Goal: Task Accomplishment & Management: Manage account settings

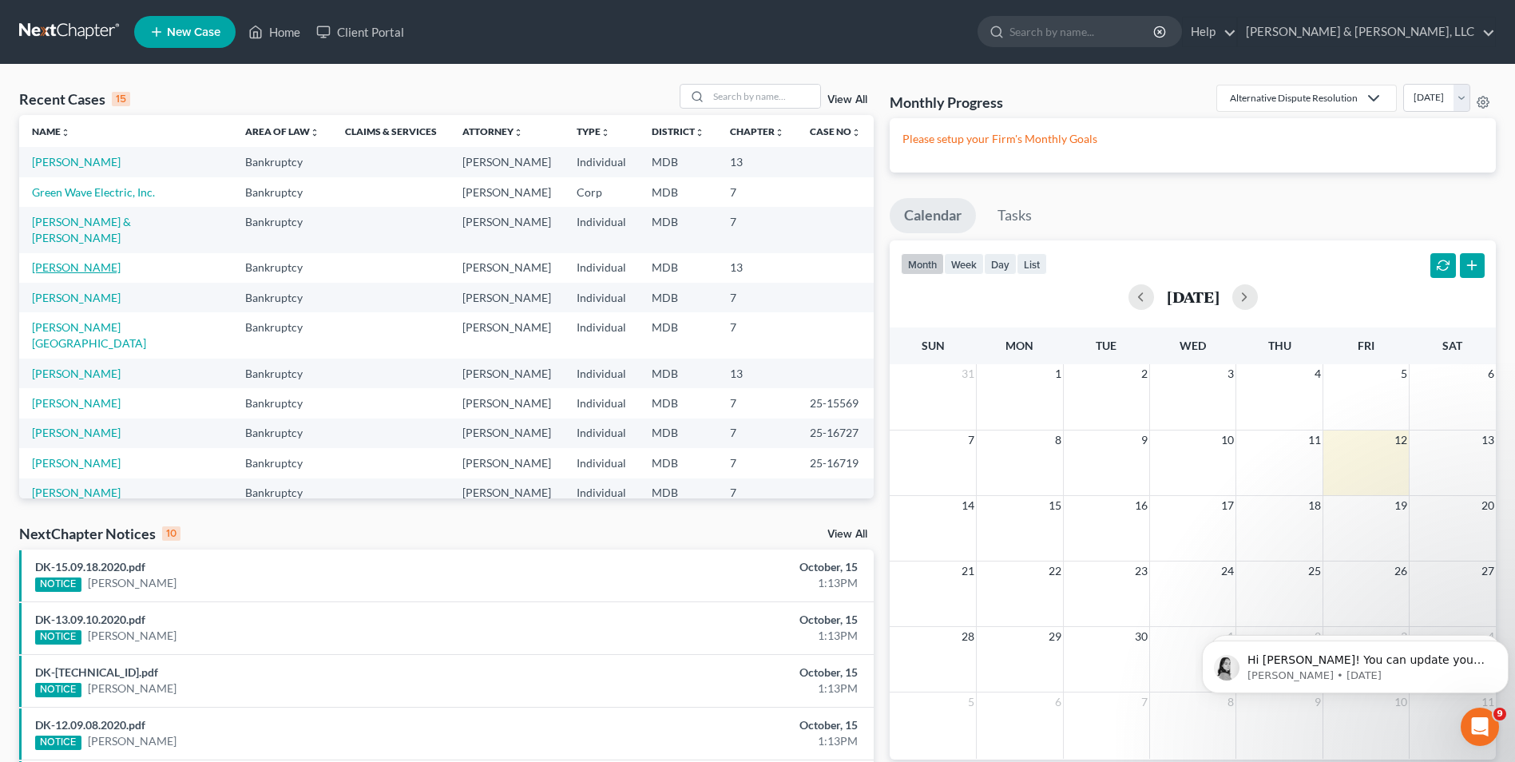
click at [93, 260] on link "Gonzalez-Simmons, James" at bounding box center [76, 267] width 89 height 14
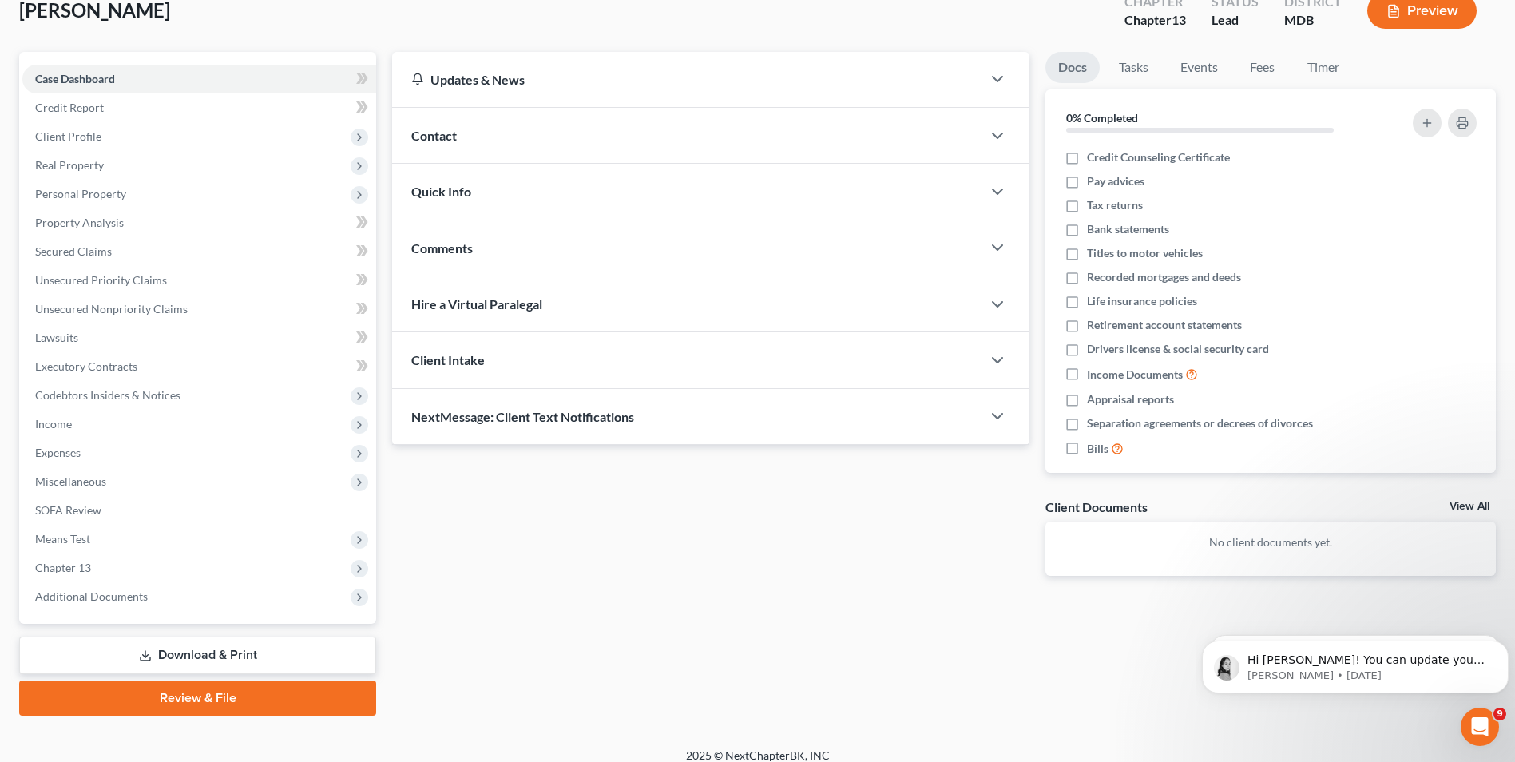
scroll to position [116, 0]
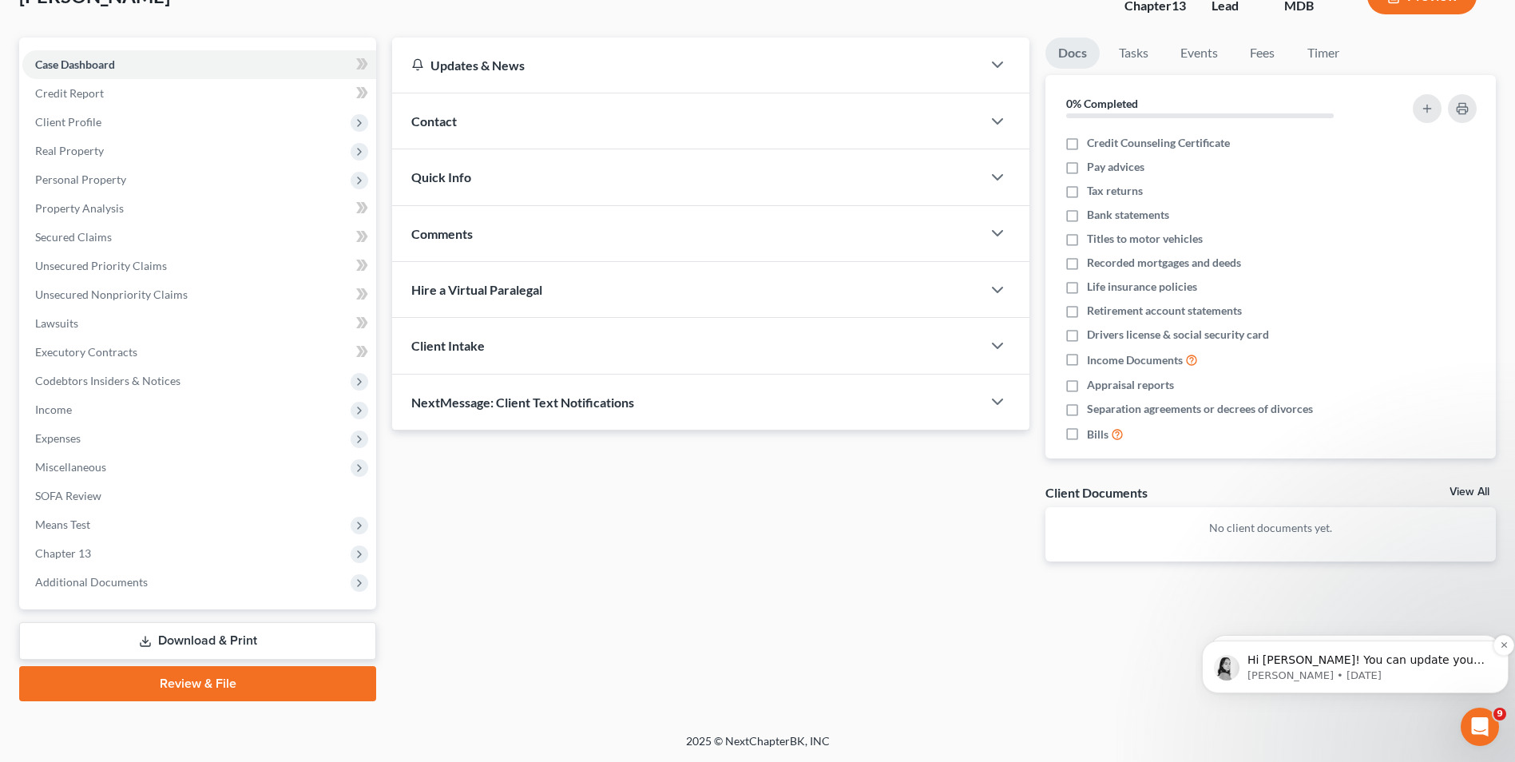
click at [1322, 660] on p "Hi Lawrence! You can update your PACER credentials in NextChapter in My Account…" at bounding box center [1367, 660] width 241 height 16
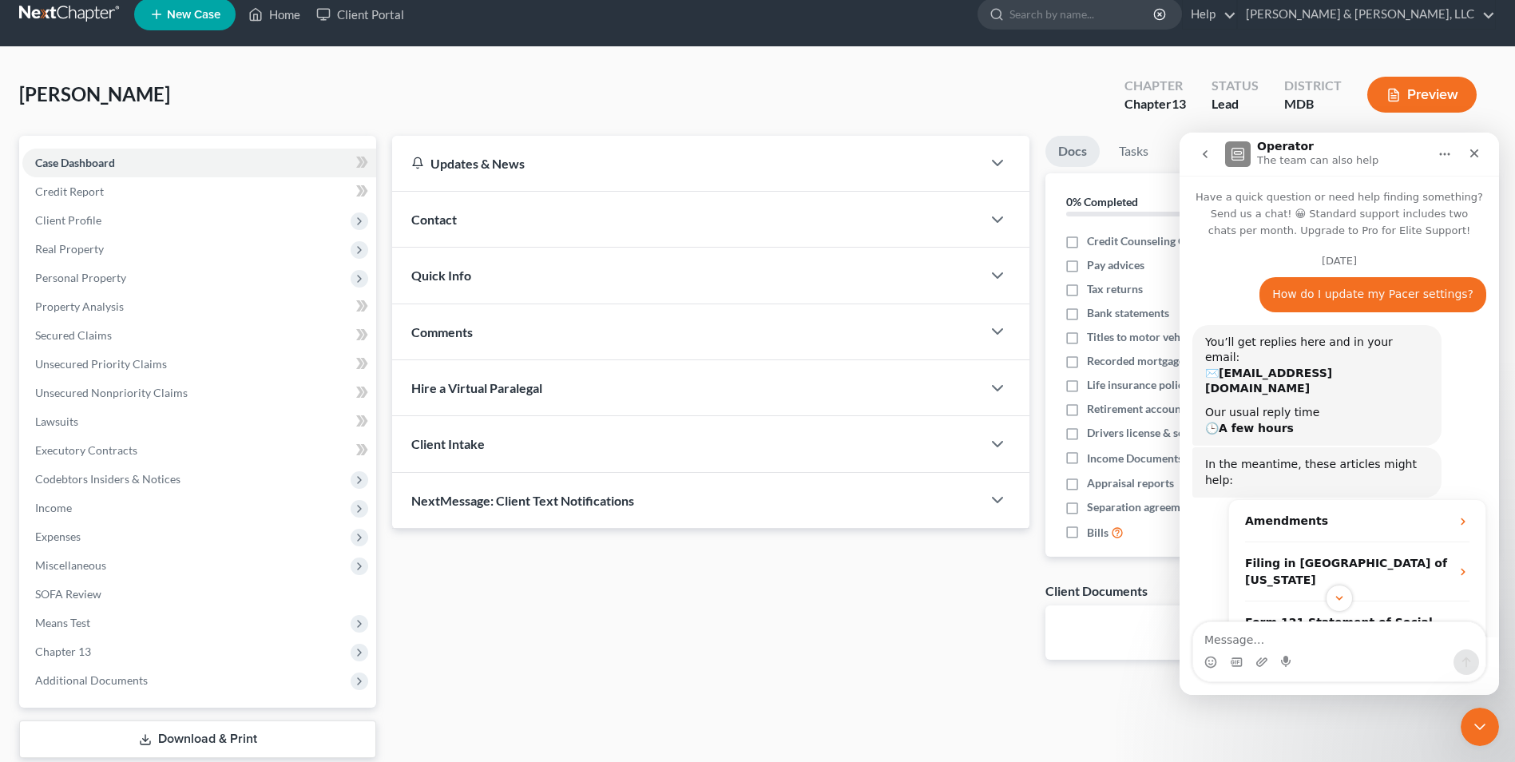
scroll to position [0, 0]
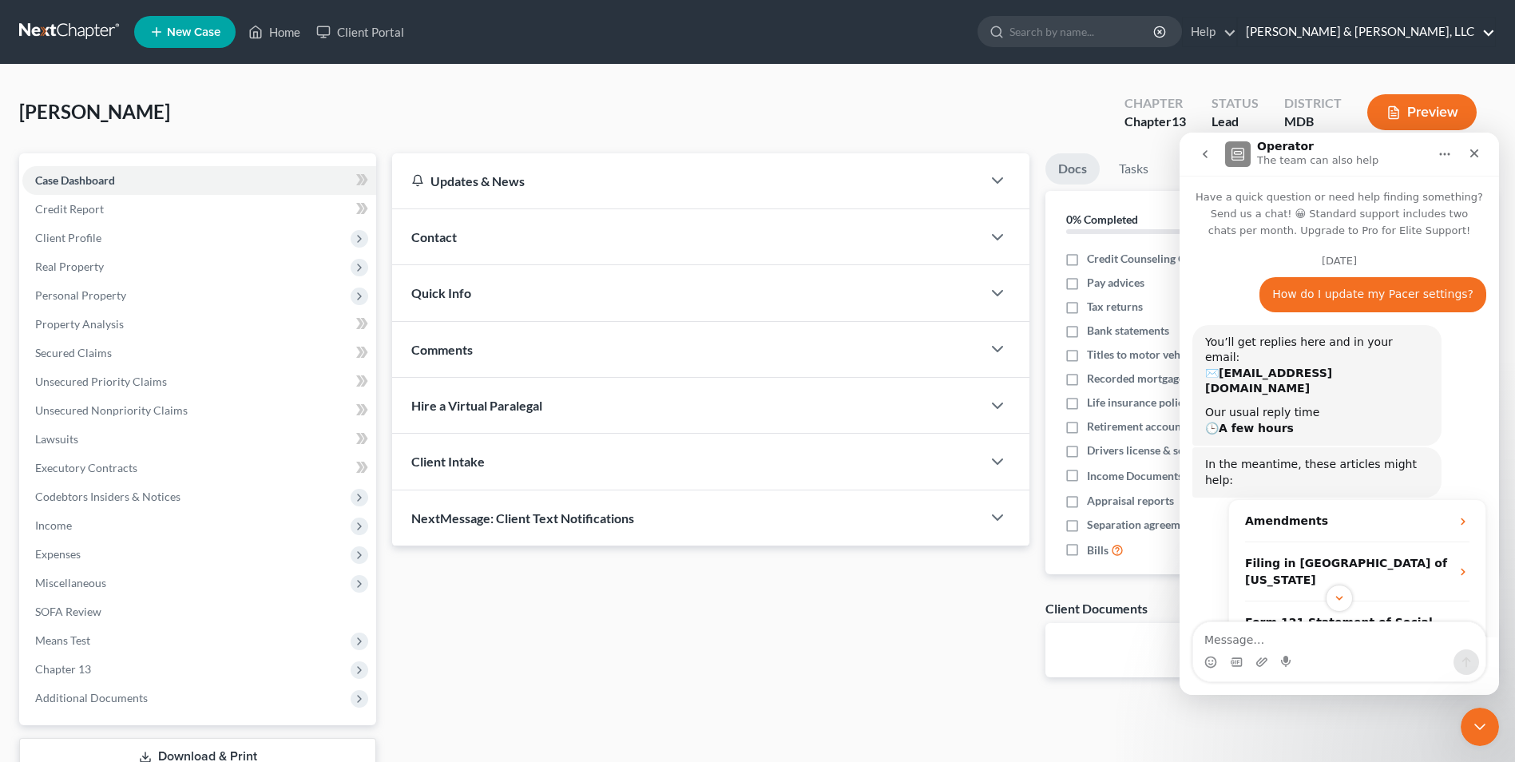
click at [1492, 32] on link "Russell & Heffner, LLC" at bounding box center [1366, 32] width 257 height 29
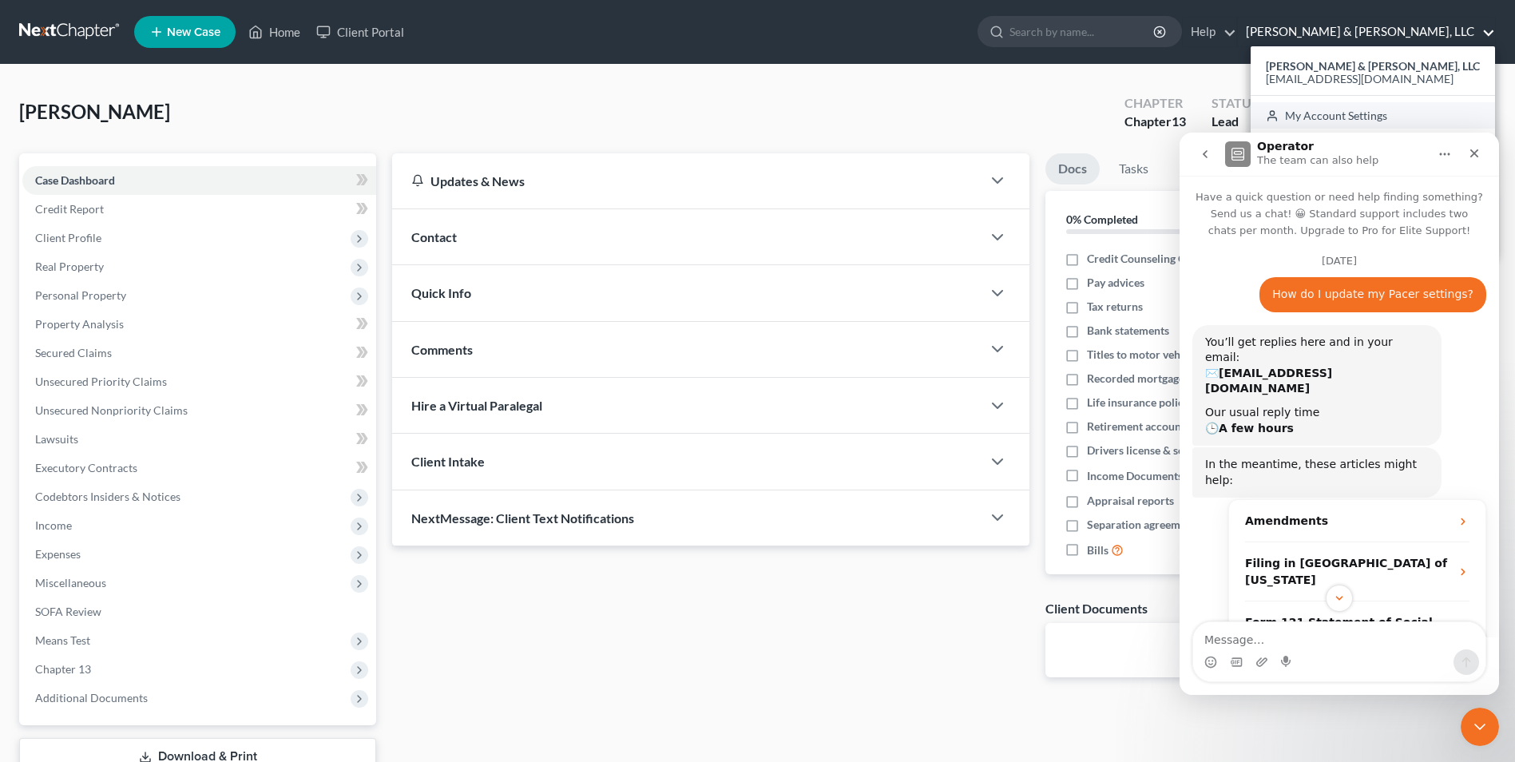
click at [1439, 112] on link "My Account Settings" at bounding box center [1372, 115] width 244 height 27
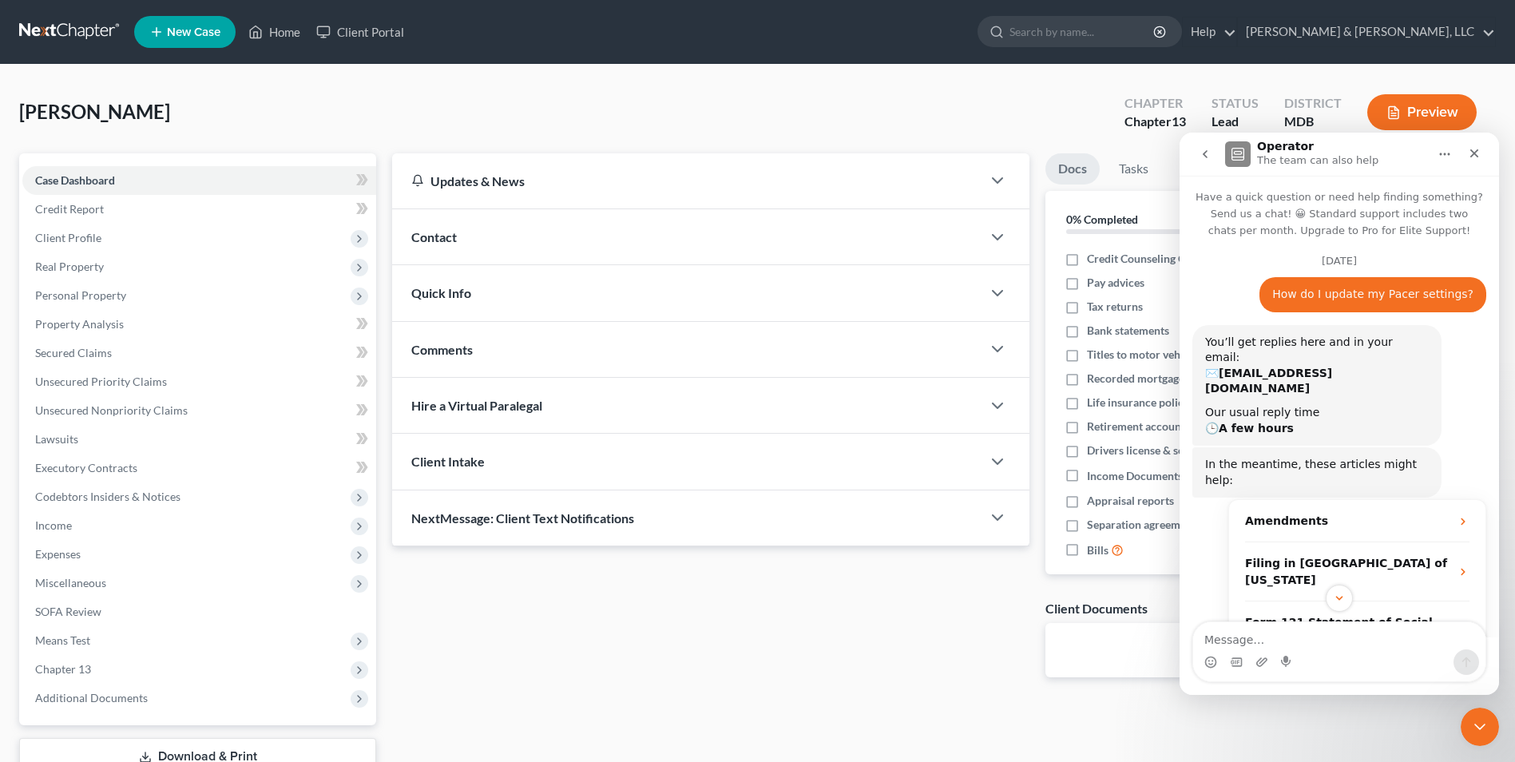
select select "24"
select select "21"
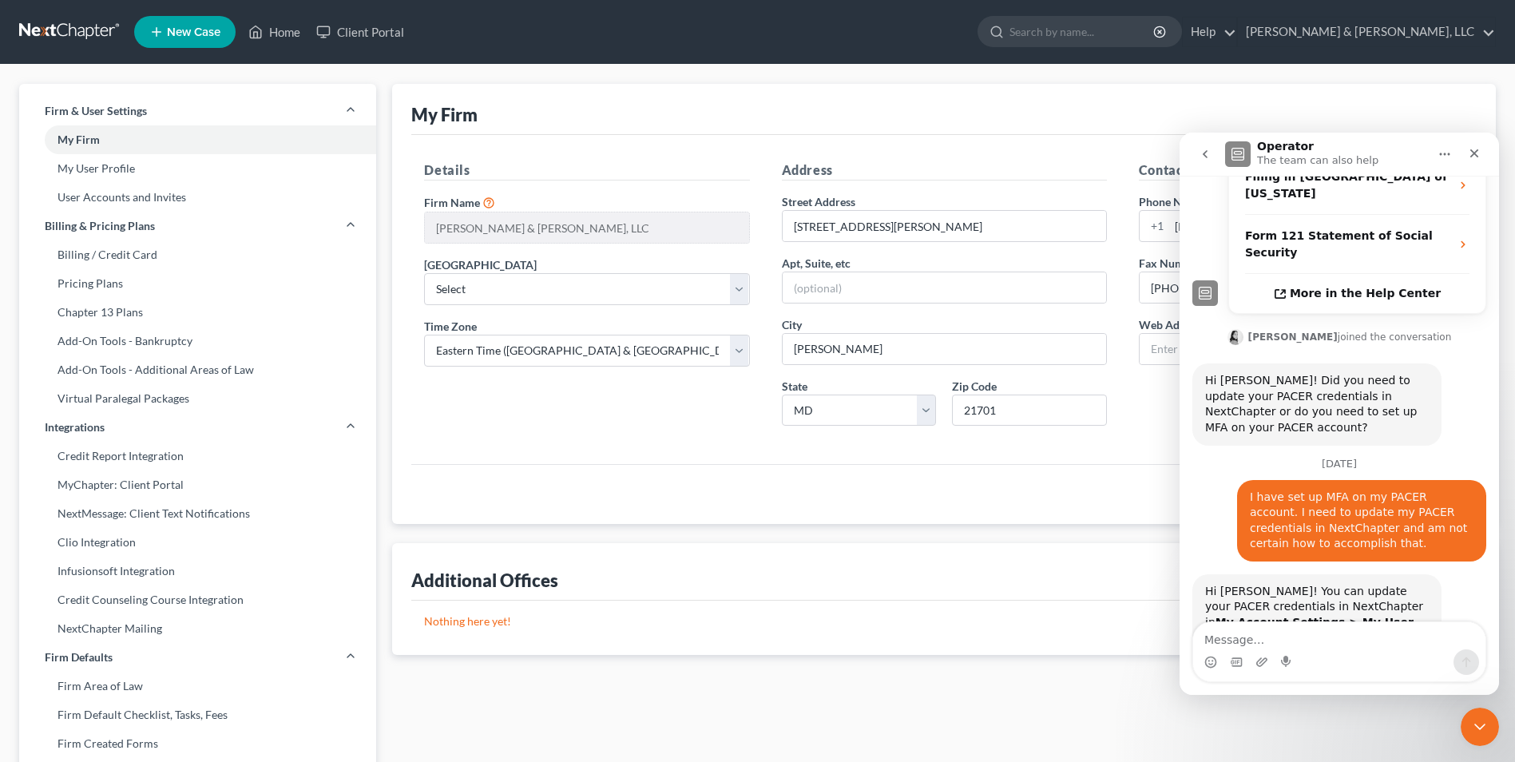
scroll to position [399, 0]
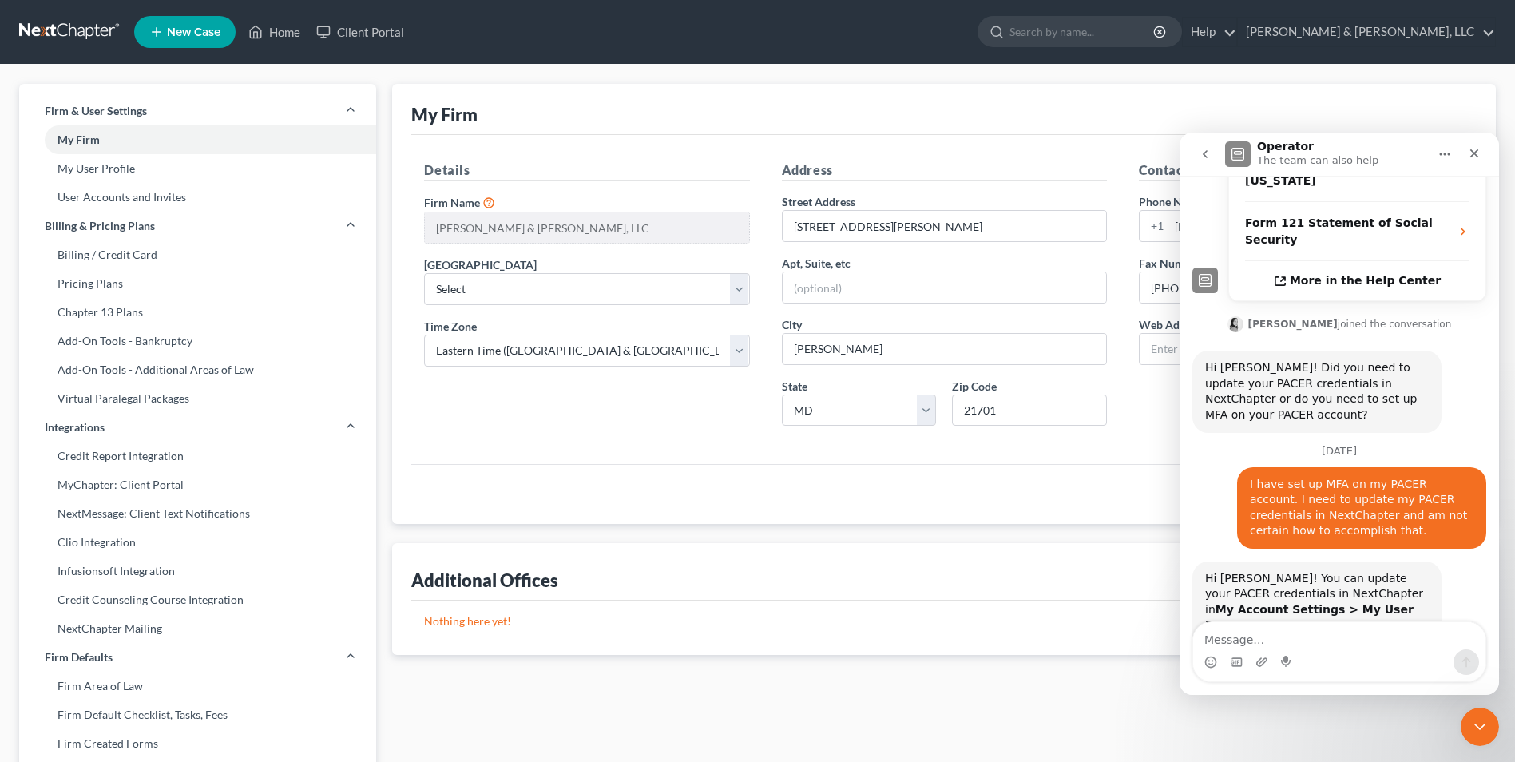
click at [818, 690] on div "My Firm Details Firm Name * Russell & Heffner, LLC Primary District Select Alab…" at bounding box center [943, 623] width 1119 height 1079
click at [1484, 151] on div "Close" at bounding box center [1474, 153] width 29 height 29
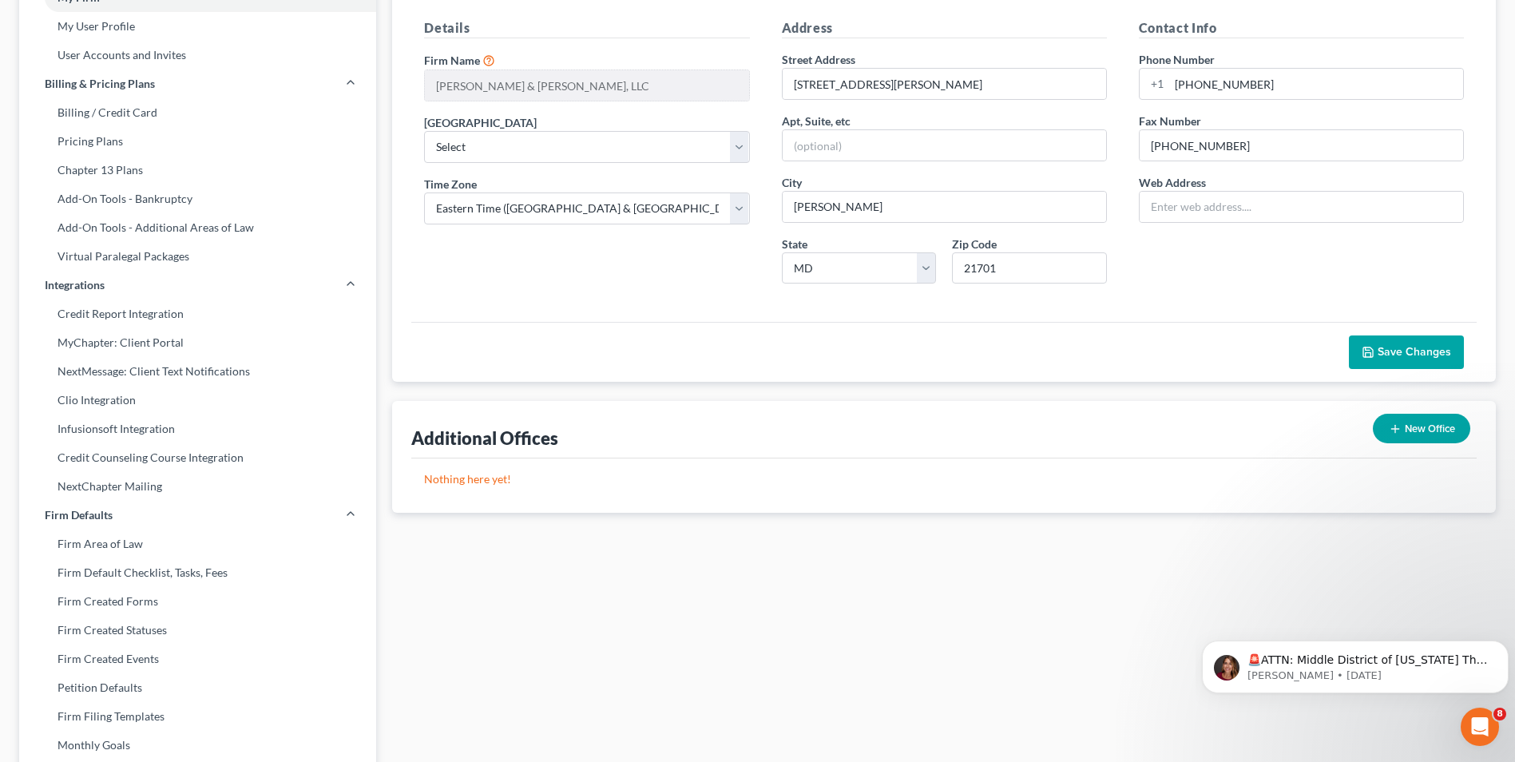
scroll to position [0, 0]
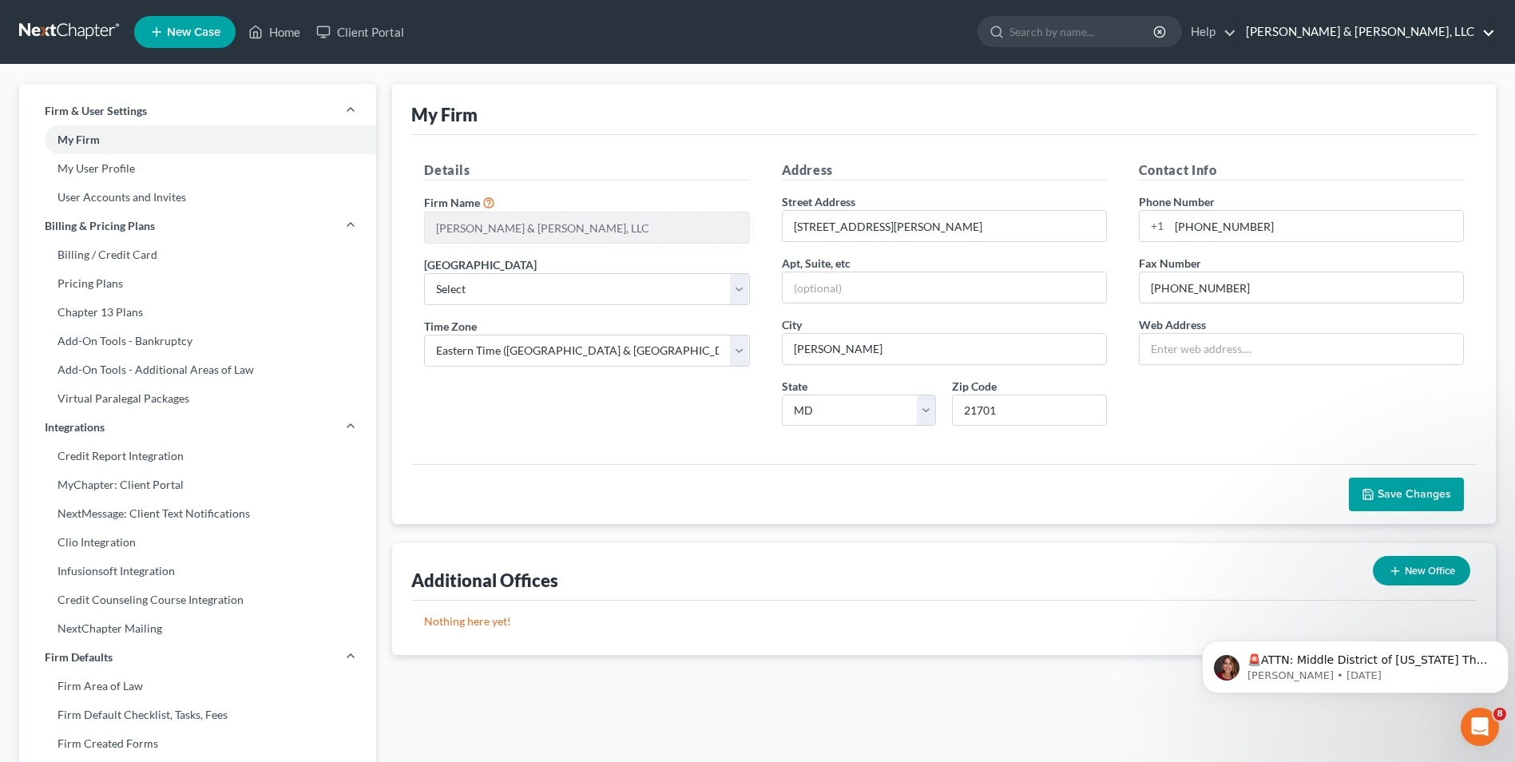
click at [1488, 29] on link "Russell & Heffner, LLC" at bounding box center [1366, 32] width 257 height 29
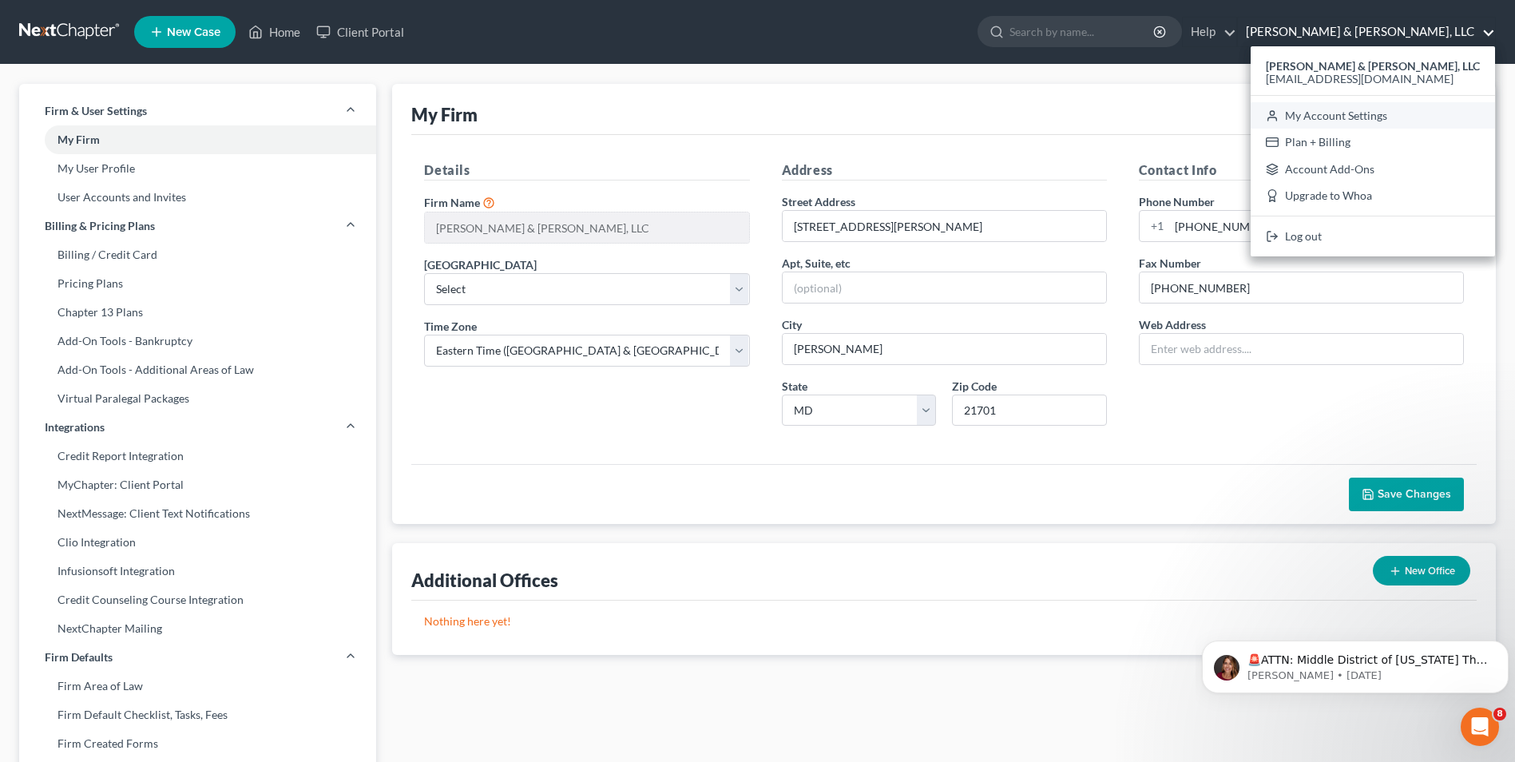
drag, startPoint x: 1436, startPoint y: 113, endPoint x: 1394, endPoint y: 115, distance: 41.5
click at [1435, 113] on link "My Account Settings" at bounding box center [1372, 115] width 244 height 27
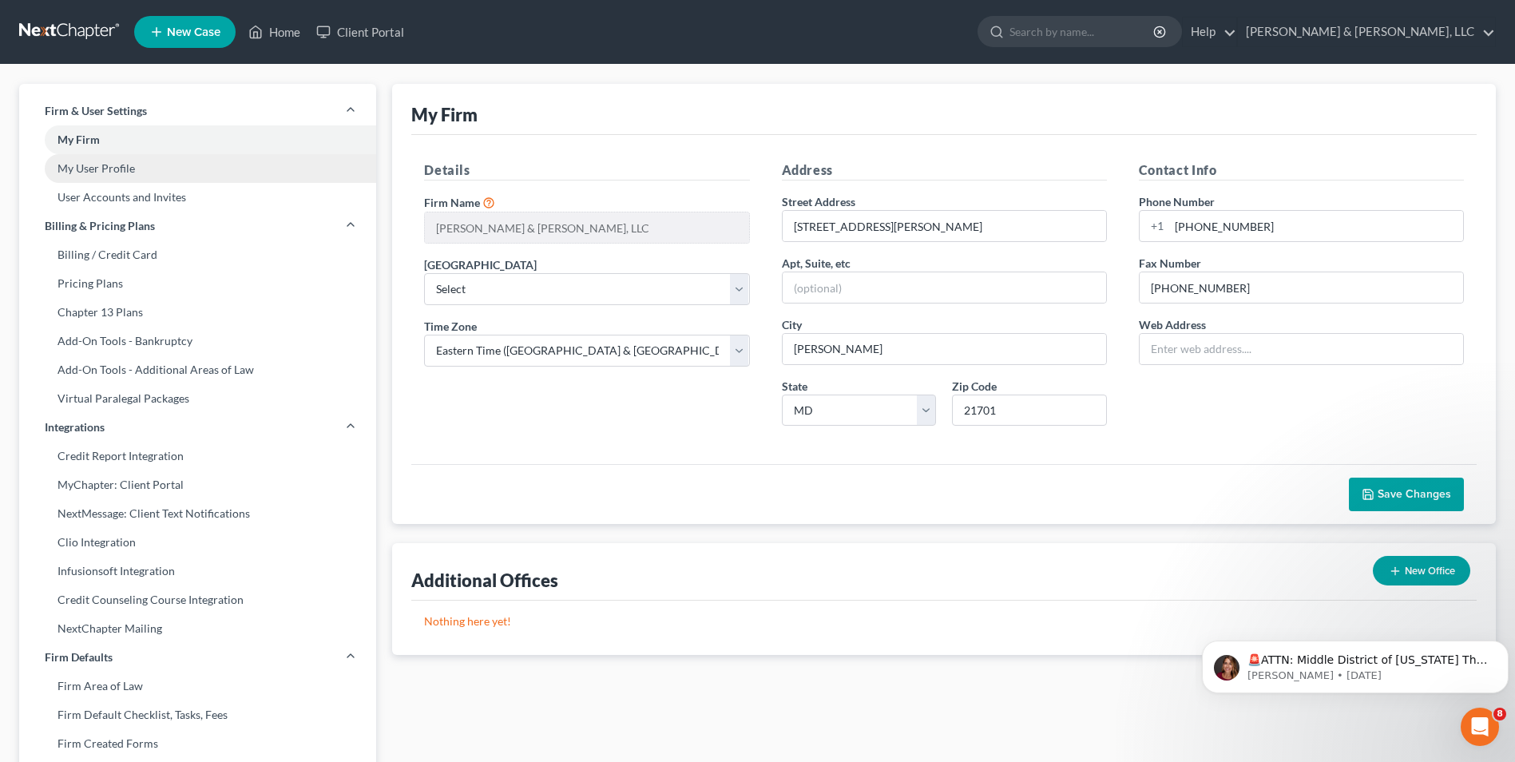
click at [82, 171] on link "My User Profile" at bounding box center [197, 168] width 357 height 29
select select "21"
select select "38"
select select "attorney"
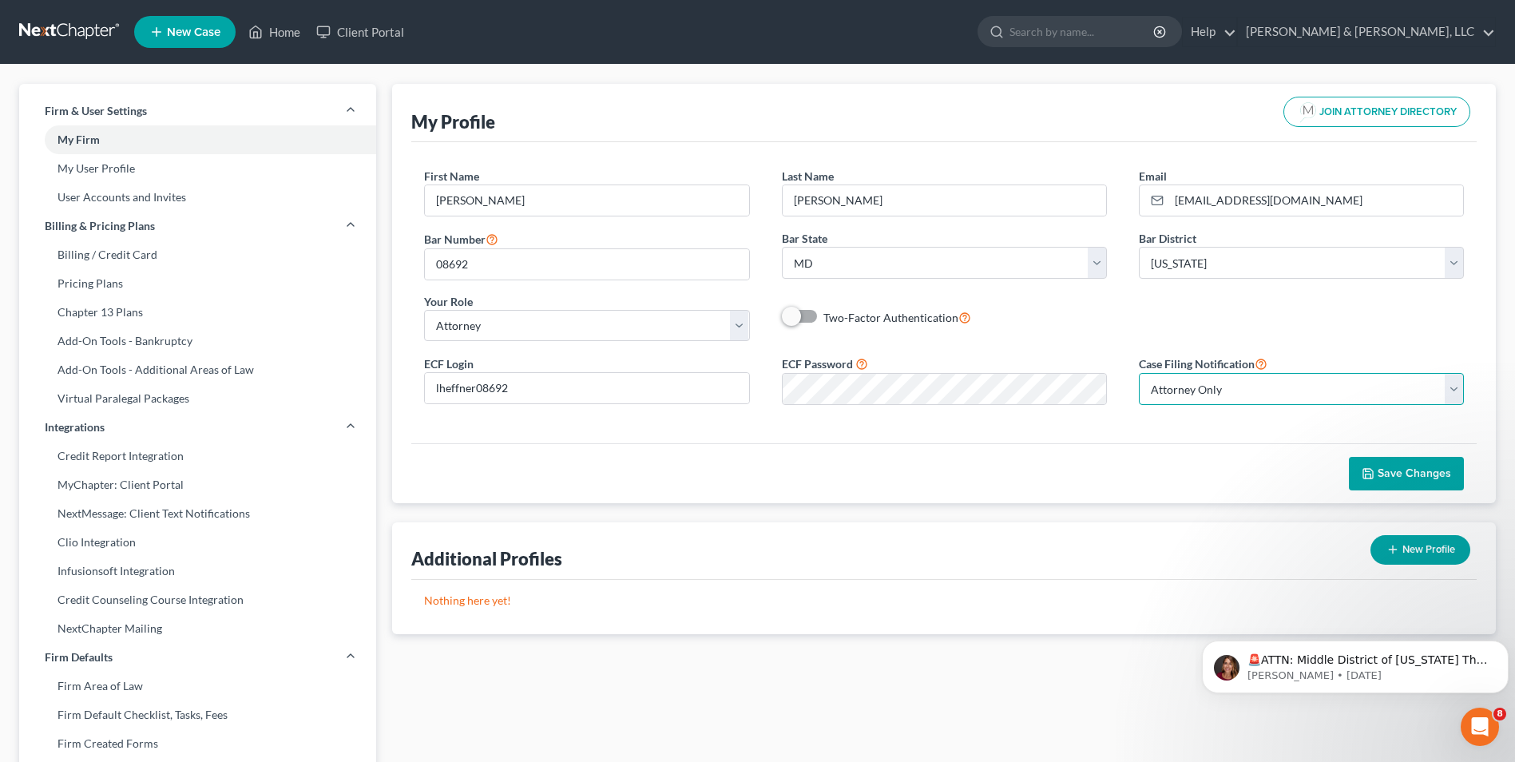
click at [1450, 387] on select "Select Attorney Only Attorney And Other Other Only" at bounding box center [1301, 389] width 325 height 32
select select "1"
click at [1139, 373] on select "Select Attorney Only Attorney And Other Other Only" at bounding box center [1301, 389] width 325 height 32
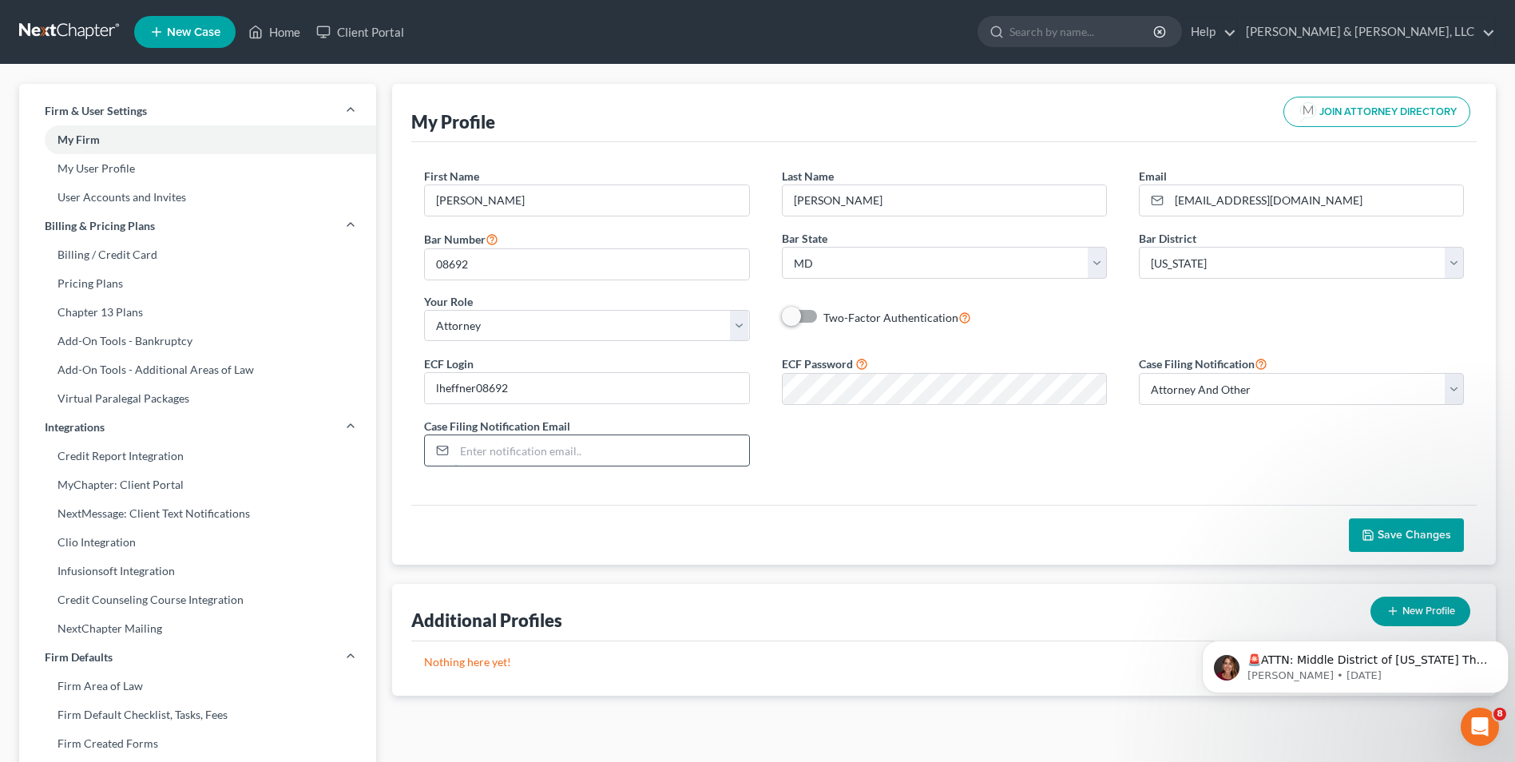
click at [495, 446] on input "email" at bounding box center [601, 450] width 294 height 30
type input "lheffner@prodigy.net, patrhlaw@comcast.net"
click at [808, 321] on span at bounding box center [801, 316] width 38 height 19
drag, startPoint x: 797, startPoint y: 312, endPoint x: 826, endPoint y: 313, distance: 29.6
click at [827, 313] on label "Two-Factor Authentication" at bounding box center [897, 317] width 148 height 18
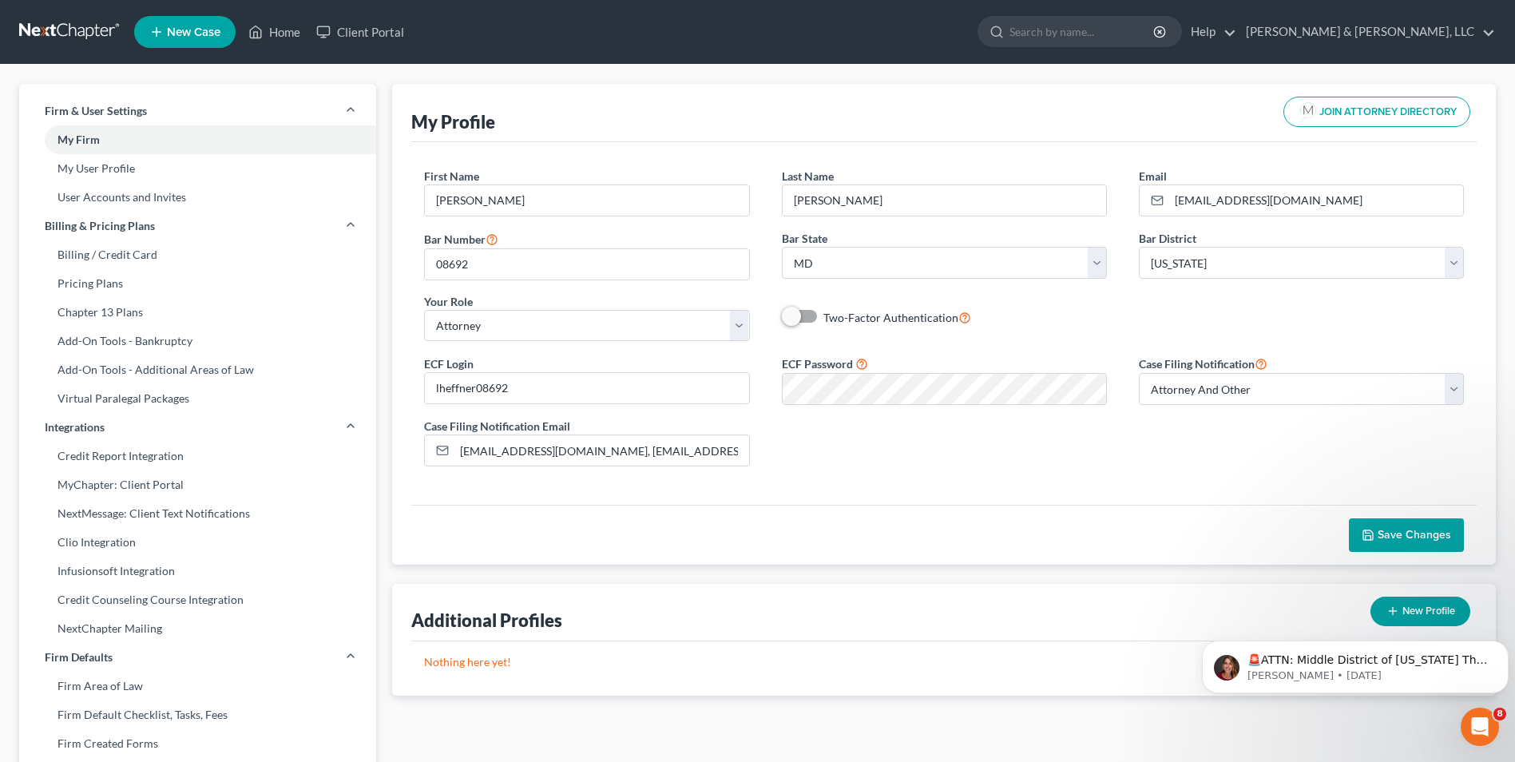
drag, startPoint x: 826, startPoint y: 313, endPoint x: 809, endPoint y: 322, distance: 19.6
click at [809, 322] on div "Two-Factor Authentication" at bounding box center [944, 317] width 325 height 18
drag, startPoint x: 809, startPoint y: 322, endPoint x: 788, endPoint y: 319, distance: 20.9
click at [823, 319] on label "Two-Factor Authentication" at bounding box center [897, 317] width 148 height 18
click at [830, 319] on input "Two-Factor Authentication" at bounding box center [835, 313] width 10 height 10
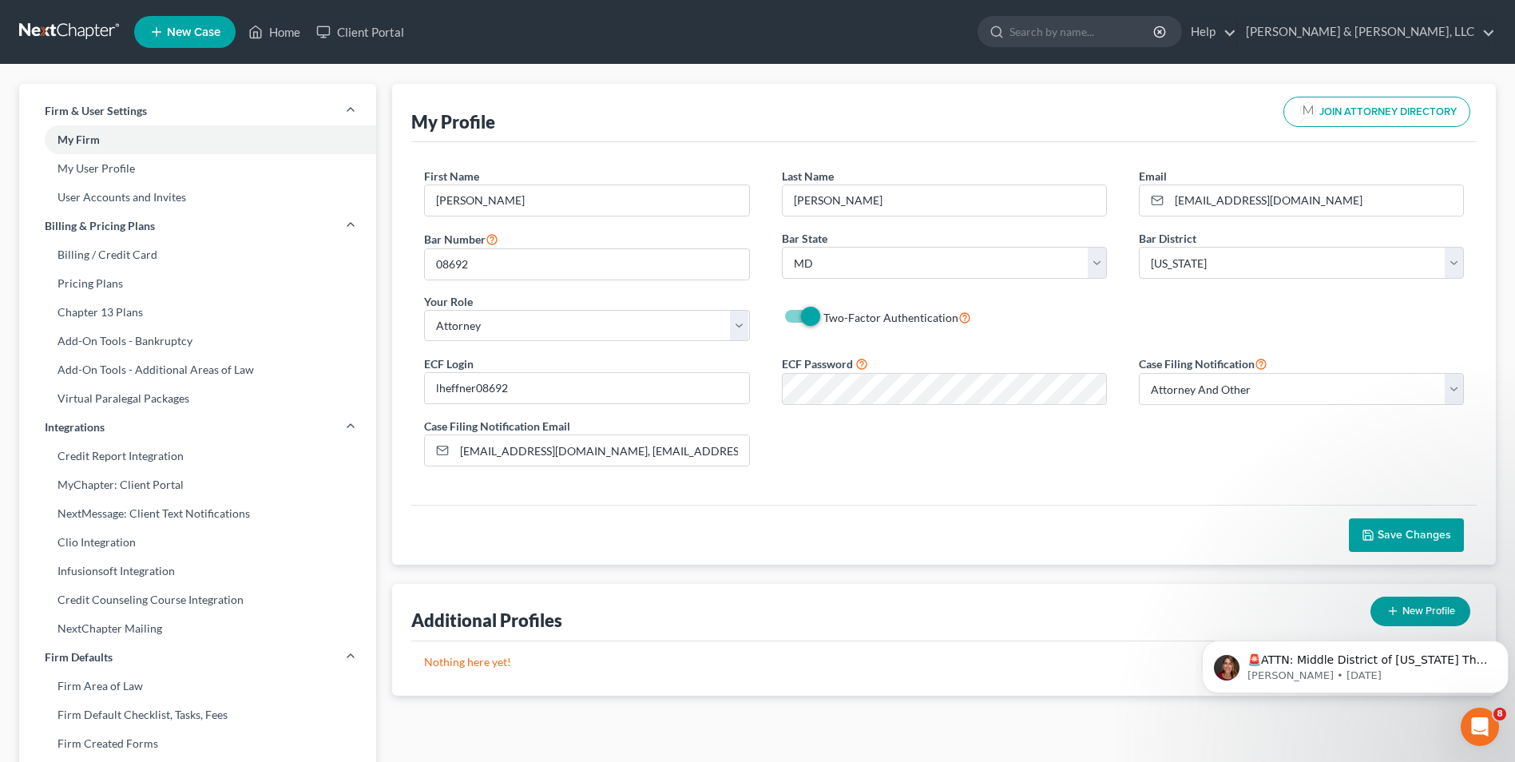
checkbox input "true"
drag, startPoint x: 1412, startPoint y: 537, endPoint x: 1190, endPoint y: 467, distance: 232.8
click at [1411, 536] on span "Save Changes" at bounding box center [1413, 535] width 73 height 14
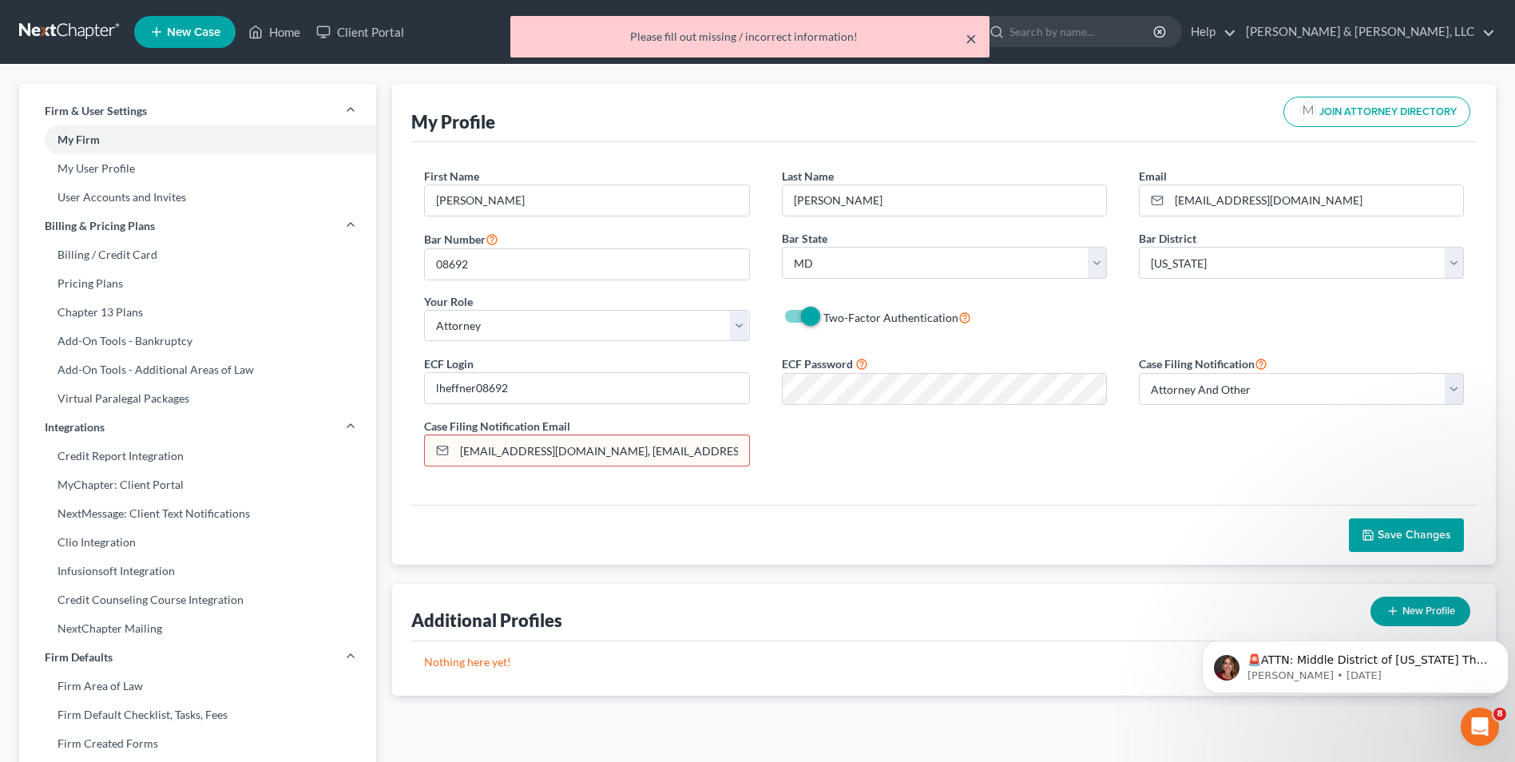
click at [965, 39] on button "×" at bounding box center [970, 38] width 11 height 19
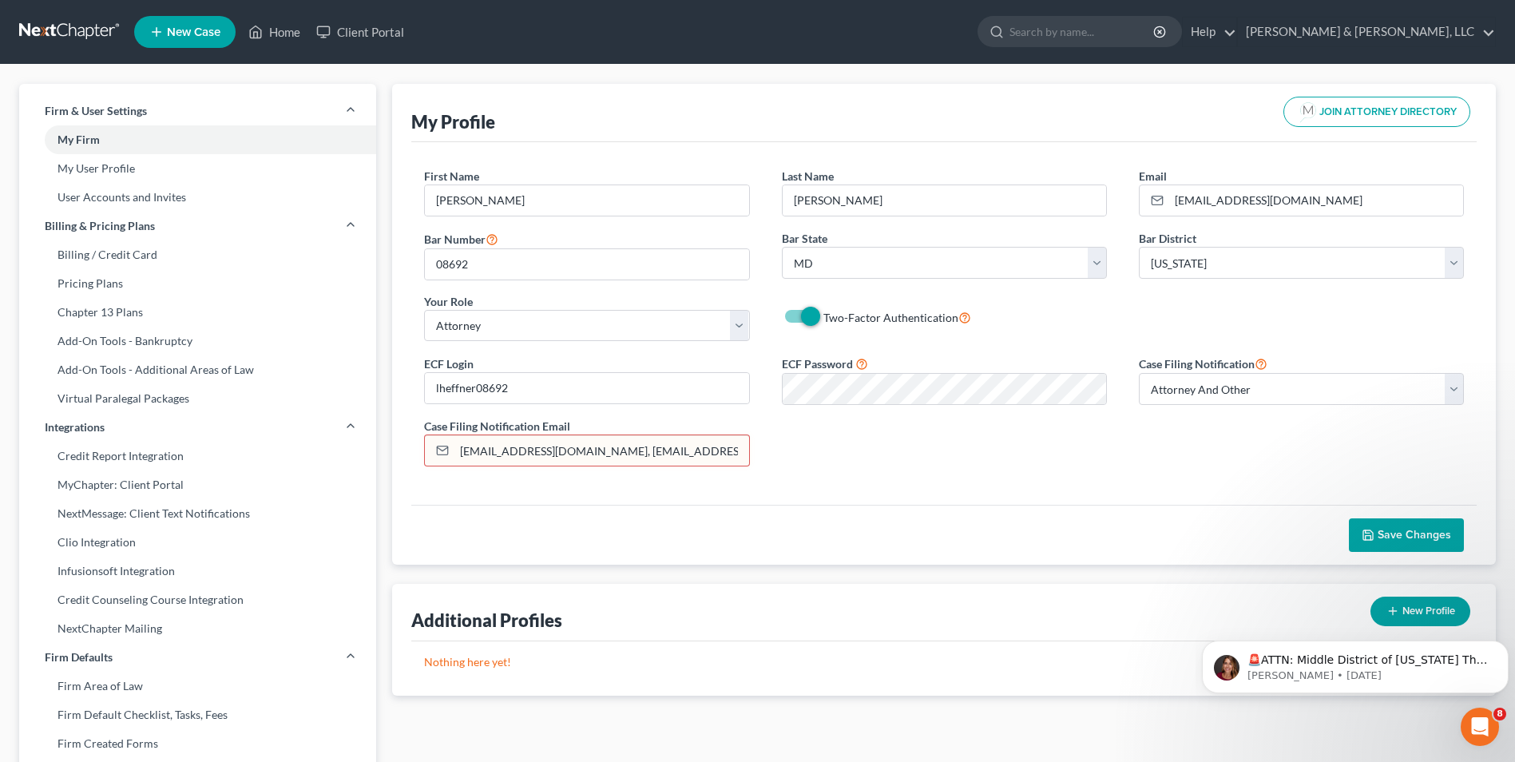
click at [570, 454] on input "lheffner@prodigy.net, patrhlaw@comcast.net" at bounding box center [601, 450] width 294 height 30
type input "patrhlaw@comcast.net"
click at [1067, 528] on div "Save Changes" at bounding box center [943, 535] width 1065 height 60
click at [1419, 536] on span "Save Changes" at bounding box center [1413, 535] width 73 height 14
click at [287, 31] on link "Home" at bounding box center [274, 32] width 68 height 29
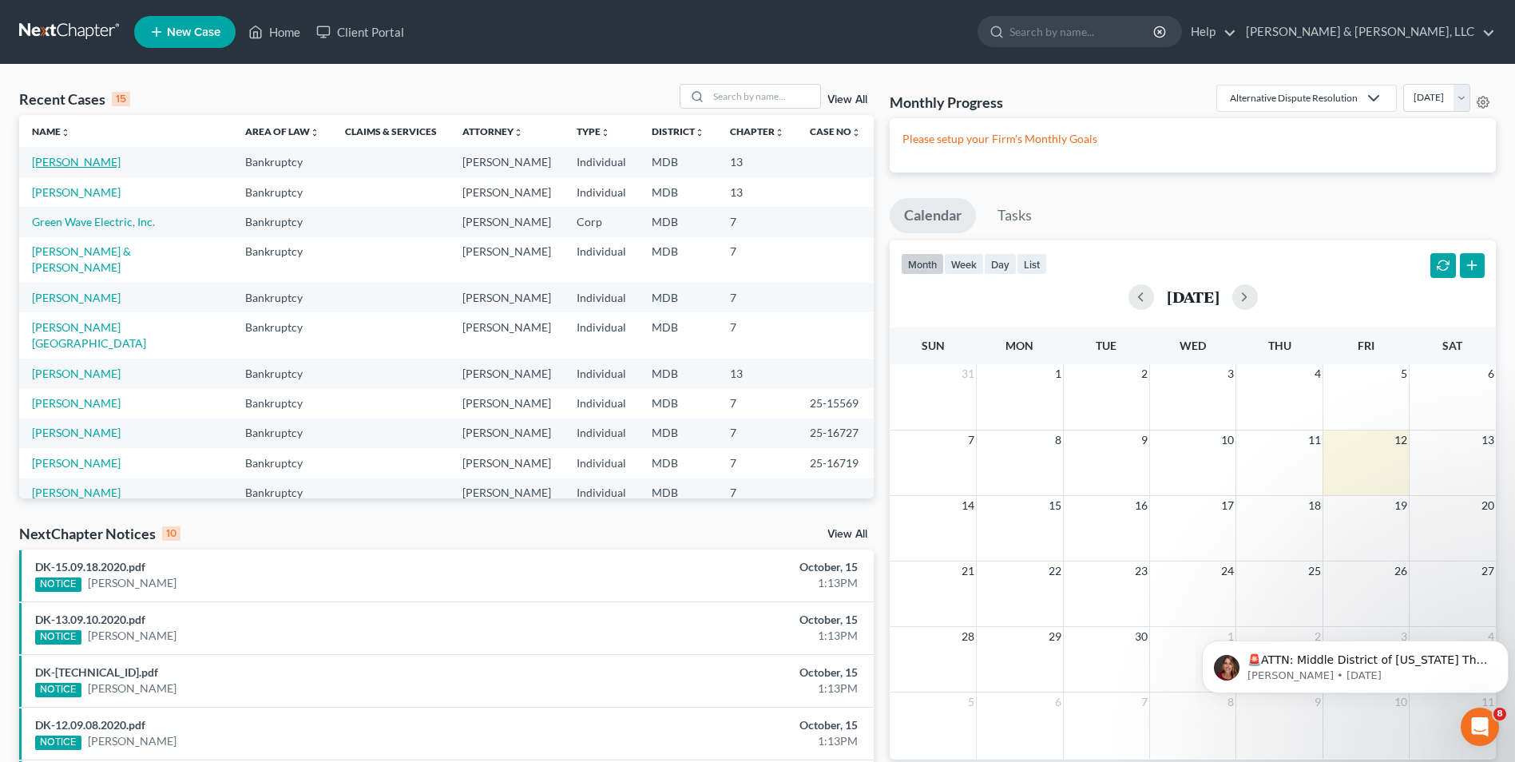
click at [53, 164] on link "Gonzalez-Simmons, James" at bounding box center [76, 162] width 89 height 14
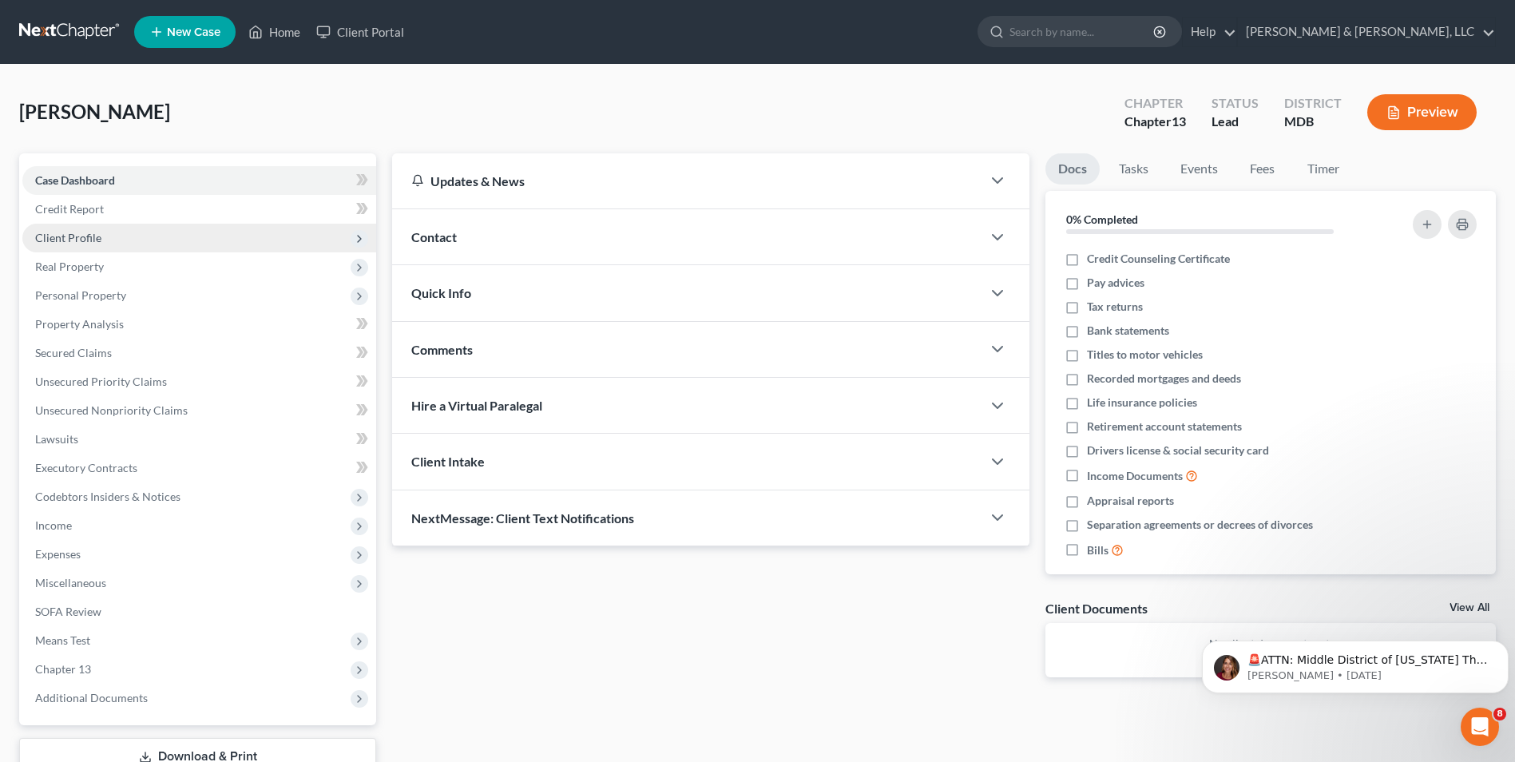
click at [94, 240] on span "Client Profile" at bounding box center [68, 238] width 66 height 14
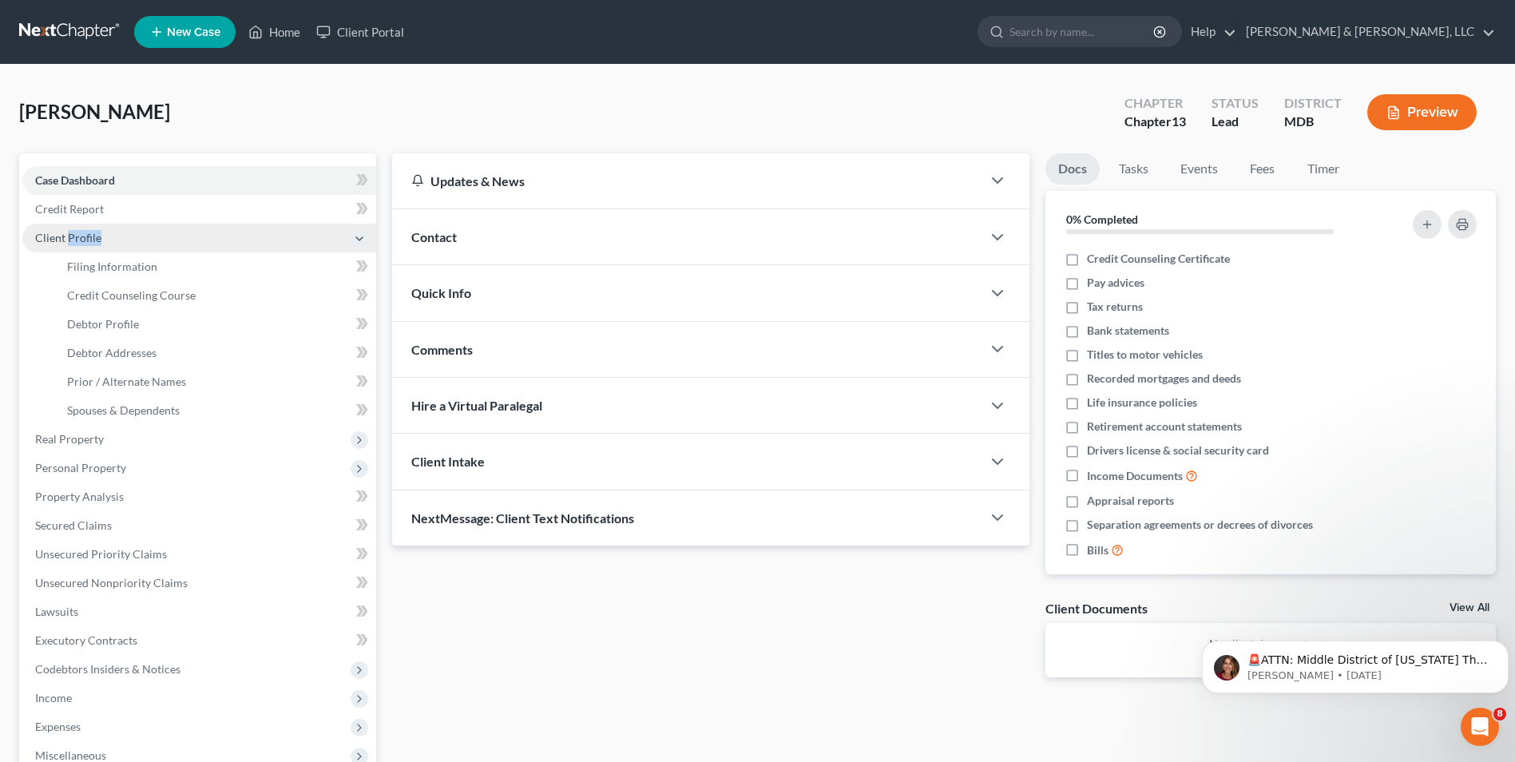
click at [94, 240] on span "Client Profile" at bounding box center [68, 238] width 66 height 14
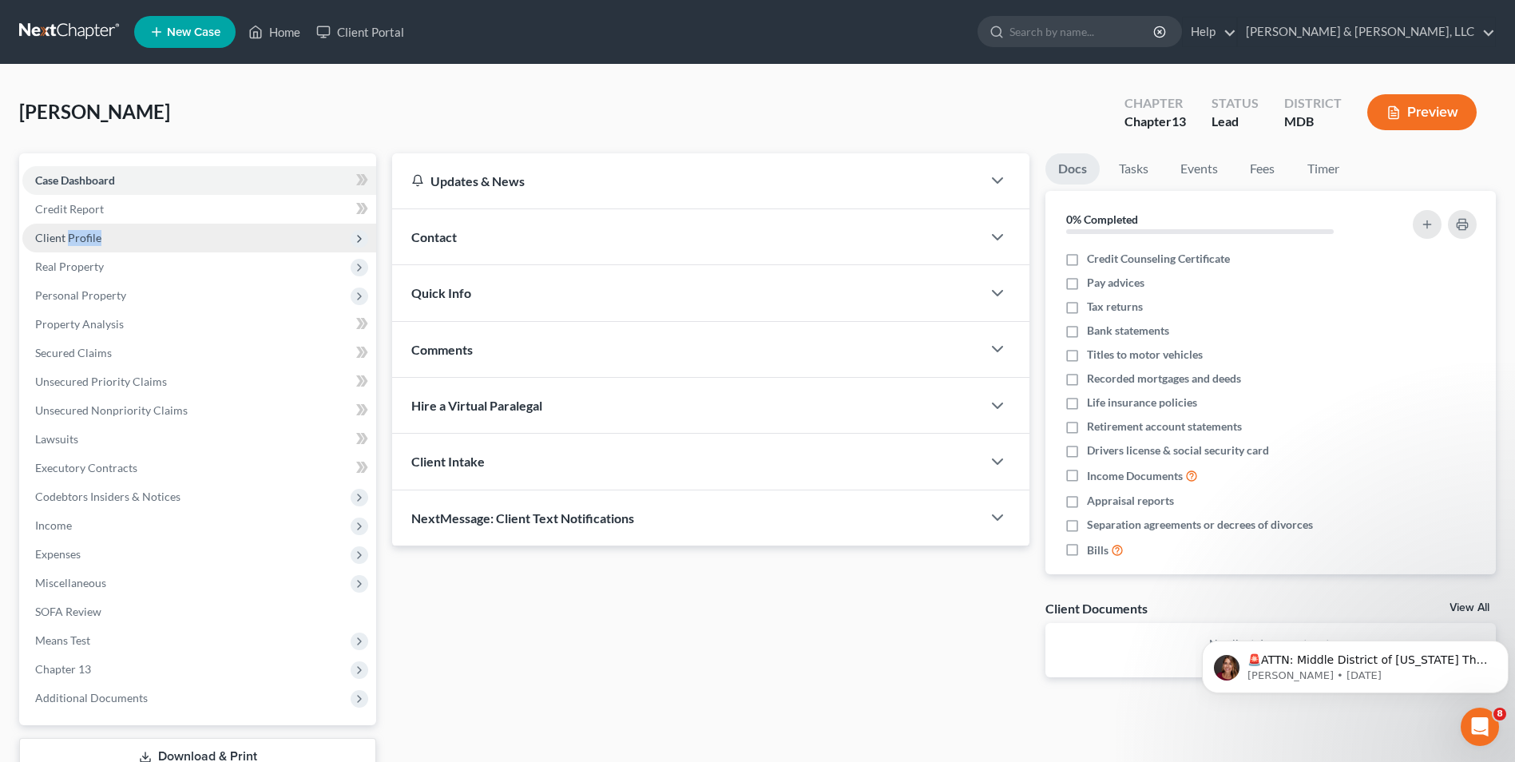
click at [94, 240] on span "Client Profile" at bounding box center [68, 238] width 66 height 14
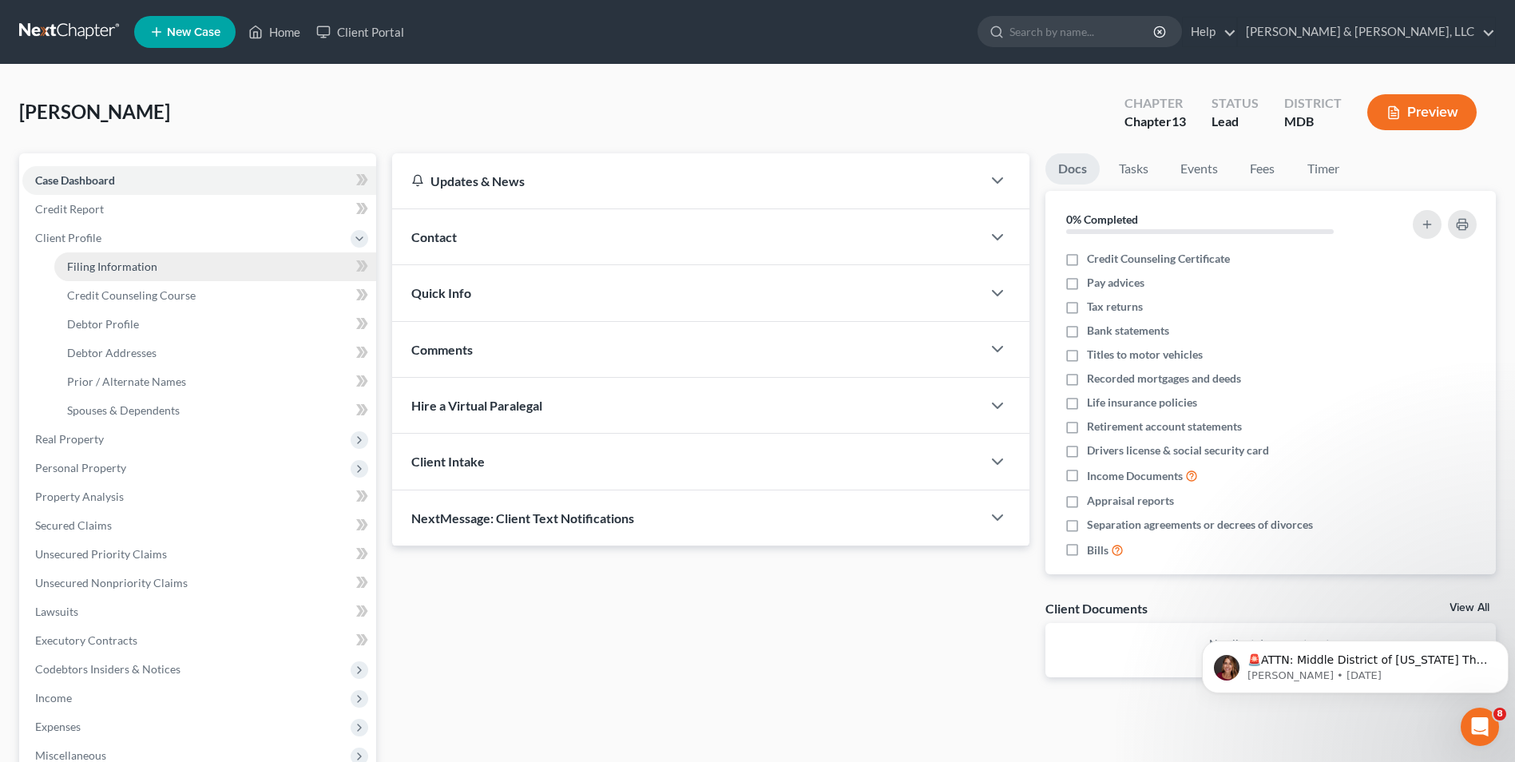
drag, startPoint x: 82, startPoint y: 263, endPoint x: 274, endPoint y: 268, distance: 191.7
click at [82, 263] on span "Filing Information" at bounding box center [112, 266] width 90 height 14
select select "1"
select select "0"
select select "3"
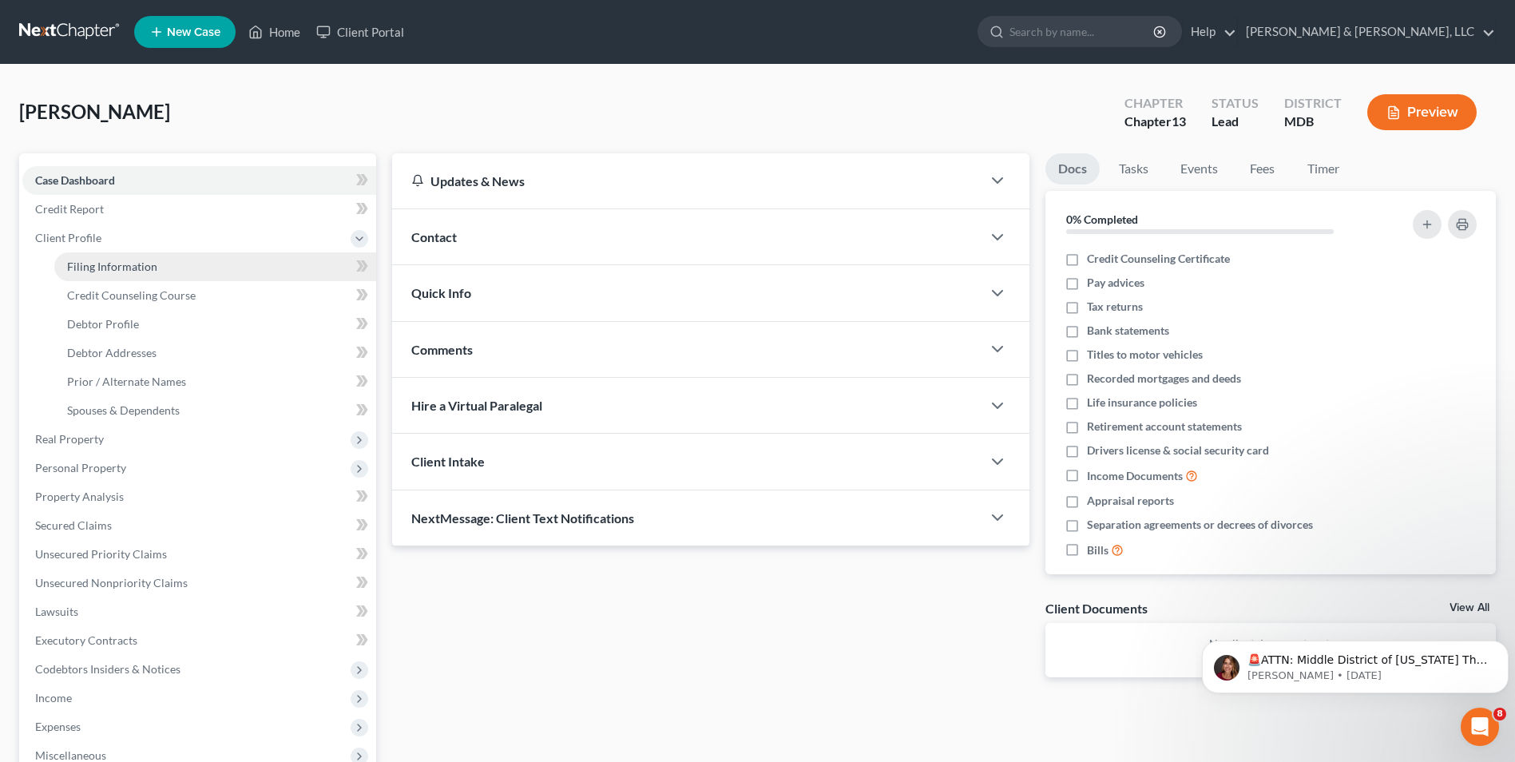
select select "38"
select select "21"
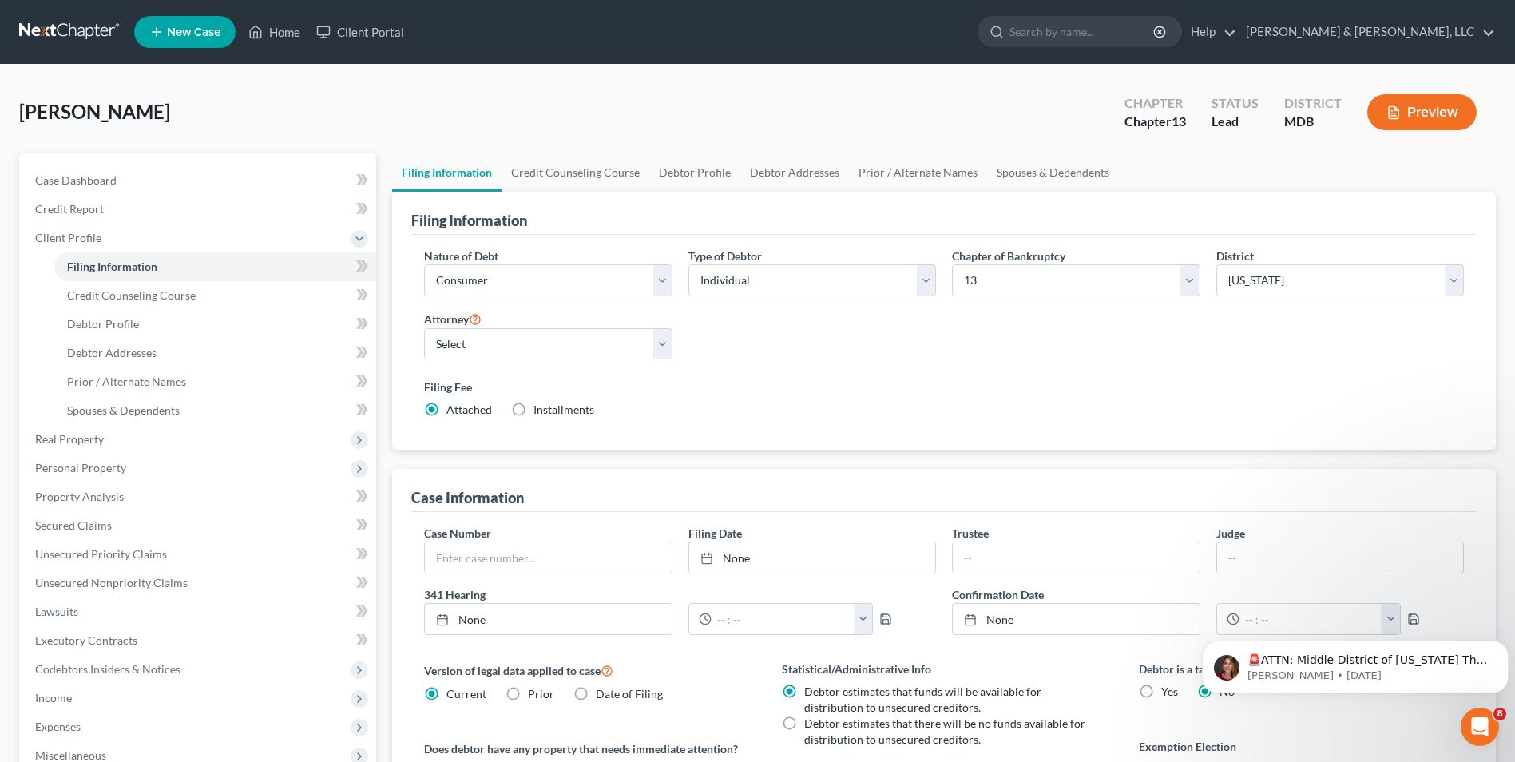
scroll to position [291, 0]
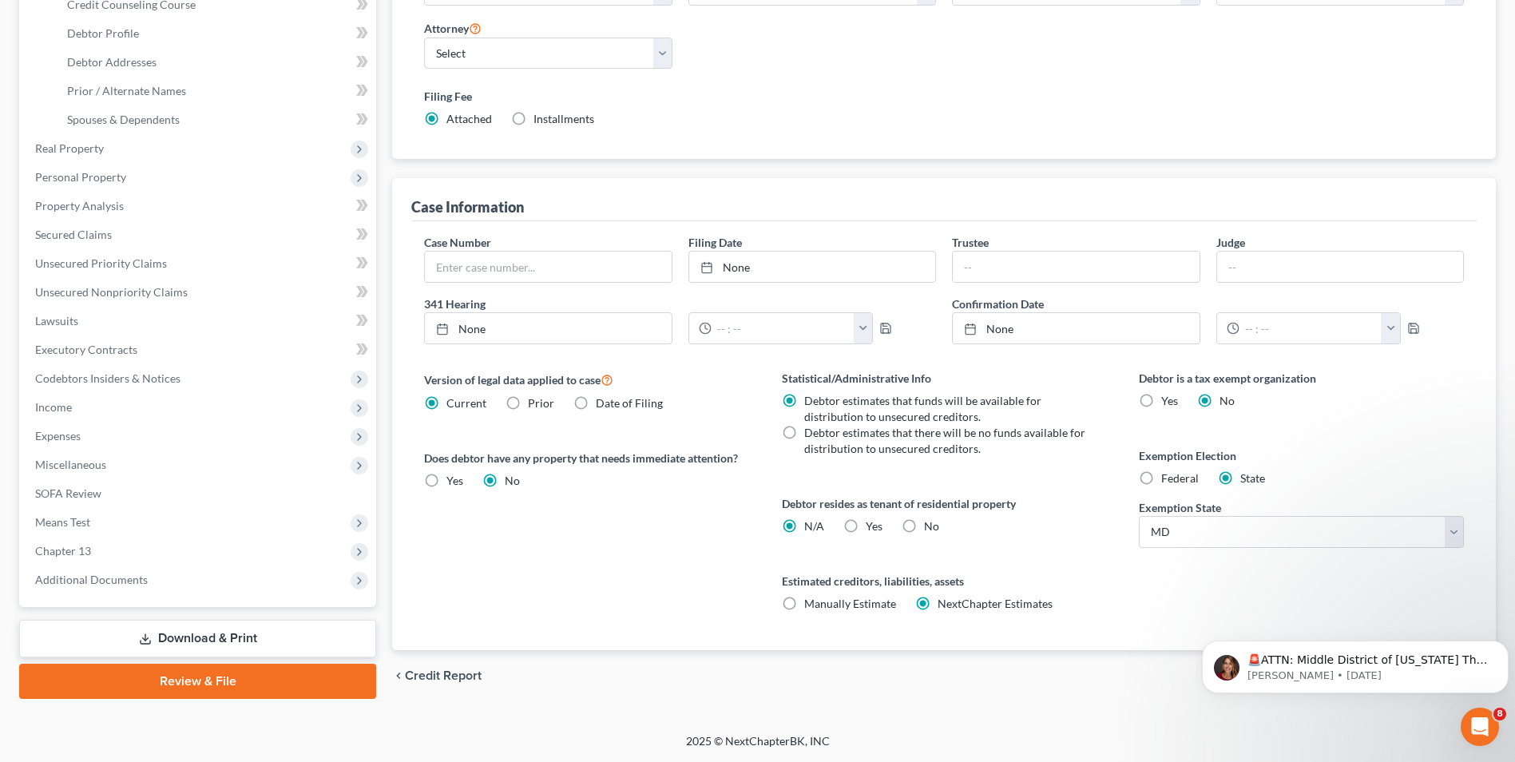
drag, startPoint x: 903, startPoint y: 530, endPoint x: 911, endPoint y: 525, distance: 9.3
click at [924, 529] on label "No" at bounding box center [931, 526] width 15 height 16
click at [930, 529] on input "No" at bounding box center [935, 523] width 10 height 10
radio input "true"
radio input "false"
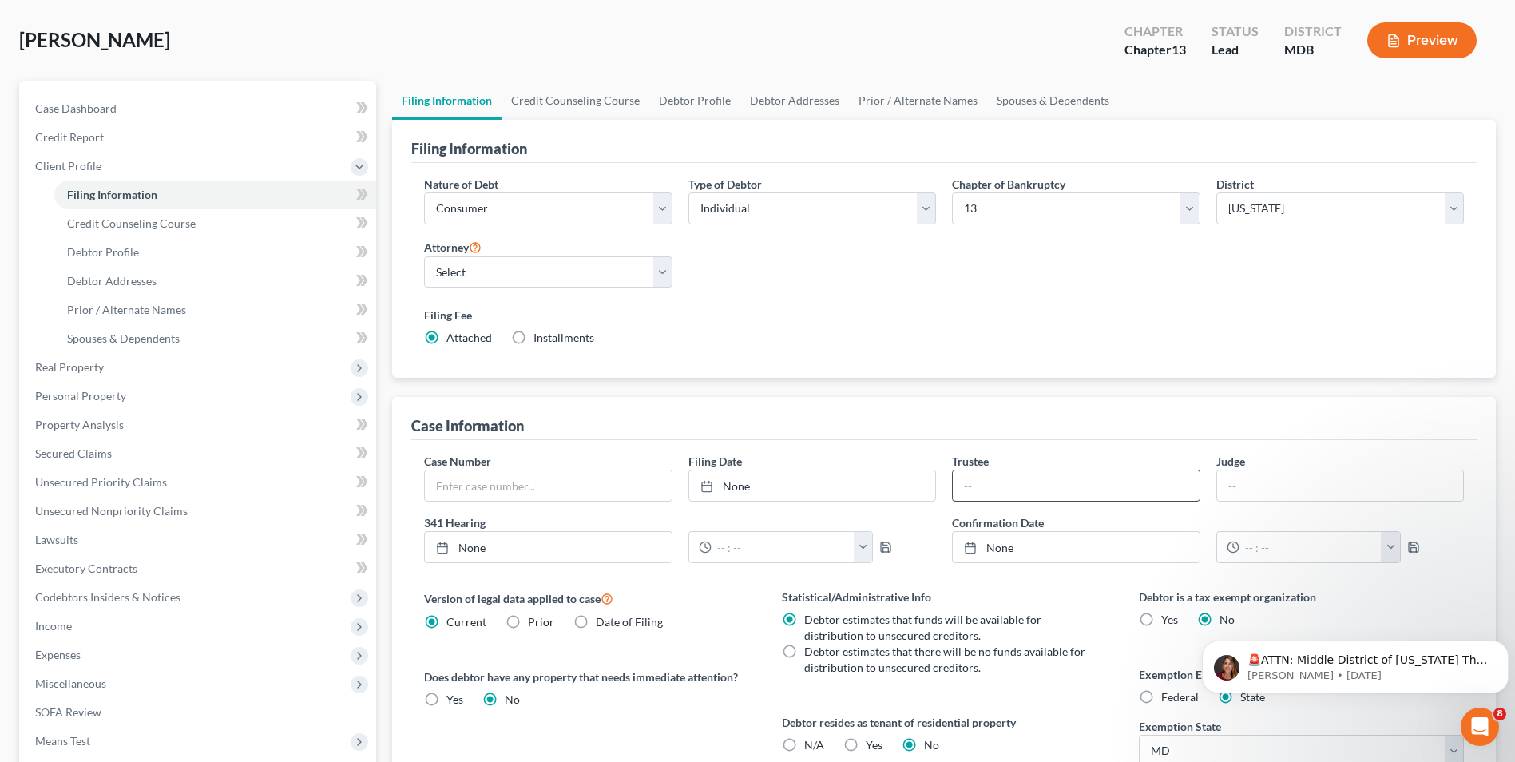
scroll to position [0, 0]
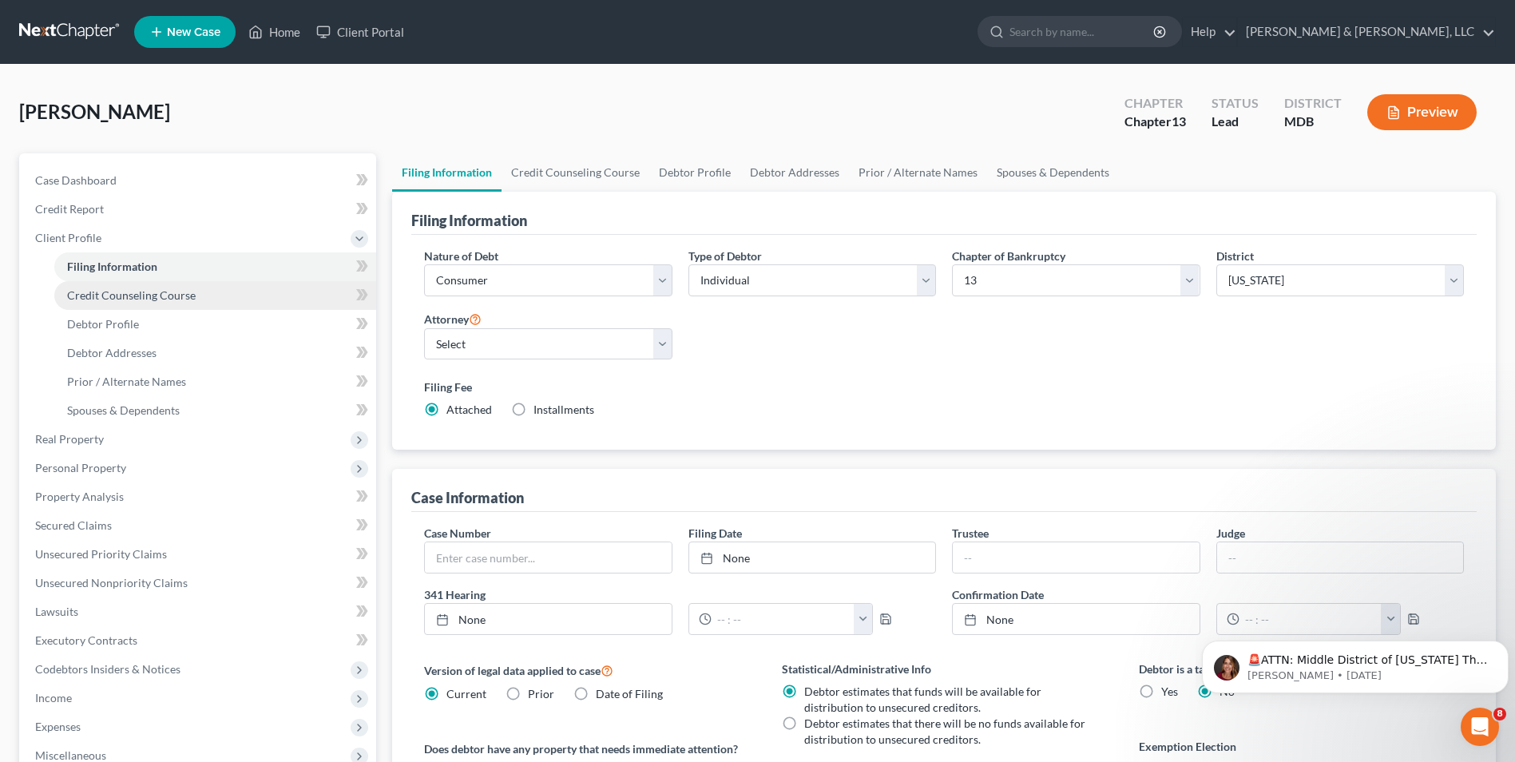
click at [159, 295] on span "Credit Counseling Course" at bounding box center [131, 295] width 129 height 14
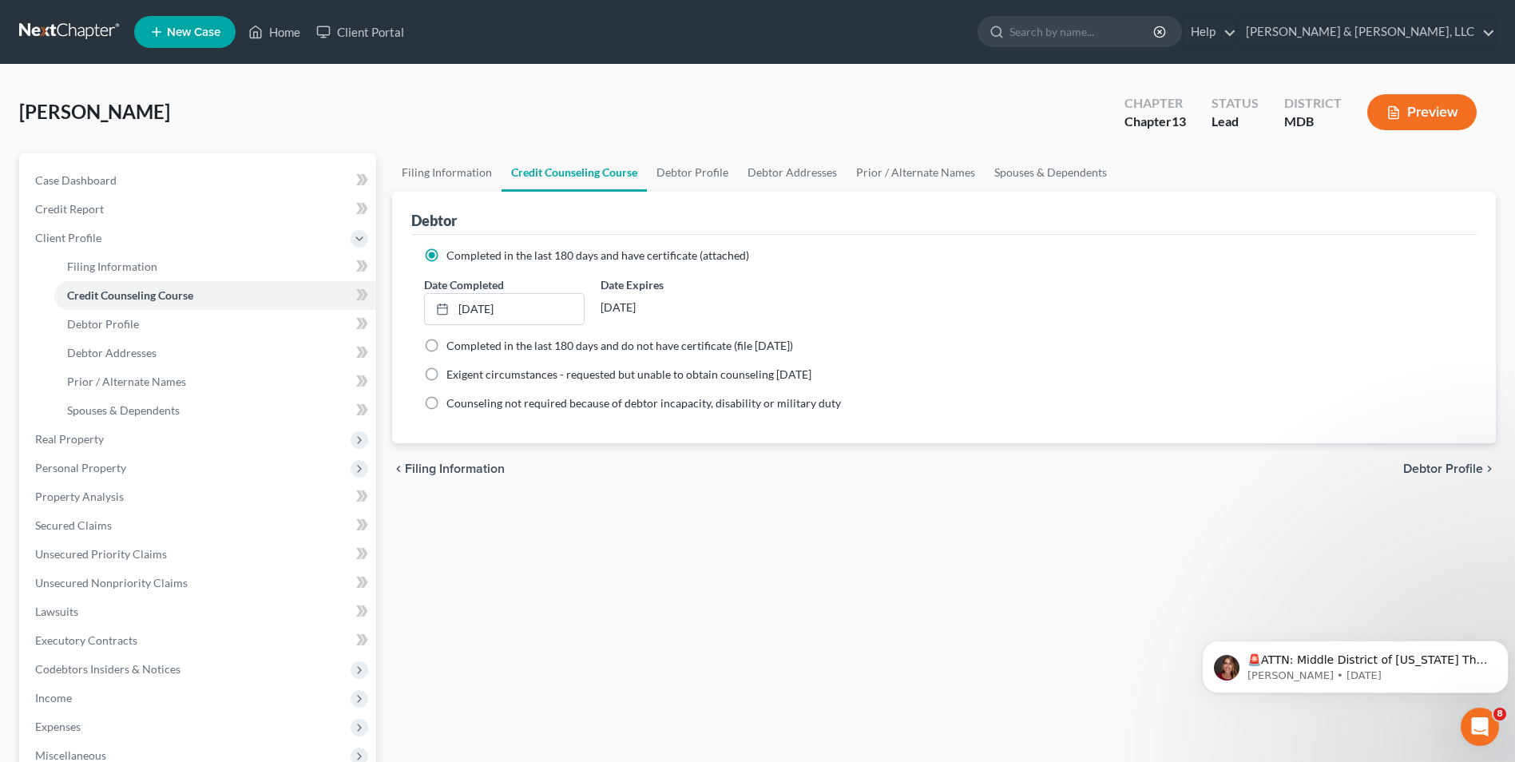
click at [1418, 465] on span "Debtor Profile" at bounding box center [1443, 468] width 80 height 13
select select "3"
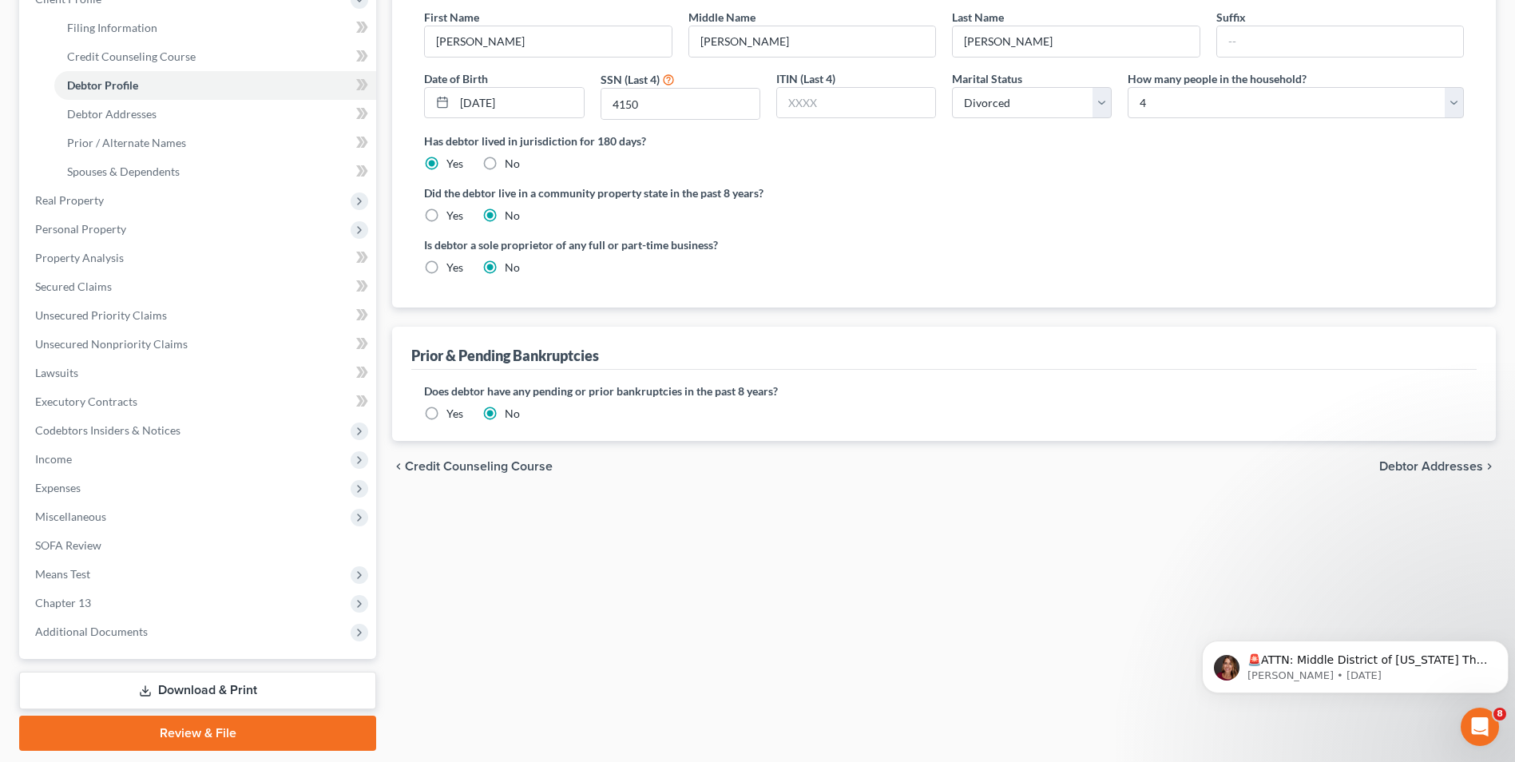
scroll to position [240, 0]
click at [1024, 211] on div "Did the debtor live in a community property state in the past 8 years? Yes No" at bounding box center [944, 203] width 1040 height 39
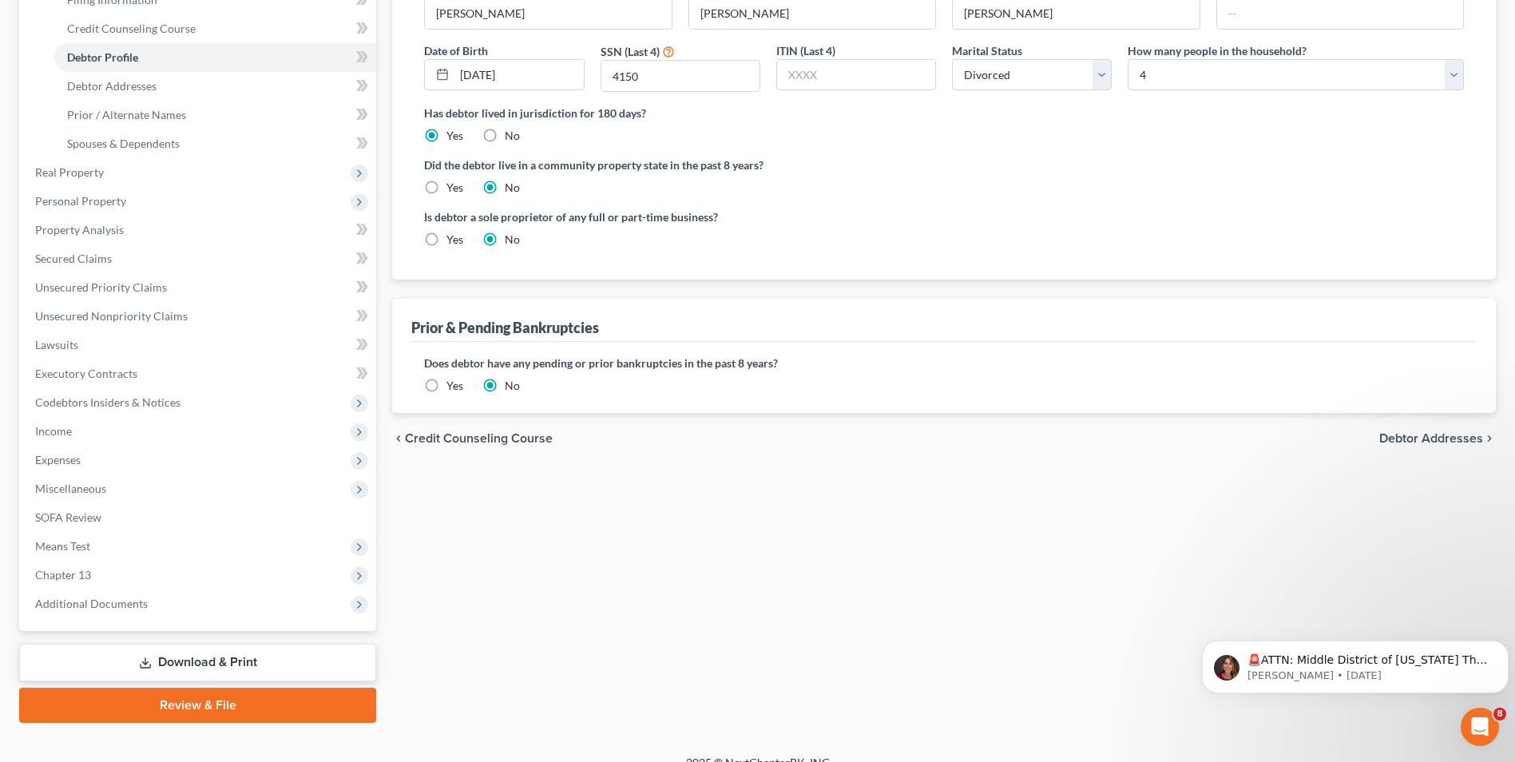
scroll to position [288, 0]
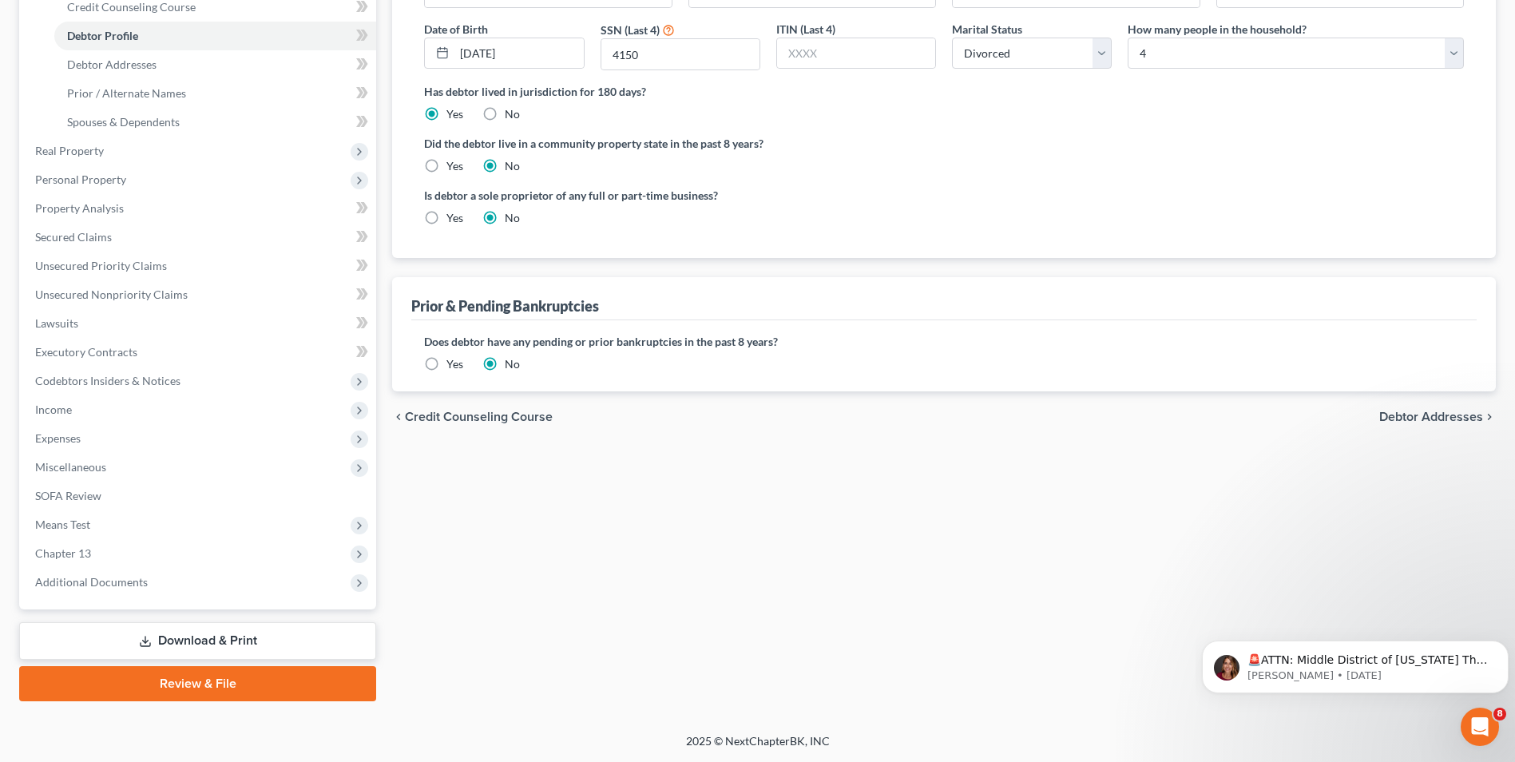
click at [1424, 416] on span "Debtor Addresses" at bounding box center [1431, 416] width 104 height 13
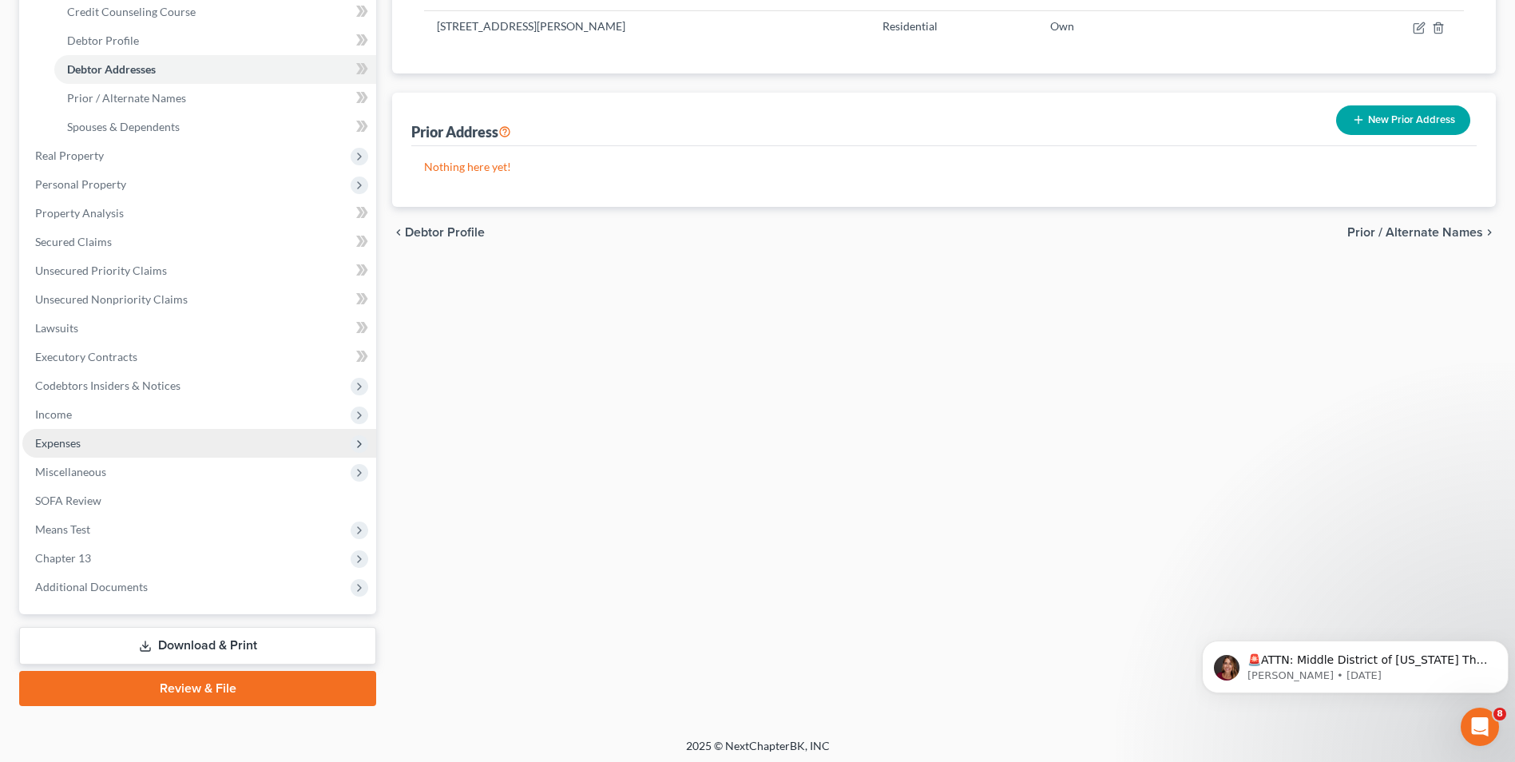
scroll to position [288, 0]
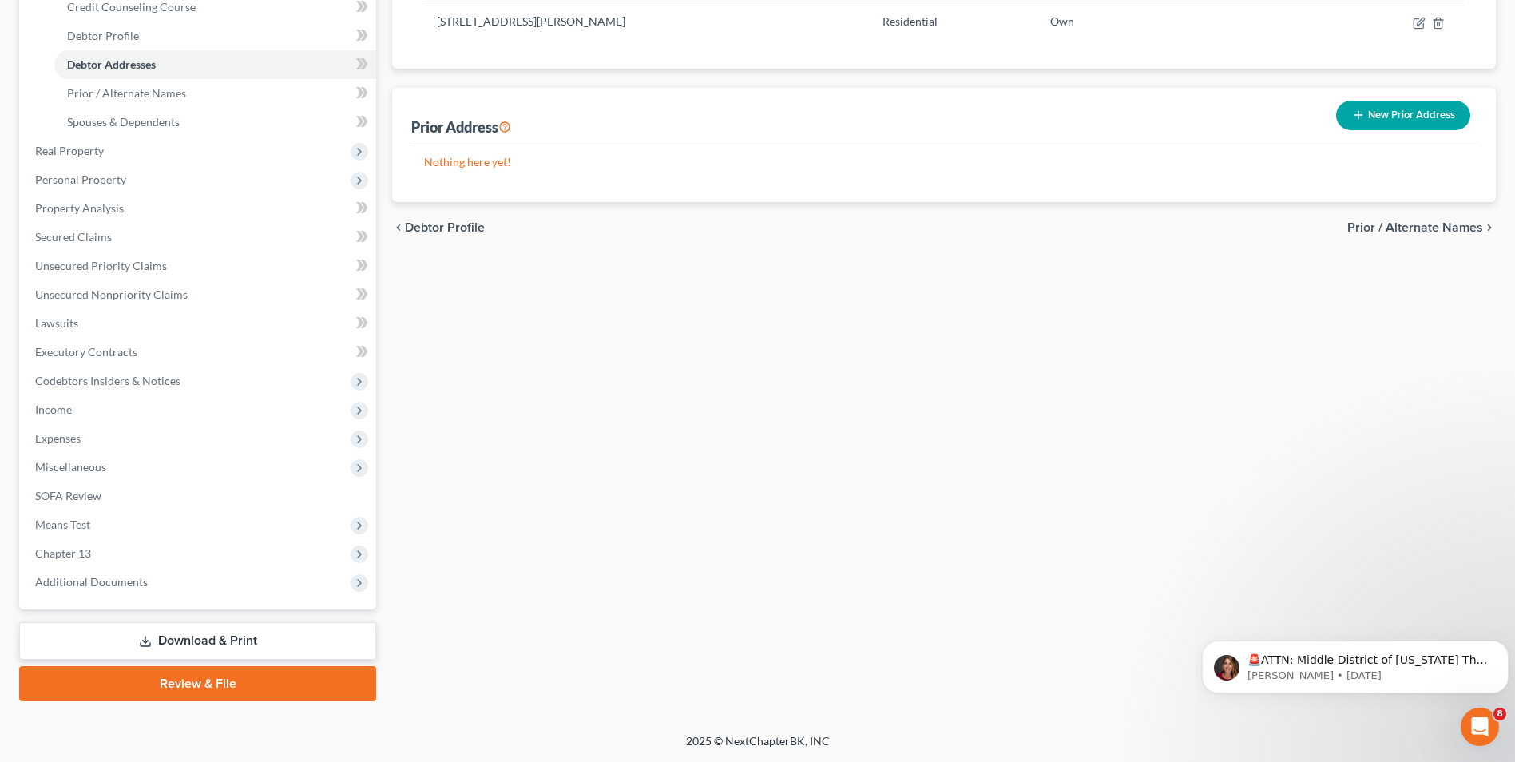
click at [183, 640] on link "Download & Print" at bounding box center [197, 641] width 357 height 38
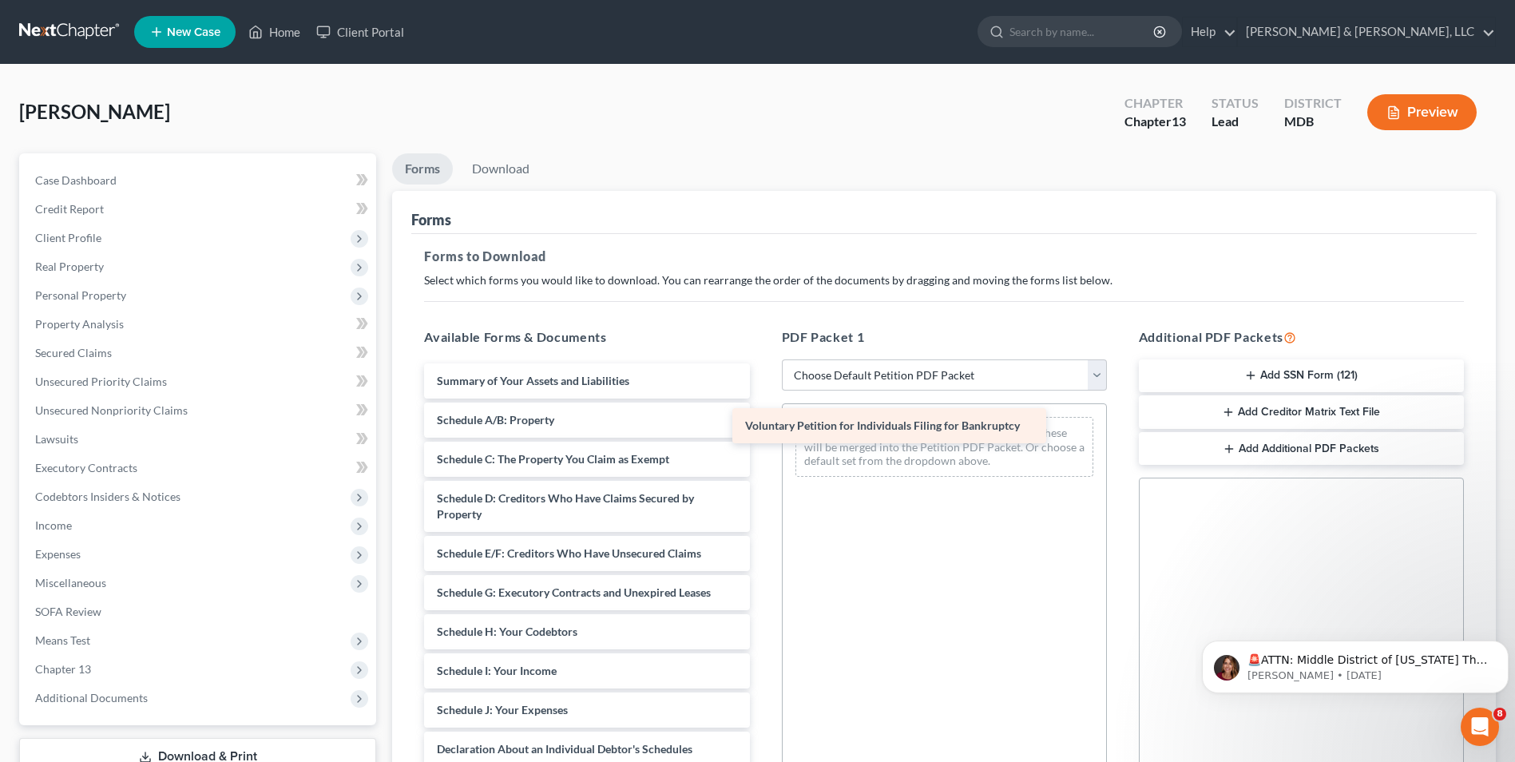
drag, startPoint x: 589, startPoint y: 377, endPoint x: 931, endPoint y: 419, distance: 344.3
click at [762, 419] on div "Voluntary Petition for Individuals Filing for Bankruptcy Voluntary Petition for…" at bounding box center [586, 698] width 351 height 670
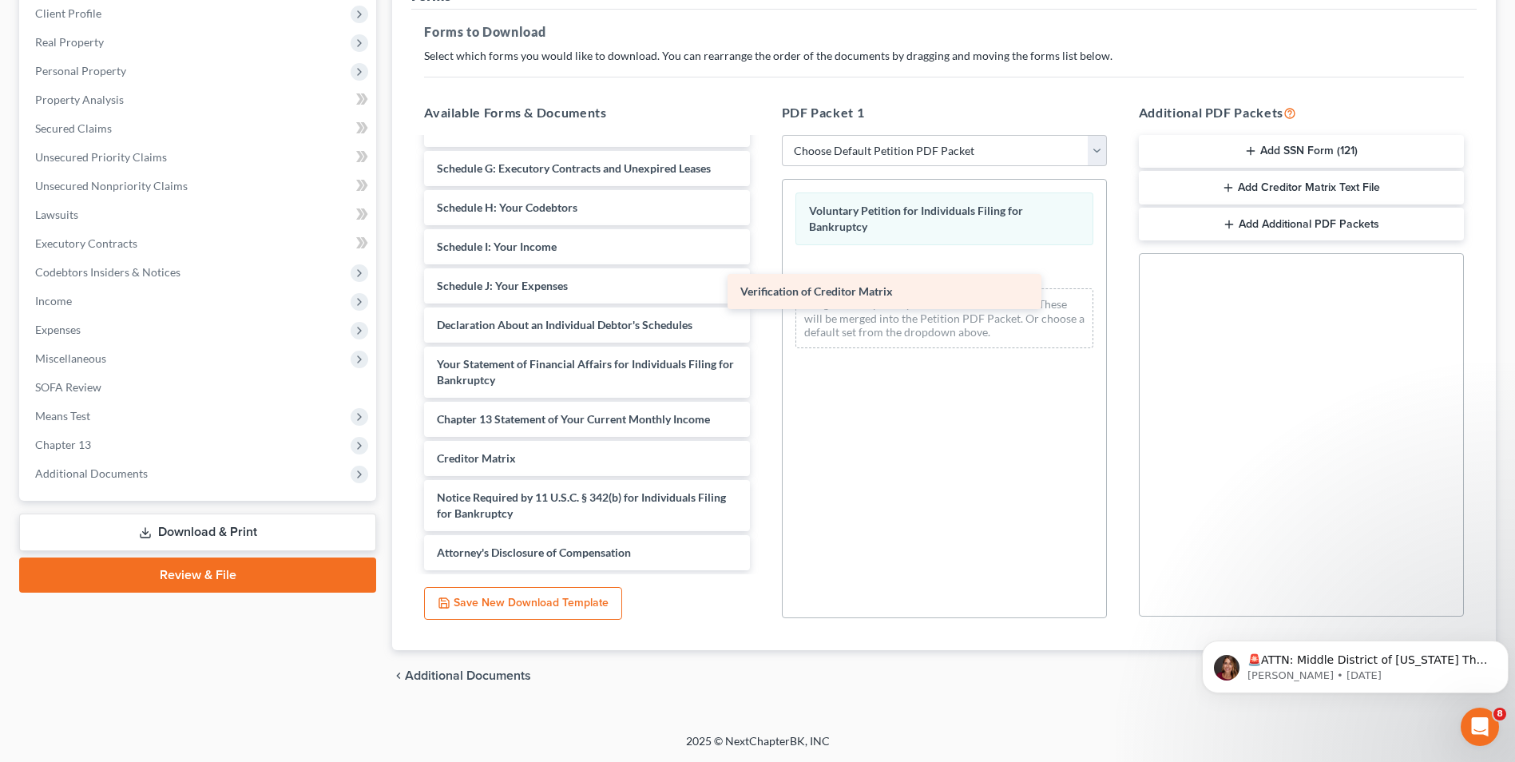
scroll to position [200, 0]
drag, startPoint x: 514, startPoint y: 454, endPoint x: 763, endPoint y: 283, distance: 301.4
click at [762, 266] on div "Verification of Creditor Matrix Summary of Your Assets and Liabilities Schedule…" at bounding box center [586, 254] width 351 height 631
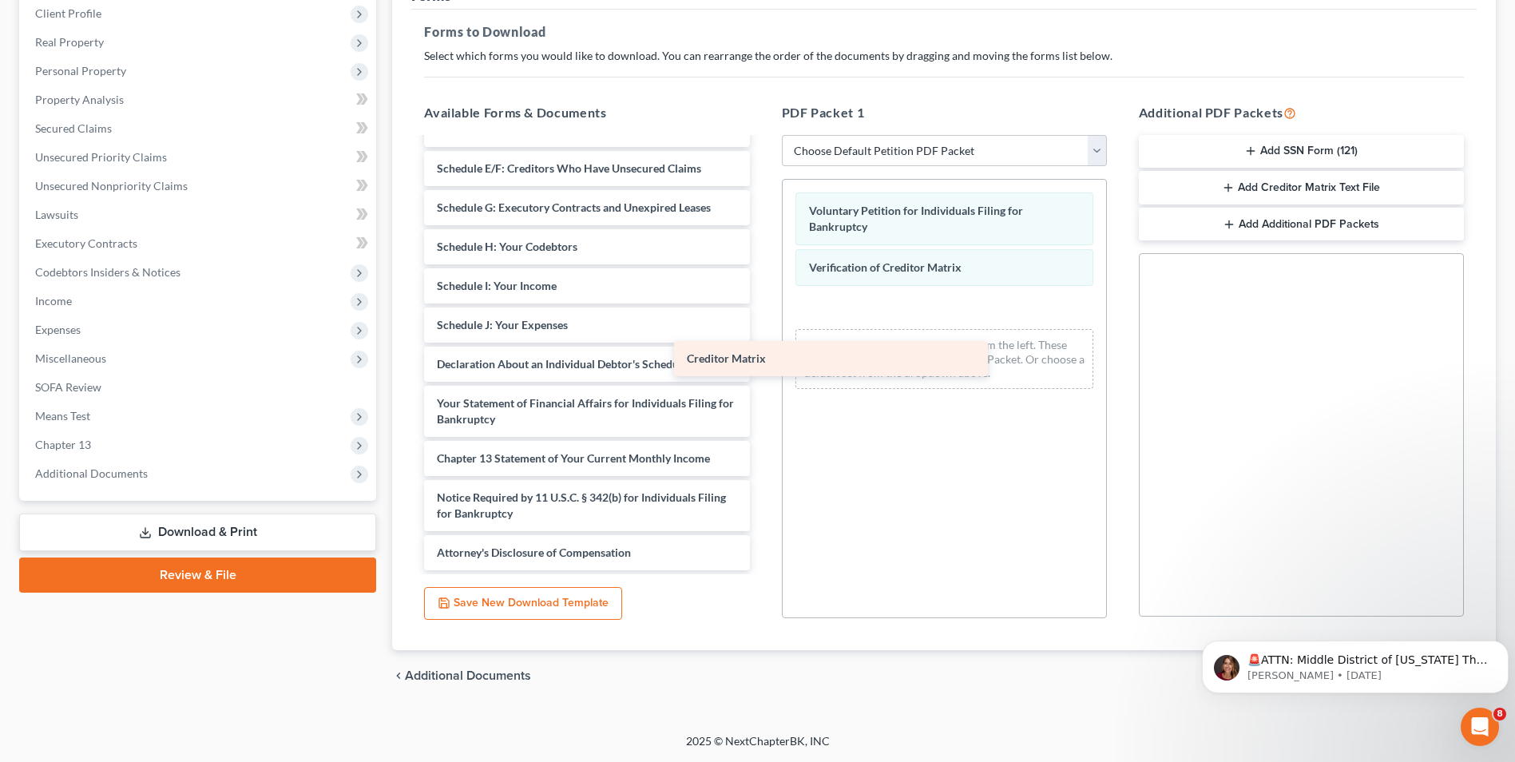
scroll to position [160, 0]
drag, startPoint x: 523, startPoint y: 448, endPoint x: 881, endPoint y: 287, distance: 392.1
click at [762, 291] on div "Creditor Matrix Summary of Your Assets and Liabilities Schedule A/B: Property S…" at bounding box center [586, 274] width 351 height 592
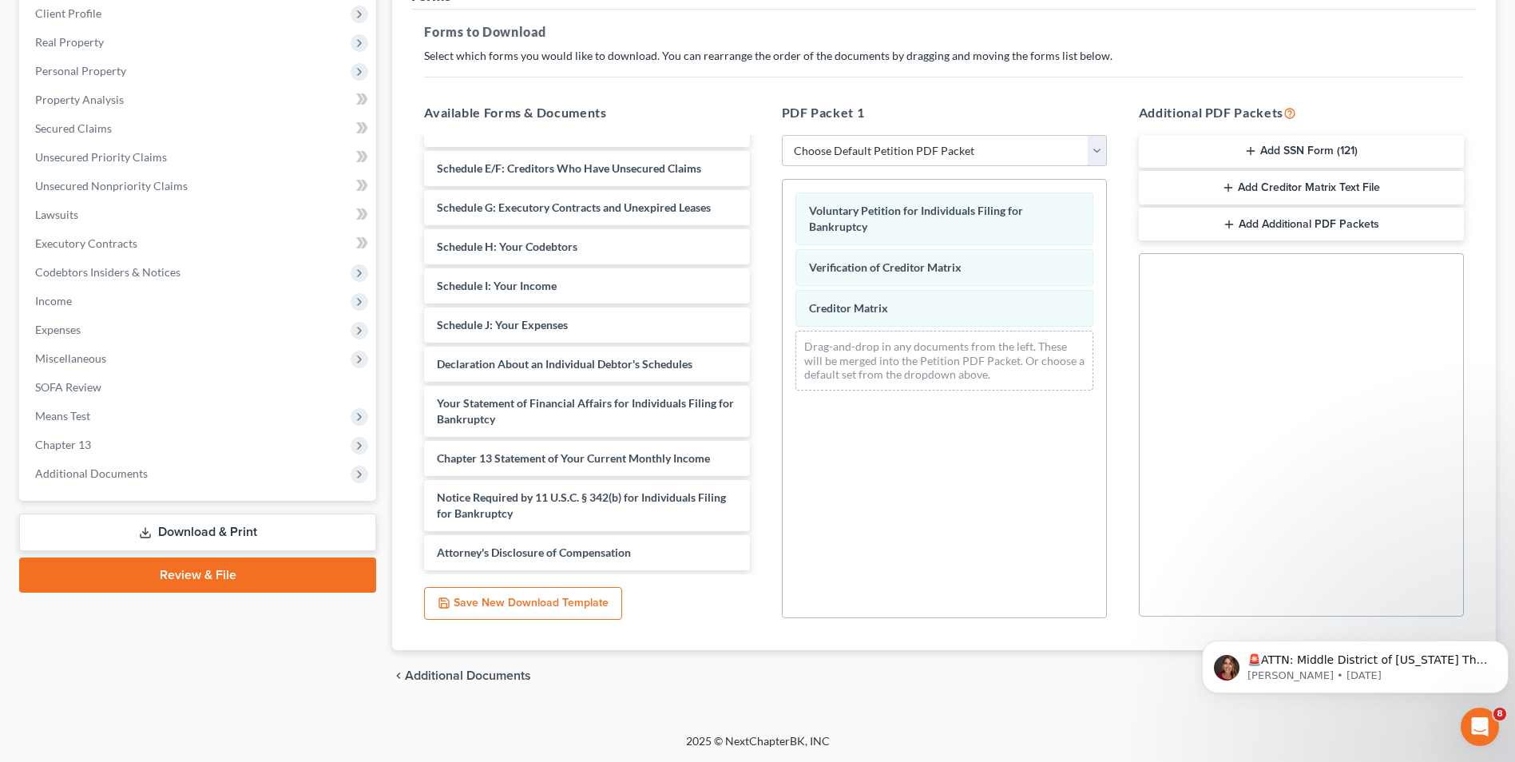
click at [1328, 141] on button "Add SSN Form (121)" at bounding box center [1301, 152] width 325 height 34
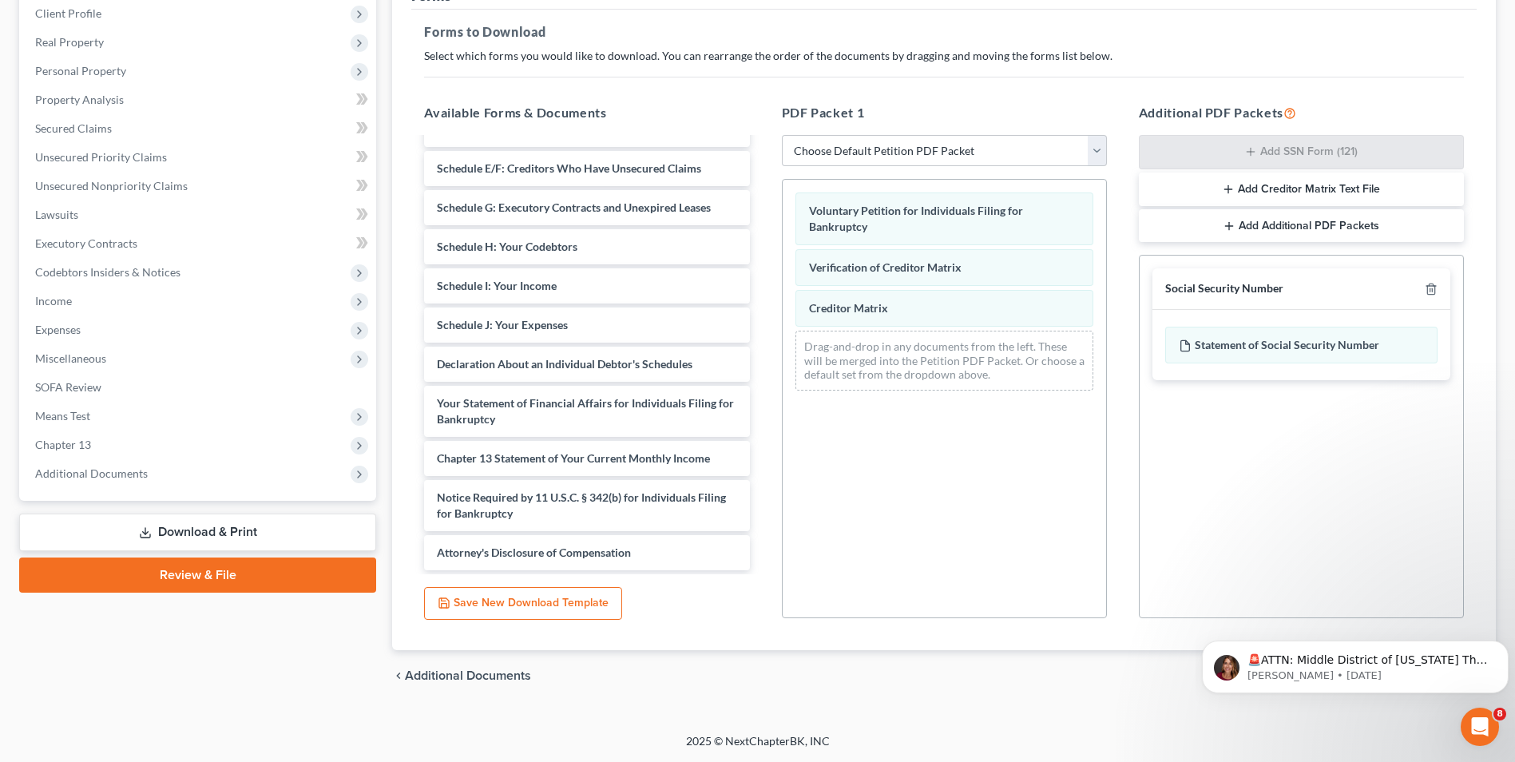
click at [1129, 701] on div "chevron_left Additional Documents Download chevron_right" at bounding box center [943, 675] width 1103 height 51
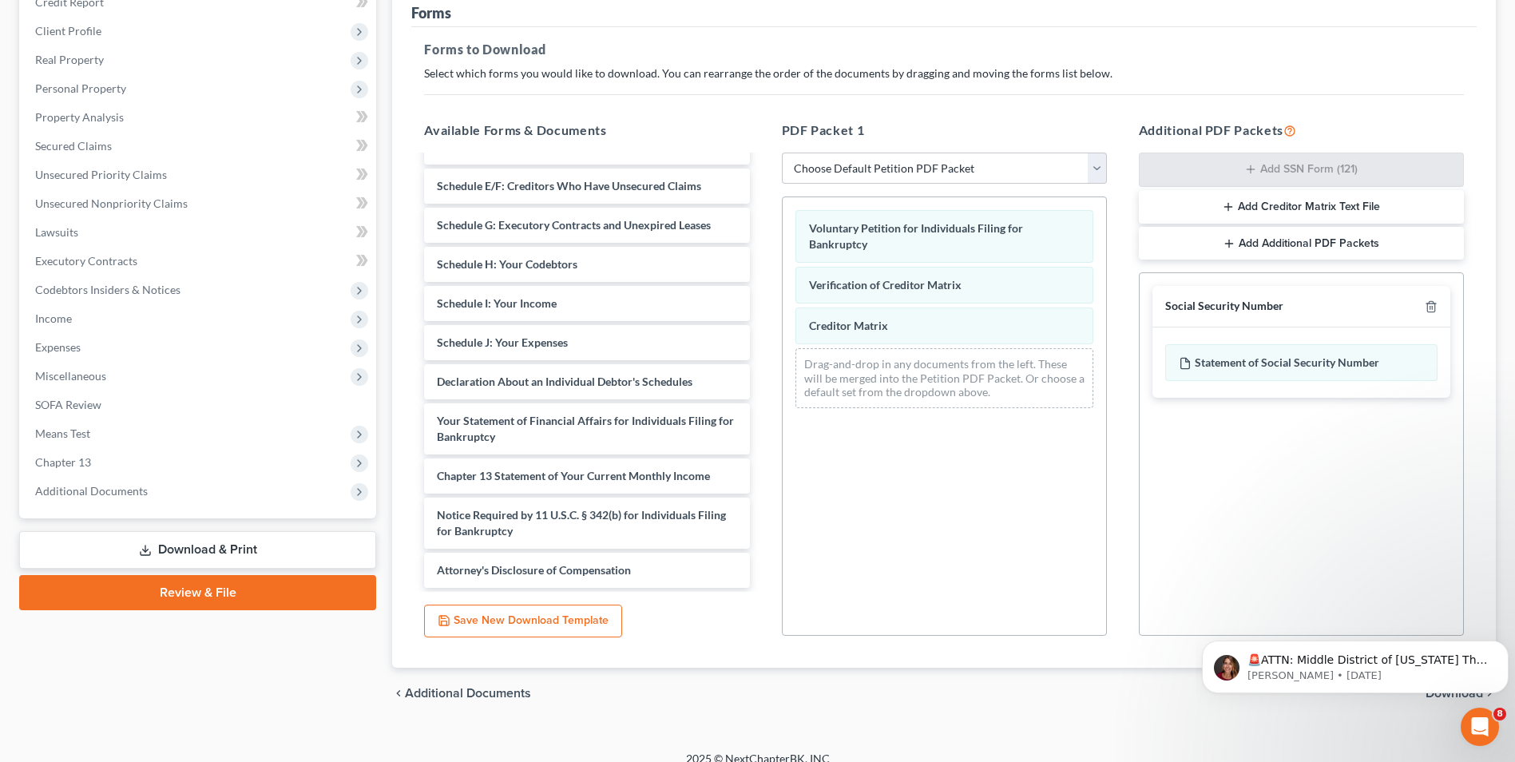
scroll to position [224, 0]
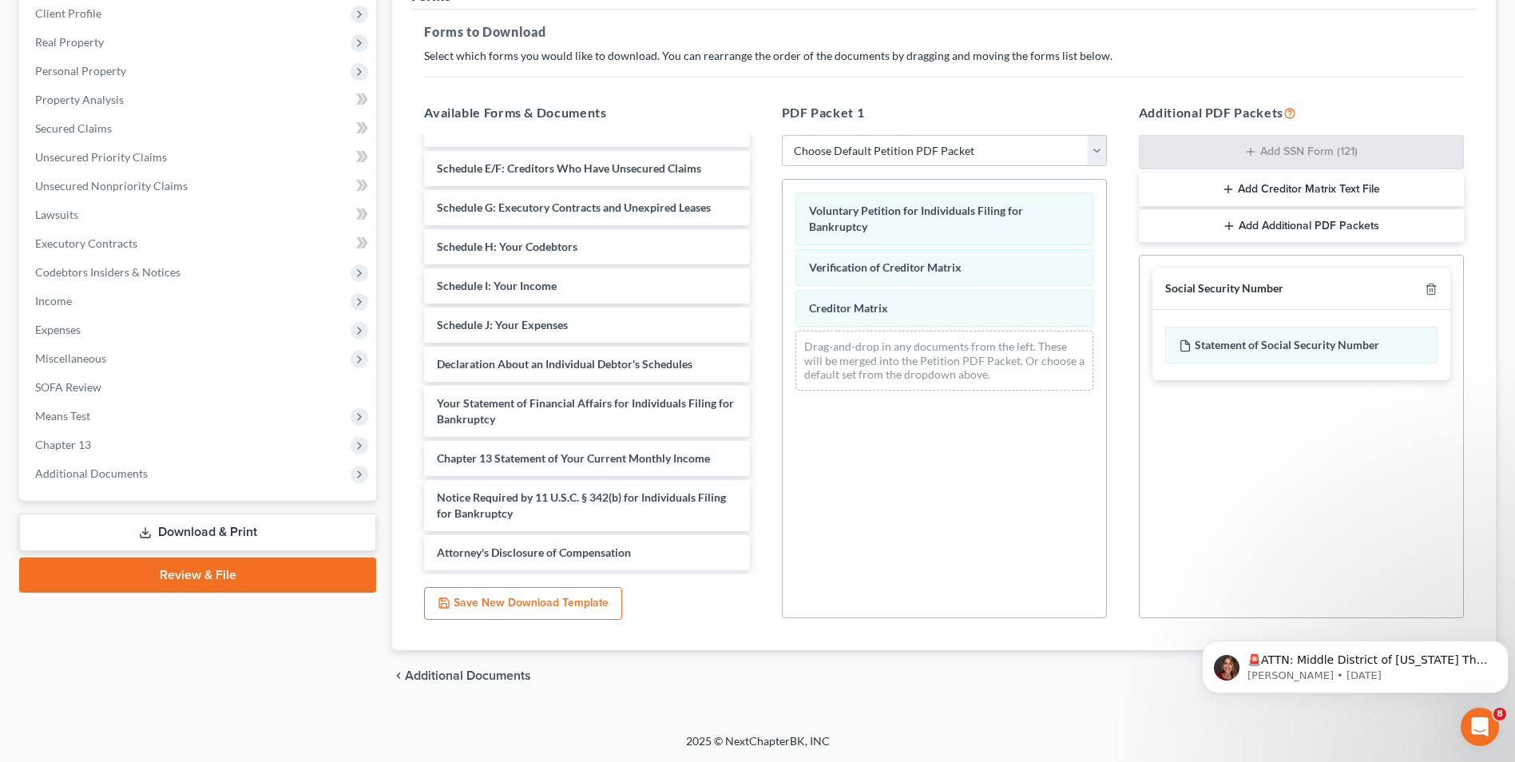
click at [189, 531] on link "Download & Print" at bounding box center [197, 532] width 357 height 38
click at [214, 528] on link "Download & Print" at bounding box center [197, 532] width 357 height 38
click at [133, 530] on link "Download & Print" at bounding box center [197, 532] width 357 height 38
drag, startPoint x: 745, startPoint y: 421, endPoint x: 761, endPoint y: 387, distance: 37.1
click at [761, 387] on div "Summary of Your Assets and Liabilities Schedule A/B: Property Schedule C: The P…" at bounding box center [586, 354] width 351 height 439
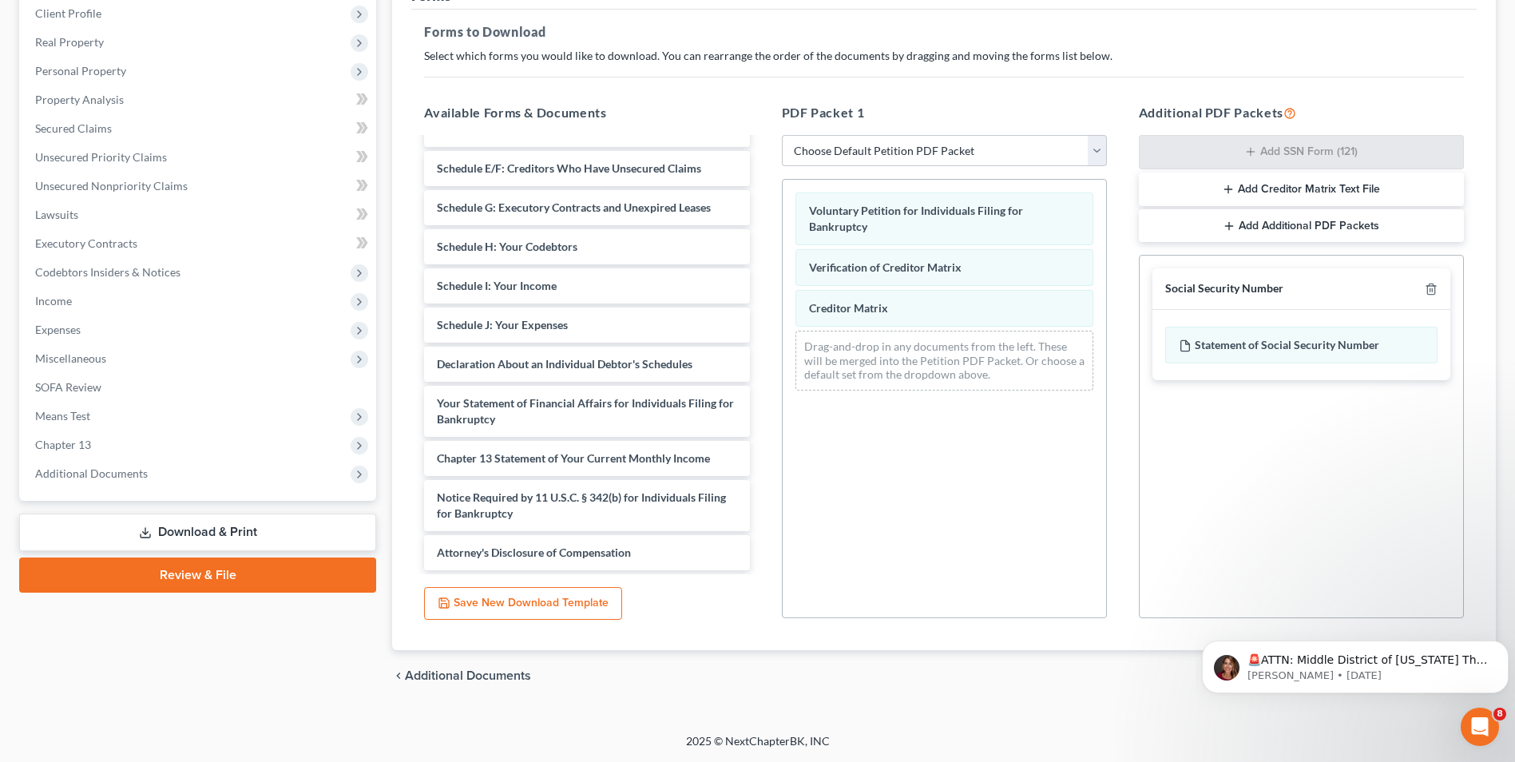
drag, startPoint x: 761, startPoint y: 387, endPoint x: 921, endPoint y: 451, distance: 172.7
click at [921, 451] on div "Voluntary Petition for Individuals Filing for Bankruptcy Verification of Credit…" at bounding box center [944, 398] width 325 height 439
drag, startPoint x: 1233, startPoint y: 436, endPoint x: 913, endPoint y: 436, distance: 320.2
click at [1231, 436] on div "Social Security Number Statement of Social Security Number Creditor Matrix Text…" at bounding box center [1301, 436] width 325 height 363
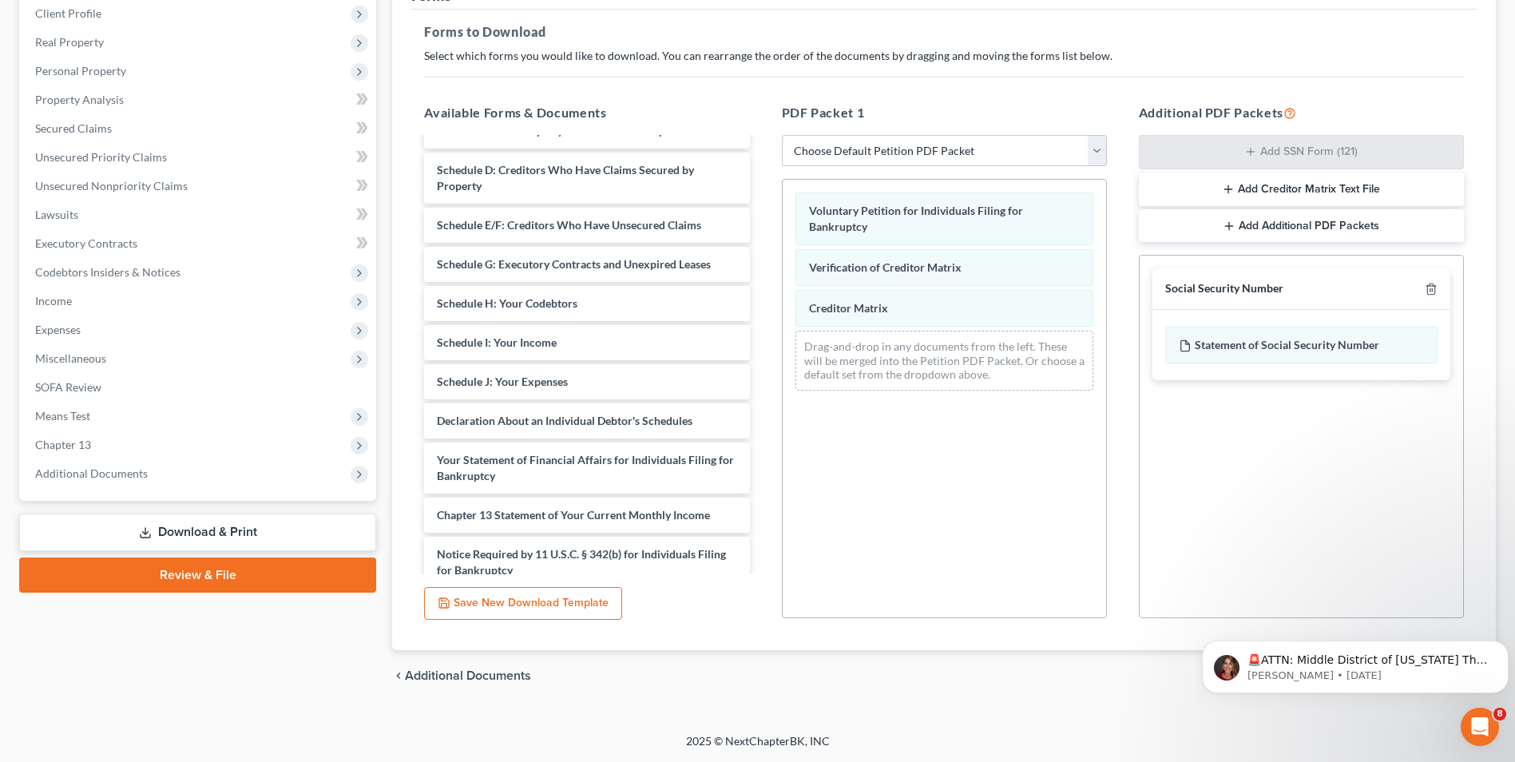
scroll to position [160, 0]
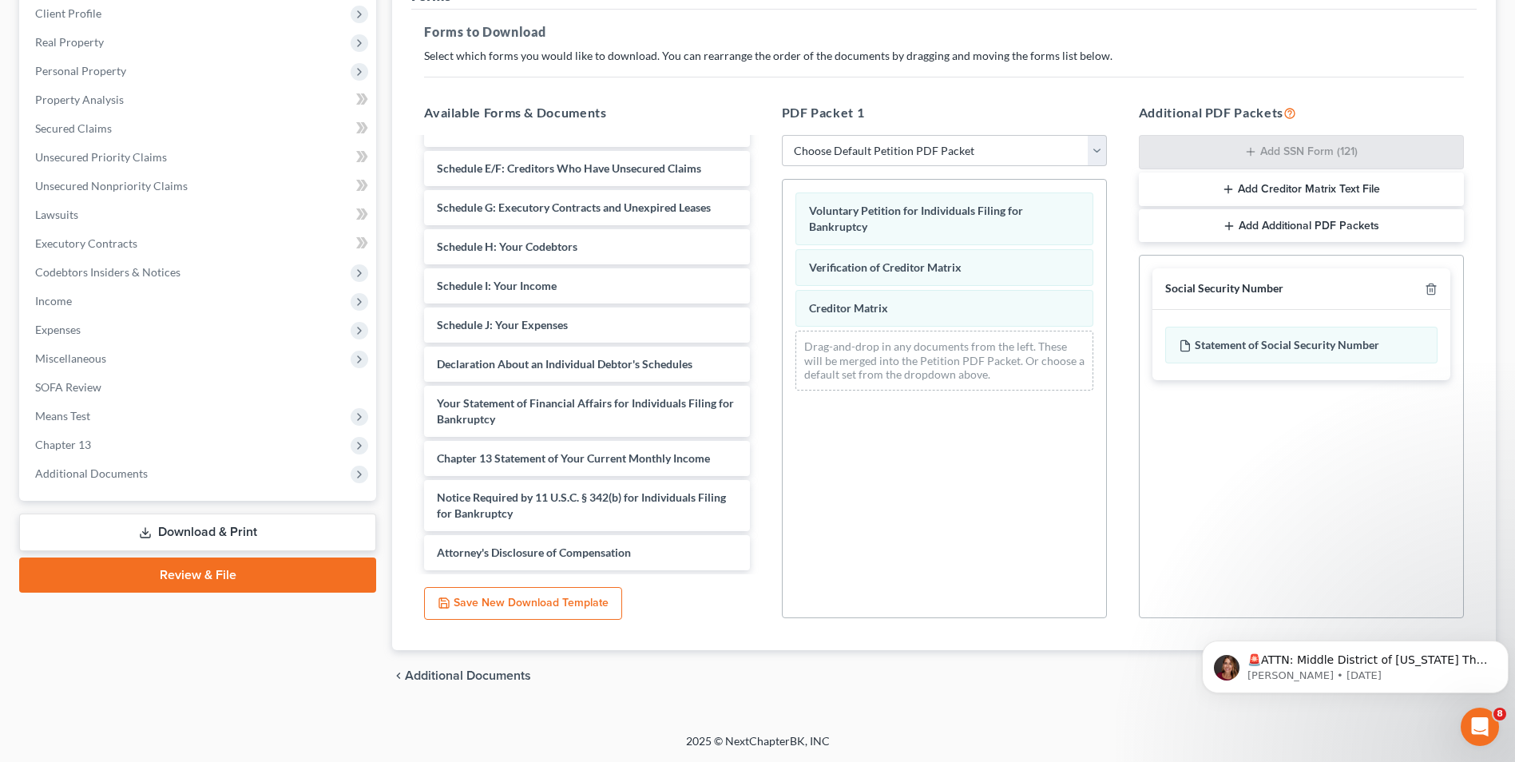
click at [240, 530] on link "Download & Print" at bounding box center [197, 532] width 357 height 38
click at [239, 525] on link "Download & Print" at bounding box center [197, 532] width 357 height 38
drag, startPoint x: 152, startPoint y: 522, endPoint x: 149, endPoint y: 546, distance: 24.1
click at [150, 522] on link "Download & Print" at bounding box center [197, 532] width 357 height 38
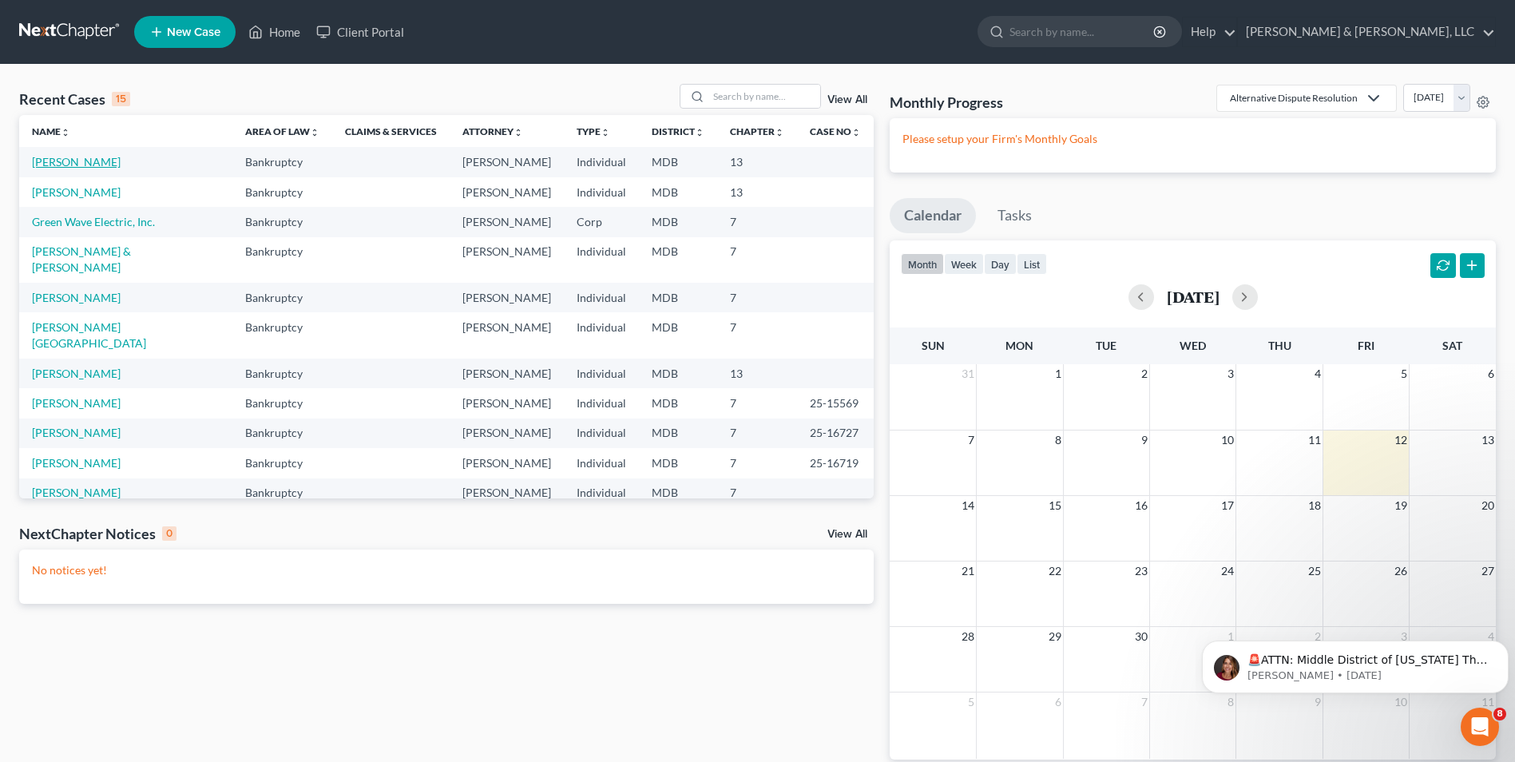
click at [73, 155] on link "Gonzalez-Simmons, James" at bounding box center [76, 162] width 89 height 14
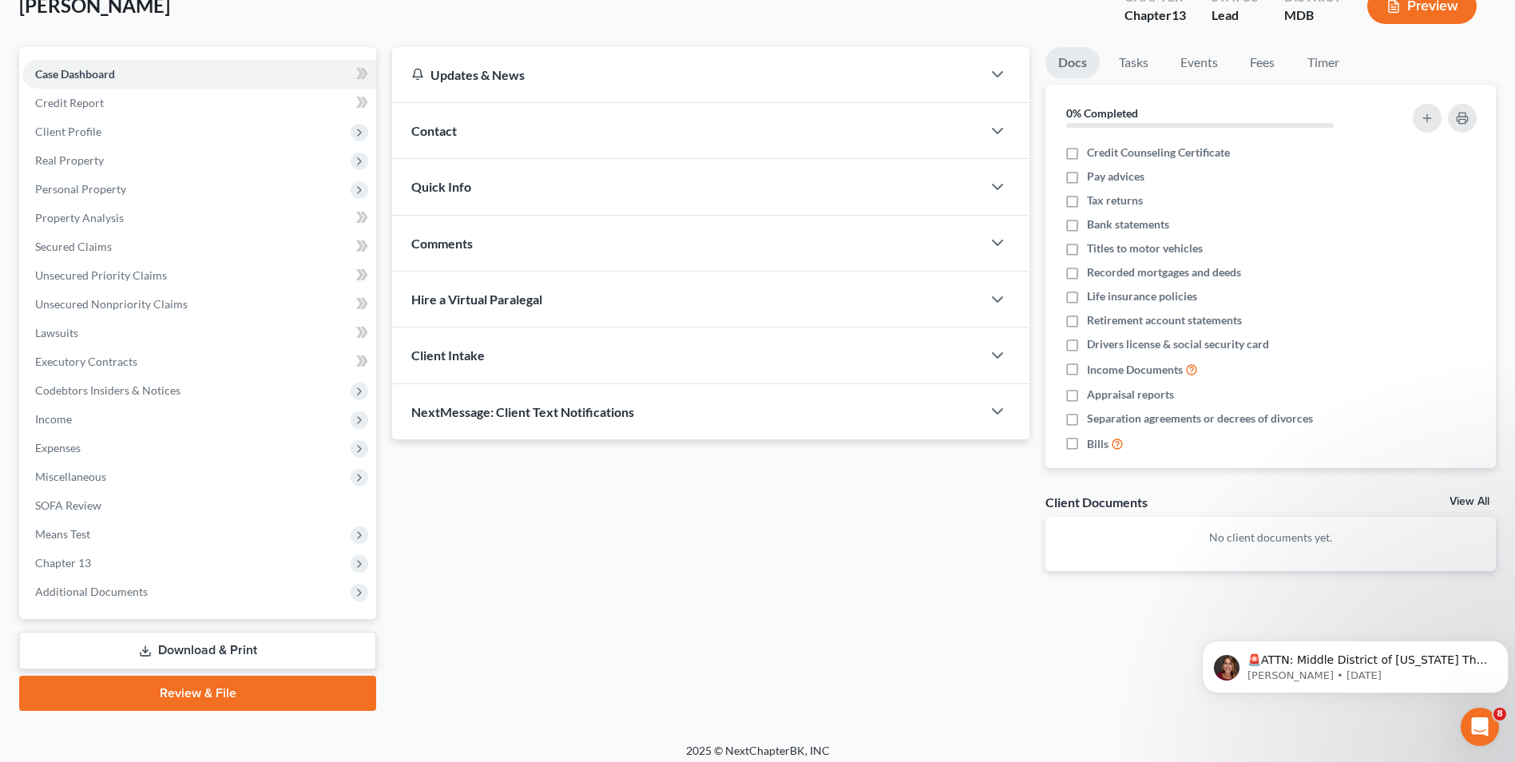
scroll to position [116, 0]
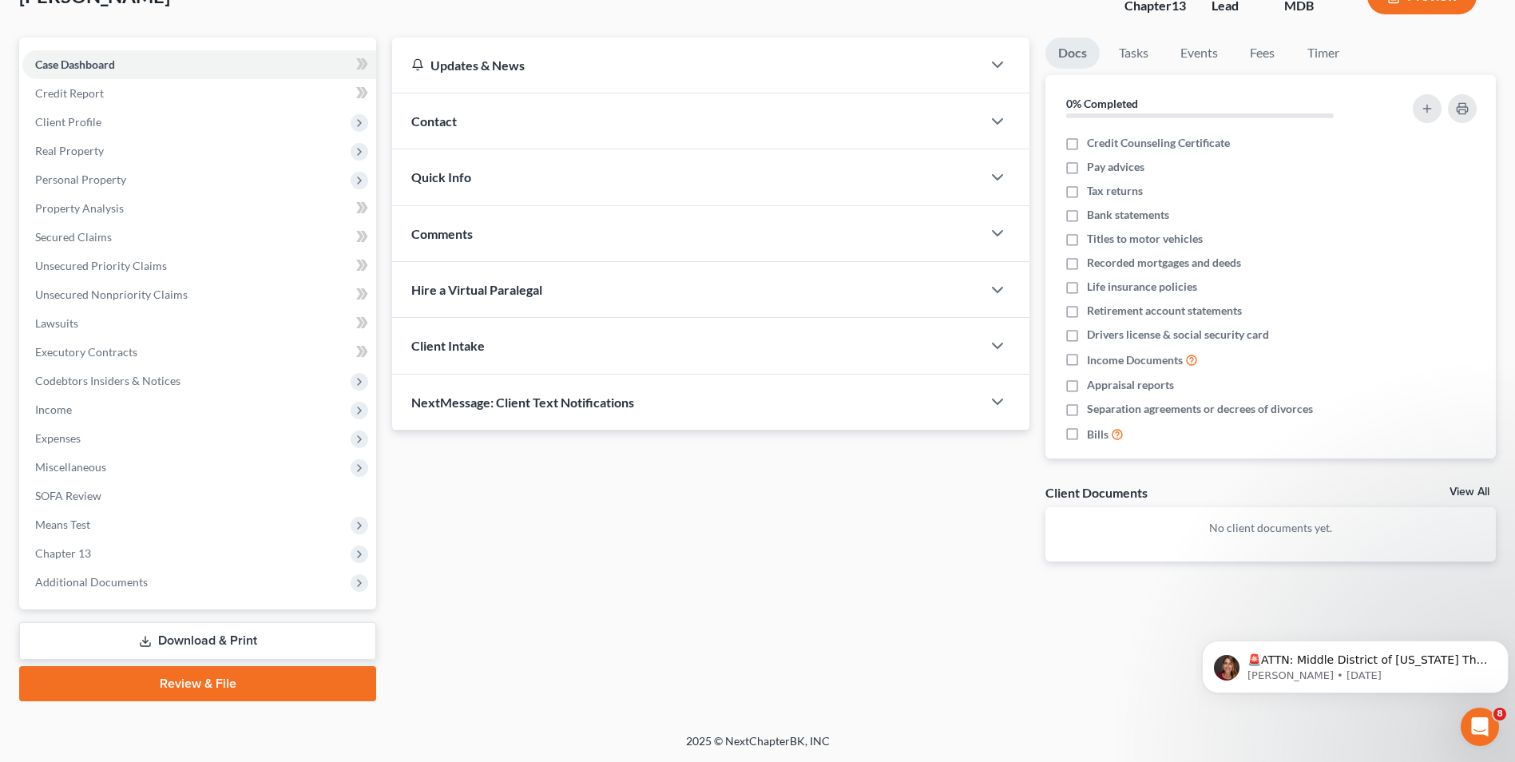
click at [169, 637] on link "Download & Print" at bounding box center [197, 641] width 357 height 38
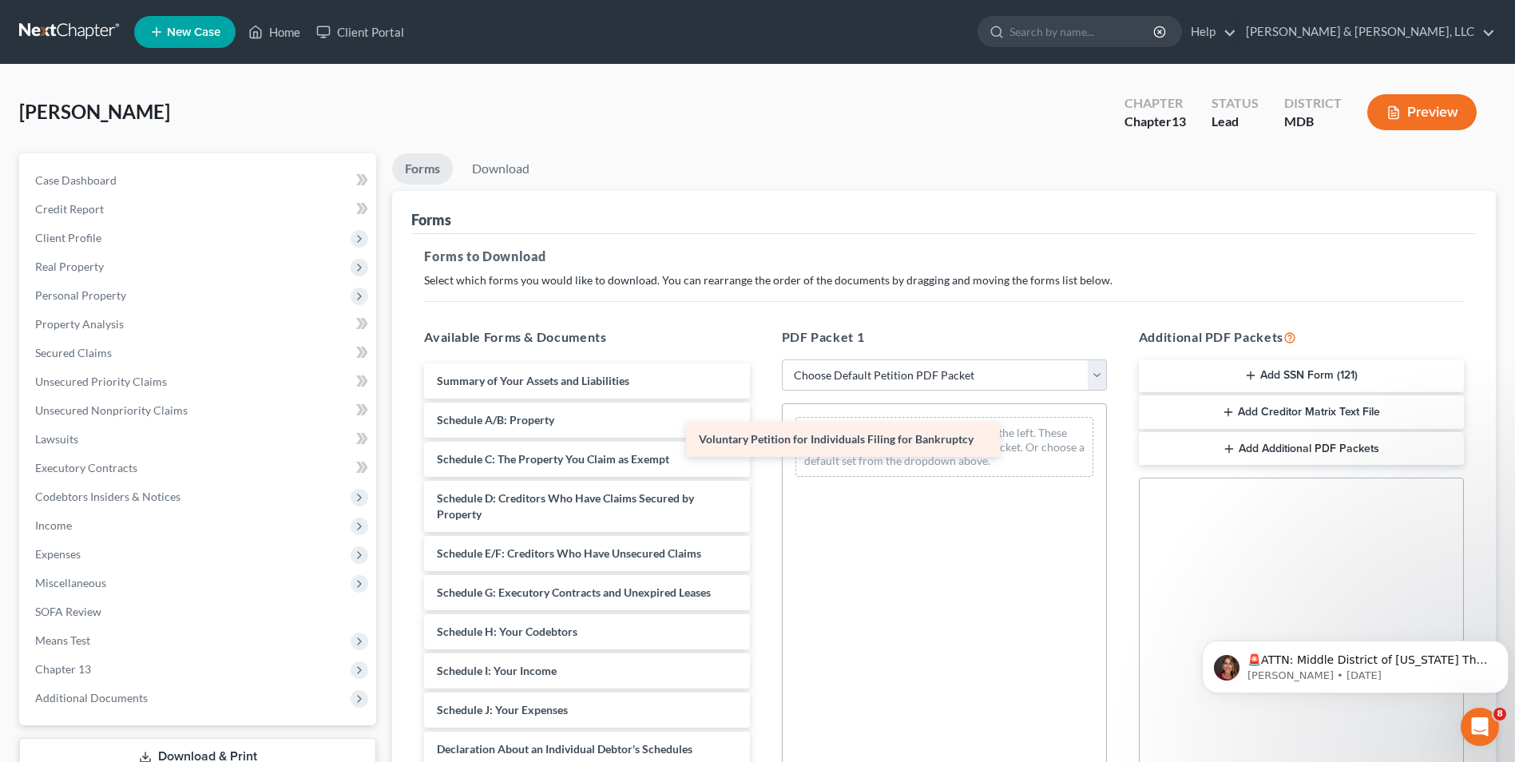
drag, startPoint x: 671, startPoint y: 368, endPoint x: 986, endPoint y: 412, distance: 318.4
click at [762, 412] on div "Voluntary Petition for Individuals Filing for Bankruptcy Voluntary Petition for…" at bounding box center [586, 698] width 351 height 670
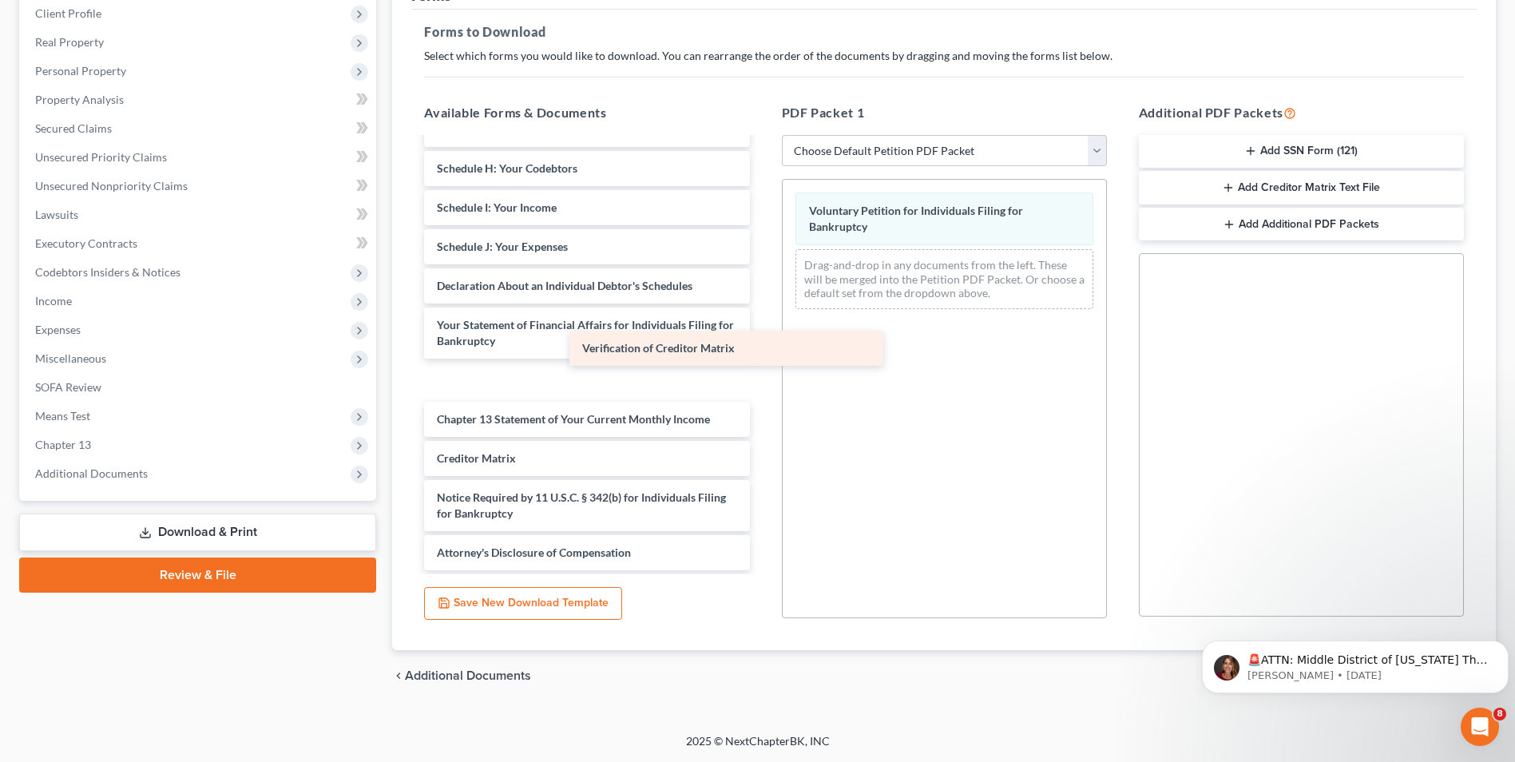
scroll to position [200, 0]
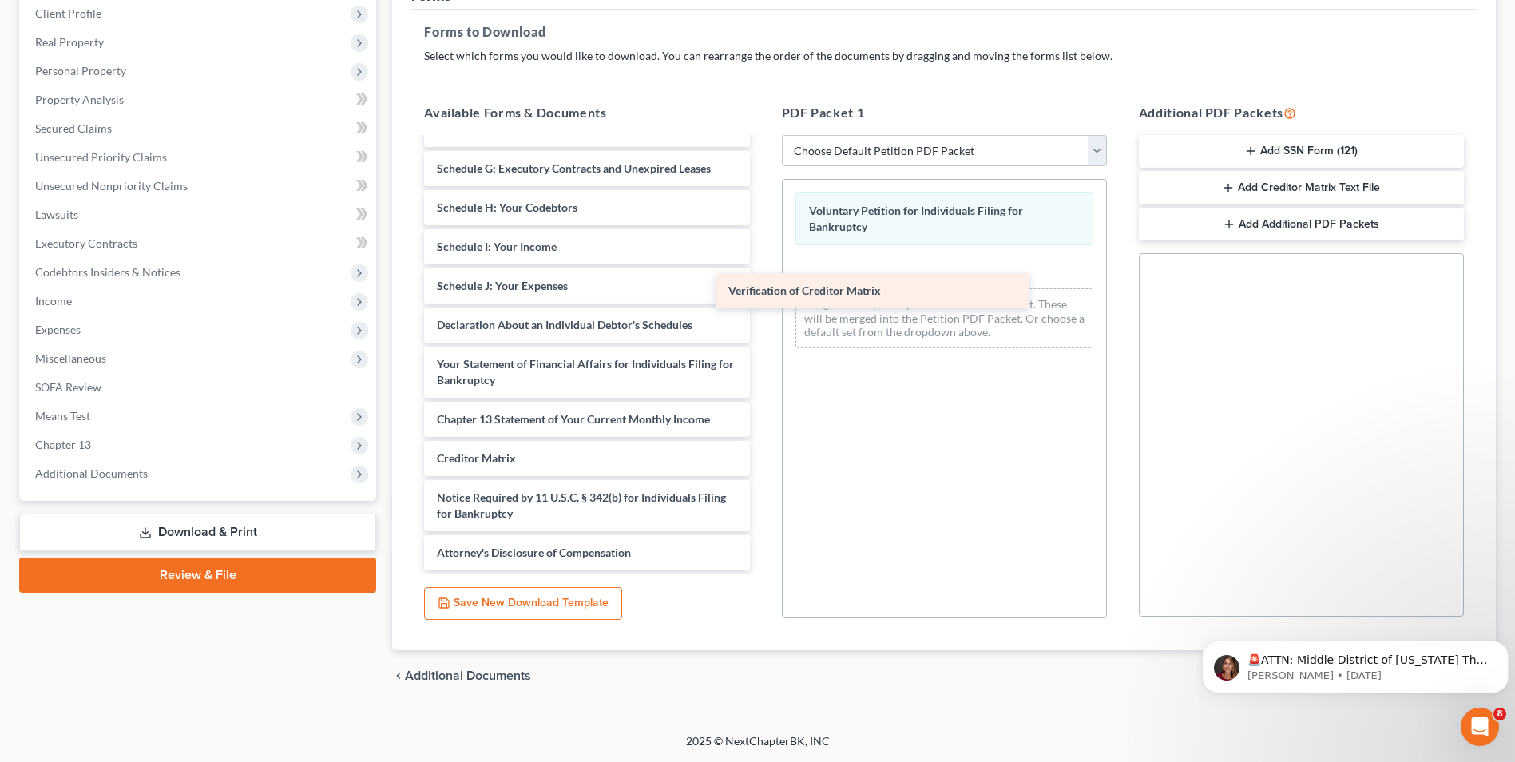
drag, startPoint x: 612, startPoint y: 458, endPoint x: 945, endPoint y: 276, distance: 379.5
click at [762, 276] on div "Verification of Creditor Matrix Summary of Your Assets and Liabilities Schedule…" at bounding box center [586, 254] width 351 height 631
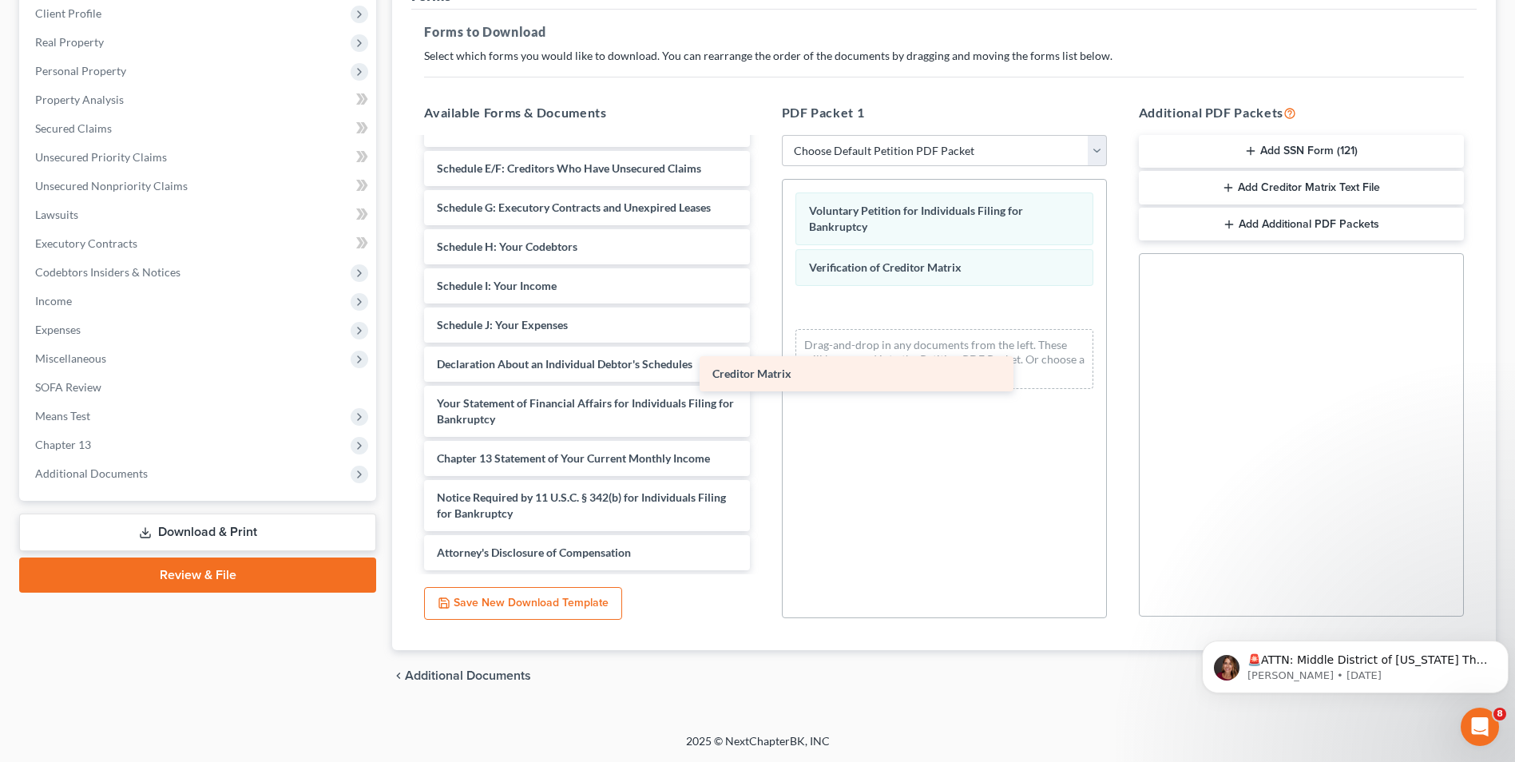
scroll to position [160, 0]
drag, startPoint x: 563, startPoint y: 465, endPoint x: 885, endPoint y: 347, distance: 343.5
click at [762, 352] on div "Creditor Matrix Summary of Your Assets and Liabilities Schedule A/B: Property S…" at bounding box center [586, 274] width 351 height 592
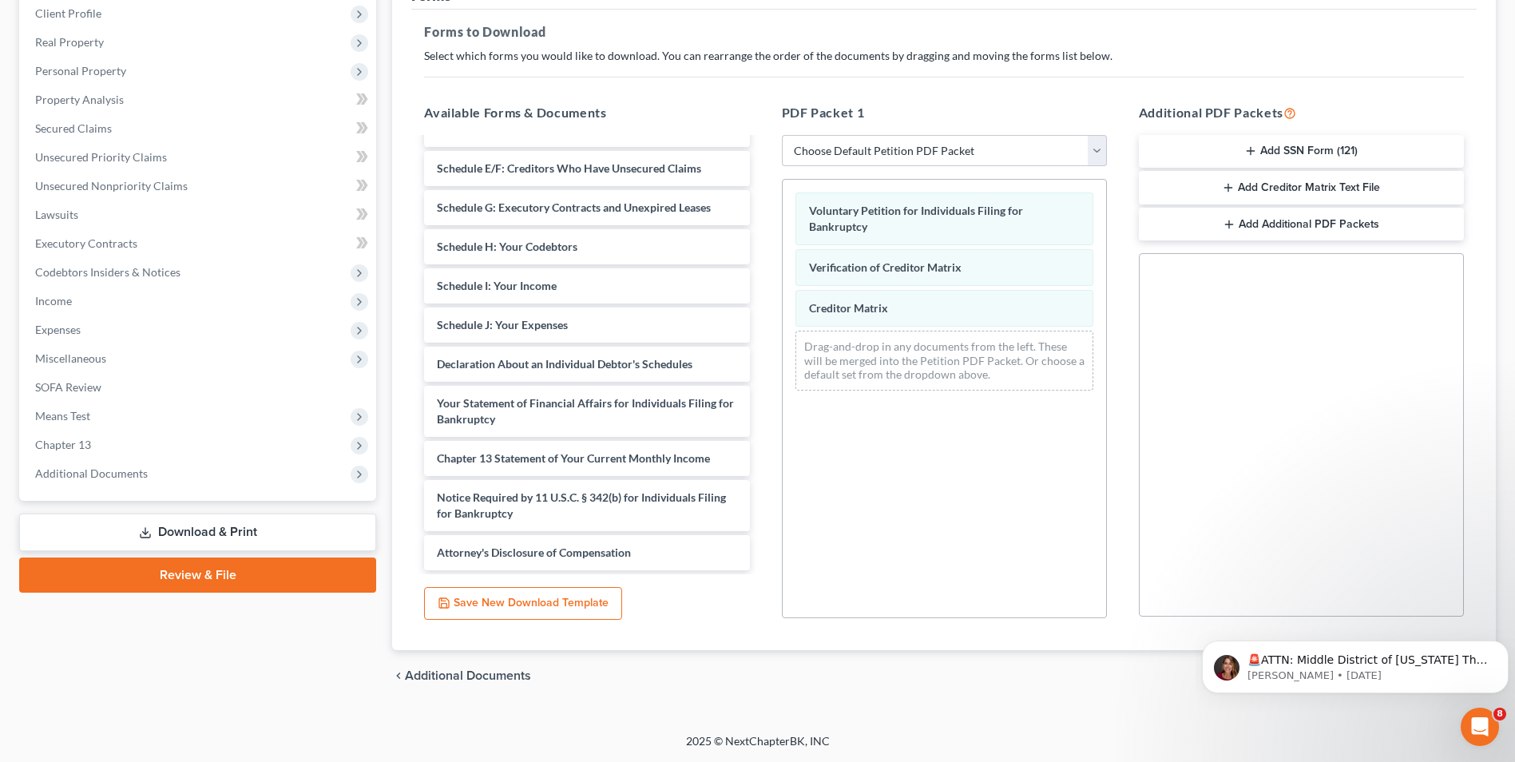
click at [1243, 150] on button "Add SSN Form (121)" at bounding box center [1301, 152] width 325 height 34
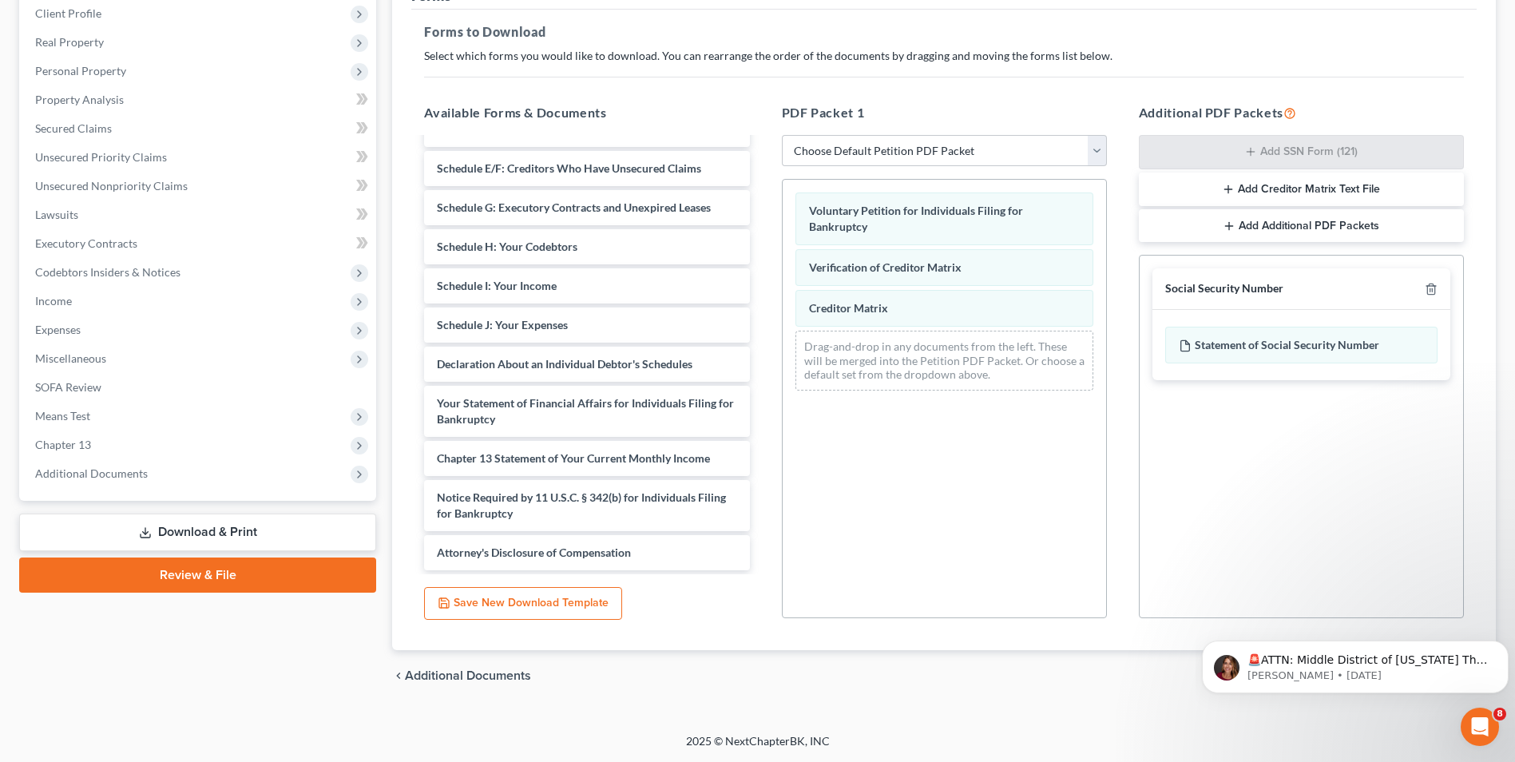
click at [1356, 707] on body "🚨ATTN: Middle District of Florida The court has added a new Credit Counseling F…" at bounding box center [1355, 662] width 307 height 99
drag, startPoint x: 1495, startPoint y: 647, endPoint x: 2699, endPoint y: 1253, distance: 1347.3
click at [1495, 647] on button "Dismiss notification" at bounding box center [1503, 645] width 21 height 21
drag, startPoint x: 1467, startPoint y: 677, endPoint x: 1456, endPoint y: 673, distance: 11.1
click at [1464, 676] on span "Download" at bounding box center [1453, 675] width 57 height 13
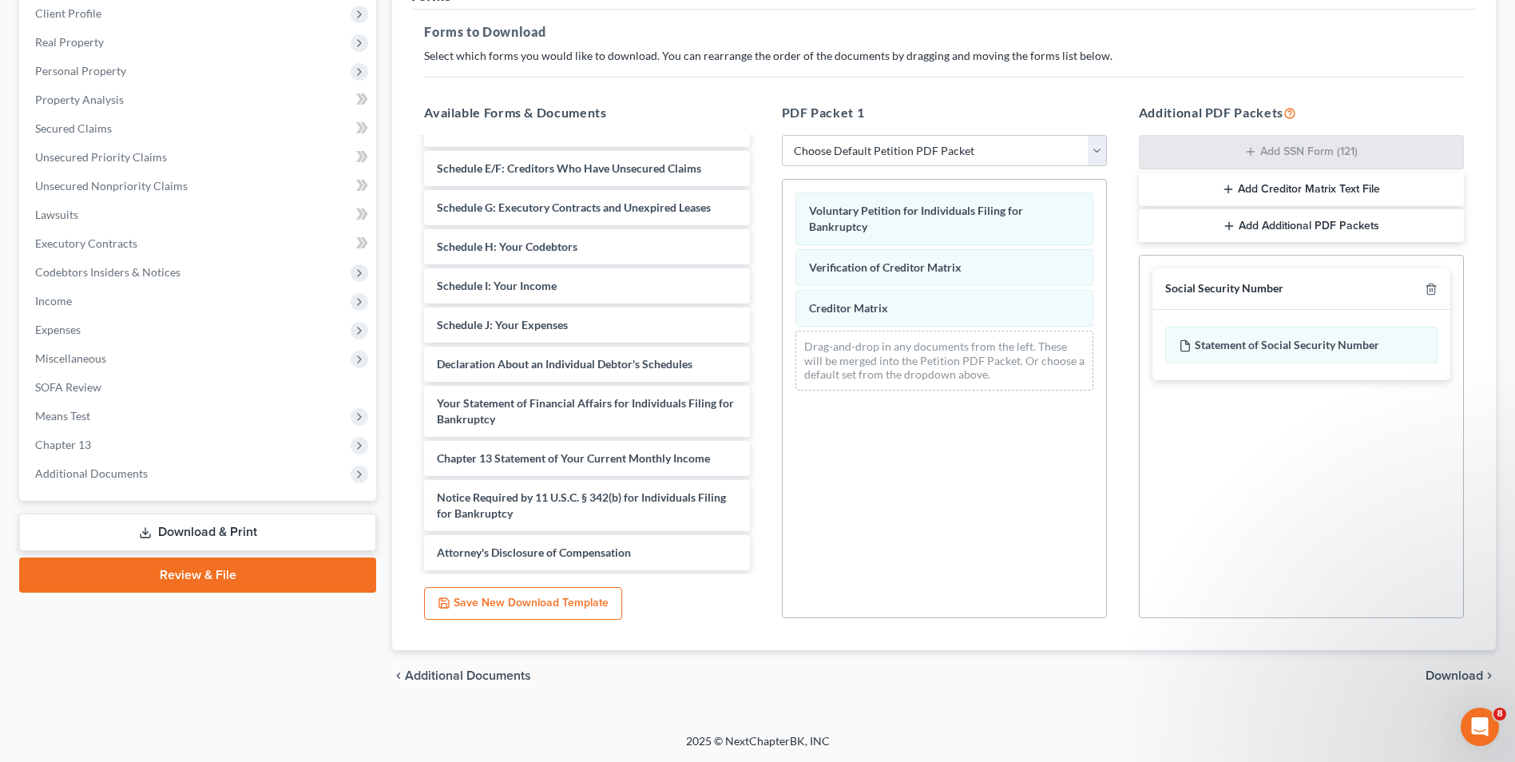
scroll to position [116, 0]
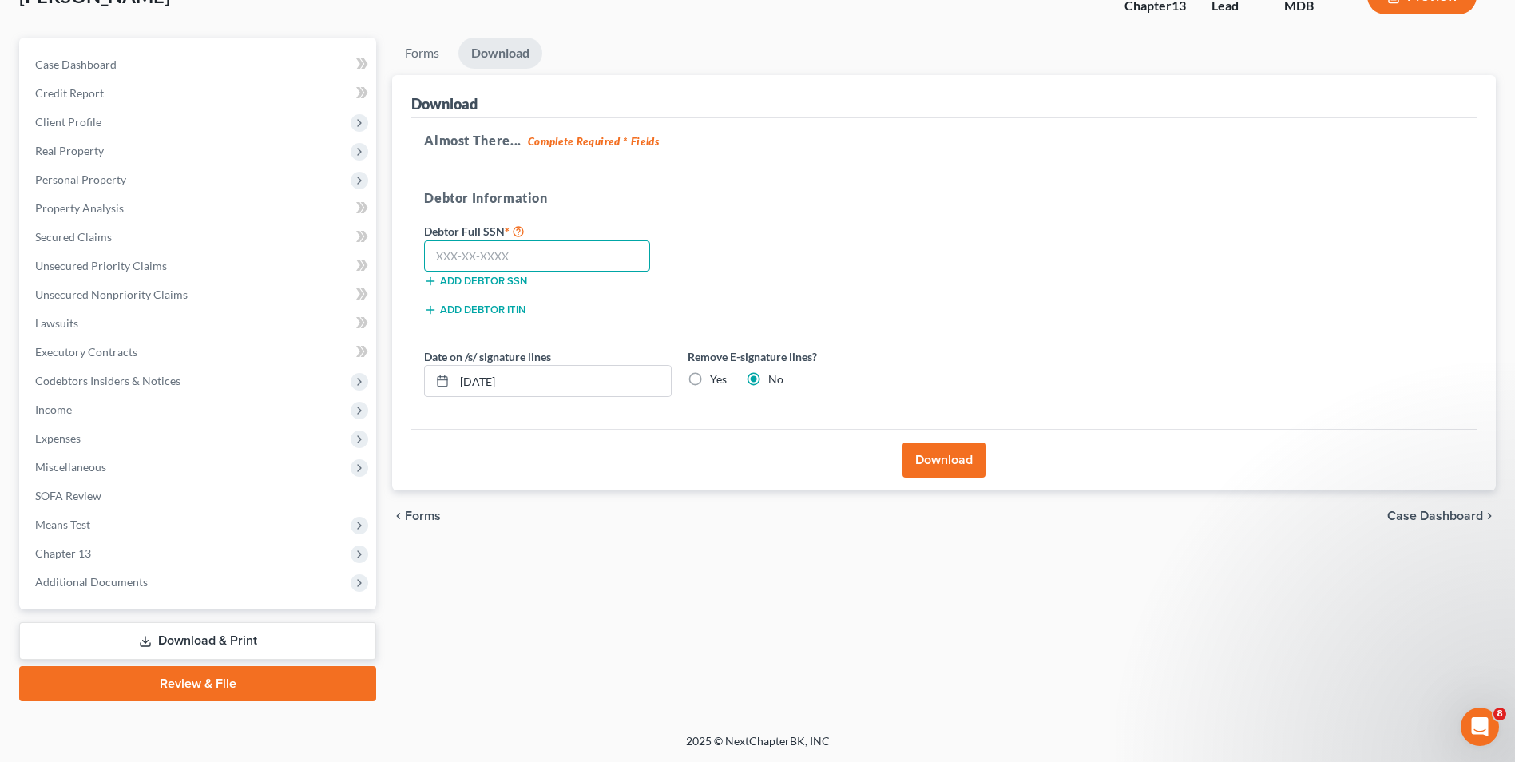
click at [454, 250] on input "text" at bounding box center [537, 256] width 226 height 32
type input "575-13-4150"
click at [710, 386] on label "Yes" at bounding box center [718, 379] width 17 height 16
click at [716, 382] on input "Yes" at bounding box center [721, 376] width 10 height 10
radio input "true"
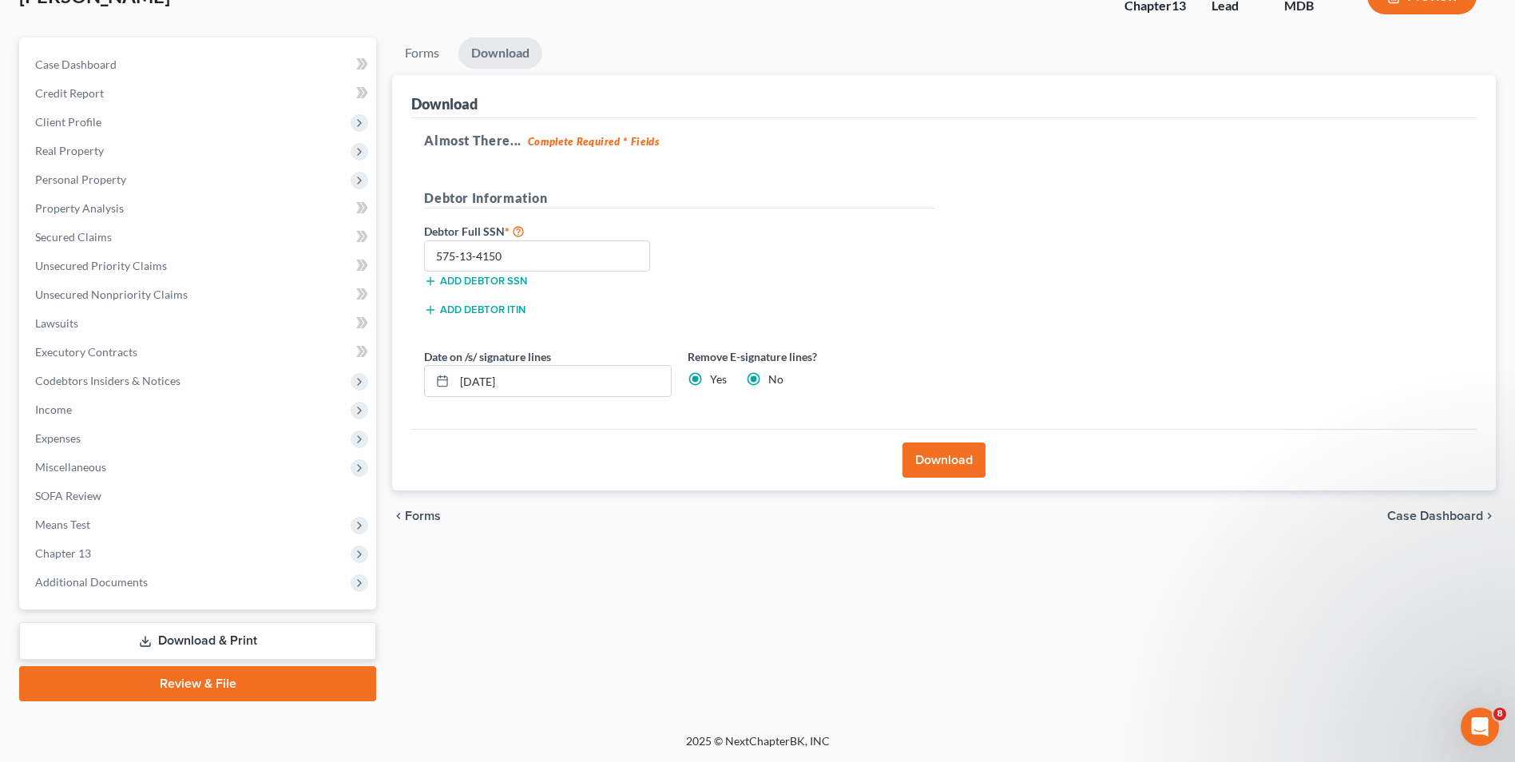
radio input "false"
drag, startPoint x: 955, startPoint y: 457, endPoint x: 998, endPoint y: 392, distance: 77.7
click at [953, 455] on button "Download" at bounding box center [943, 459] width 83 height 35
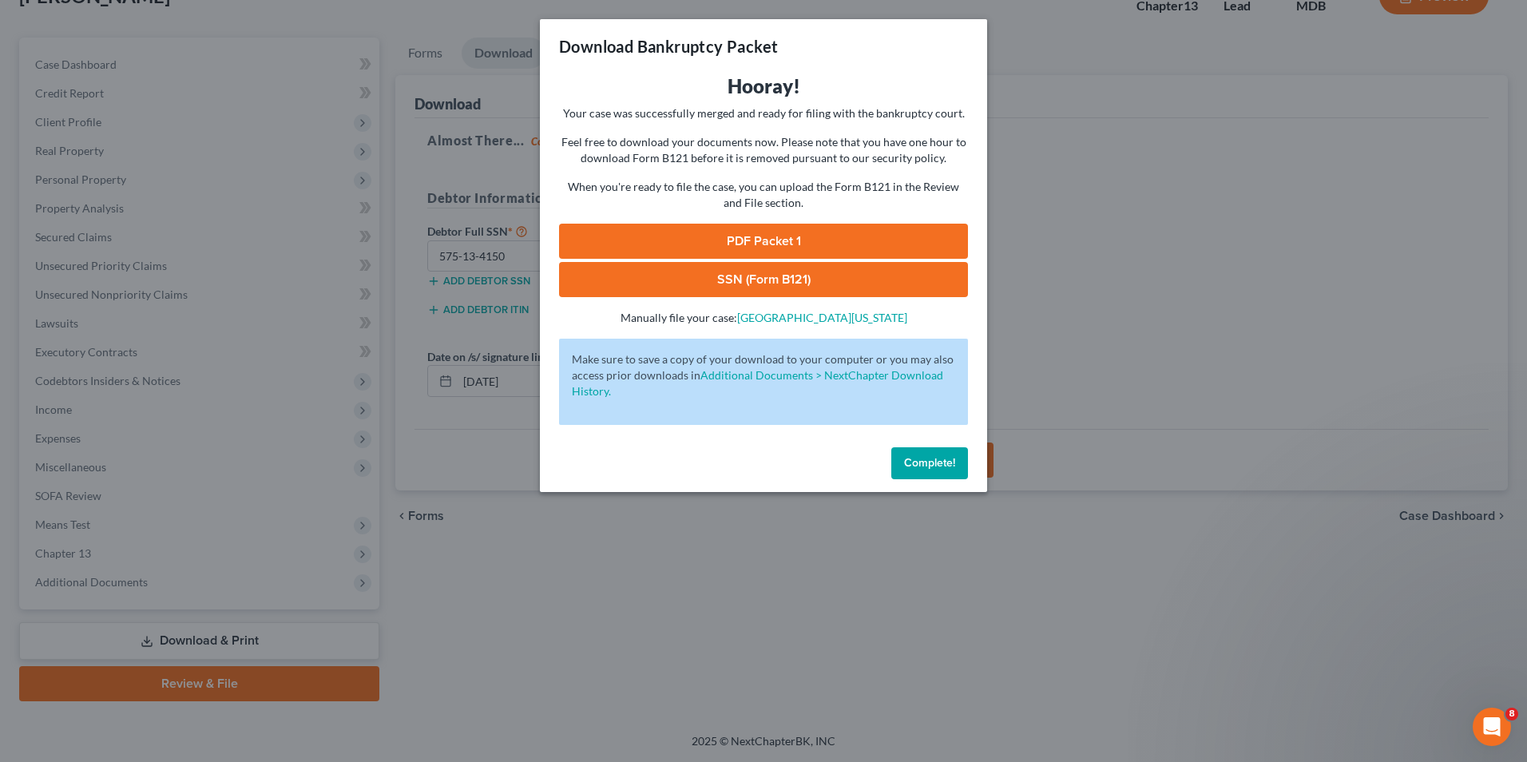
click at [779, 226] on link "PDF Packet 1" at bounding box center [763, 241] width 409 height 35
click at [739, 279] on link "SSN (Form B121)" at bounding box center [763, 279] width 409 height 35
click at [950, 462] on span "Complete!" at bounding box center [929, 463] width 51 height 14
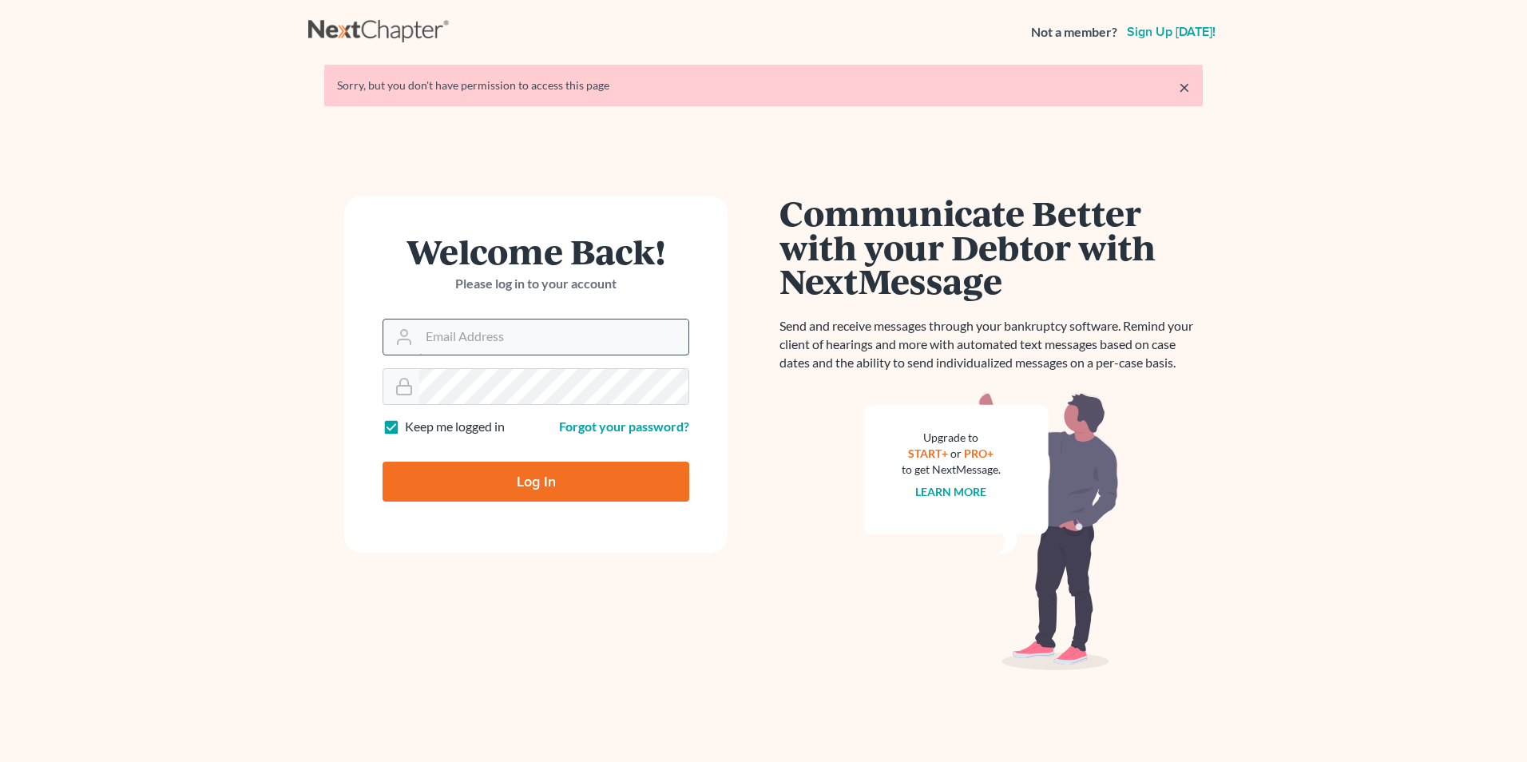
click at [429, 338] on input "Email Address" at bounding box center [553, 336] width 269 height 35
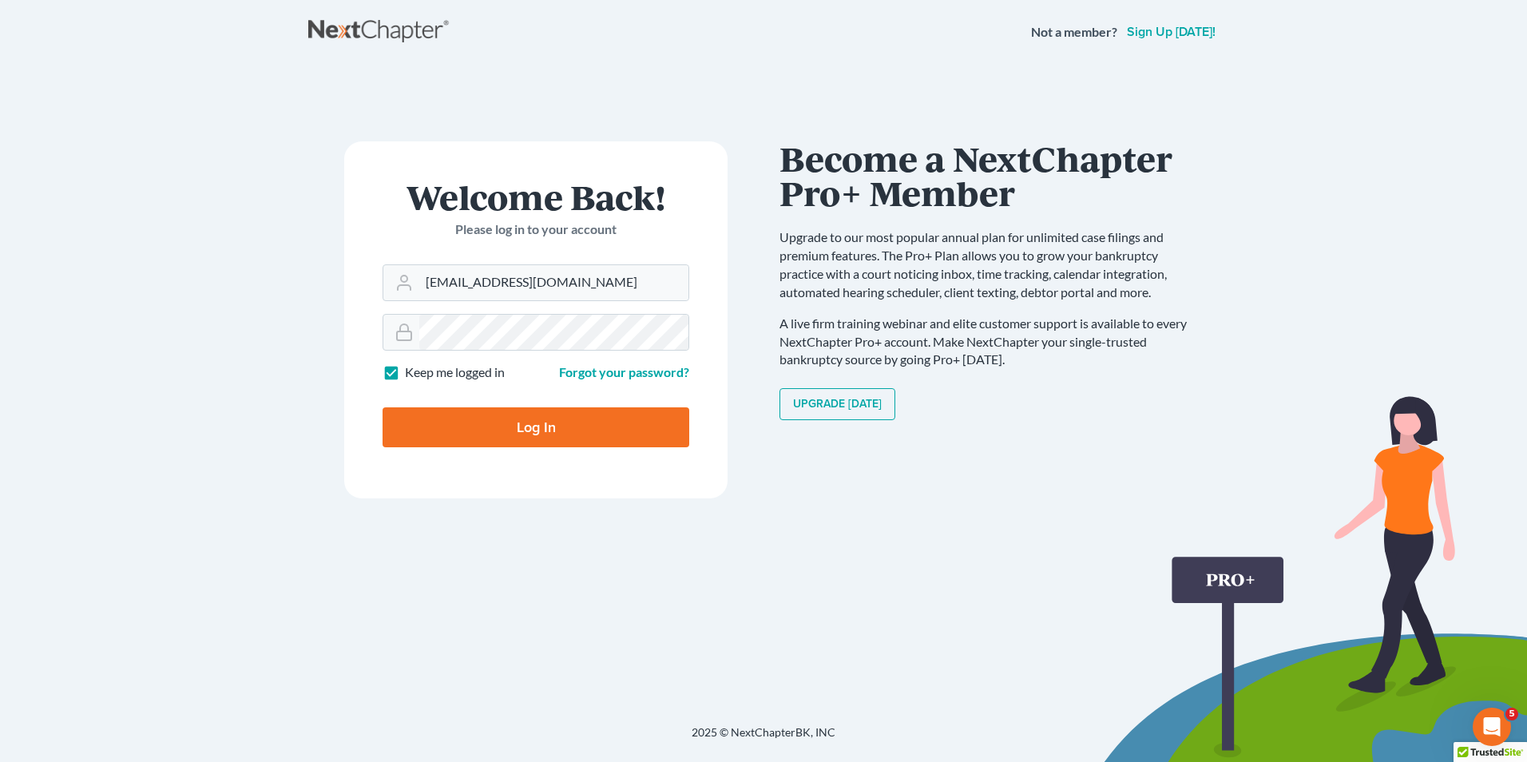
type input "[EMAIL_ADDRESS][DOMAIN_NAME]"
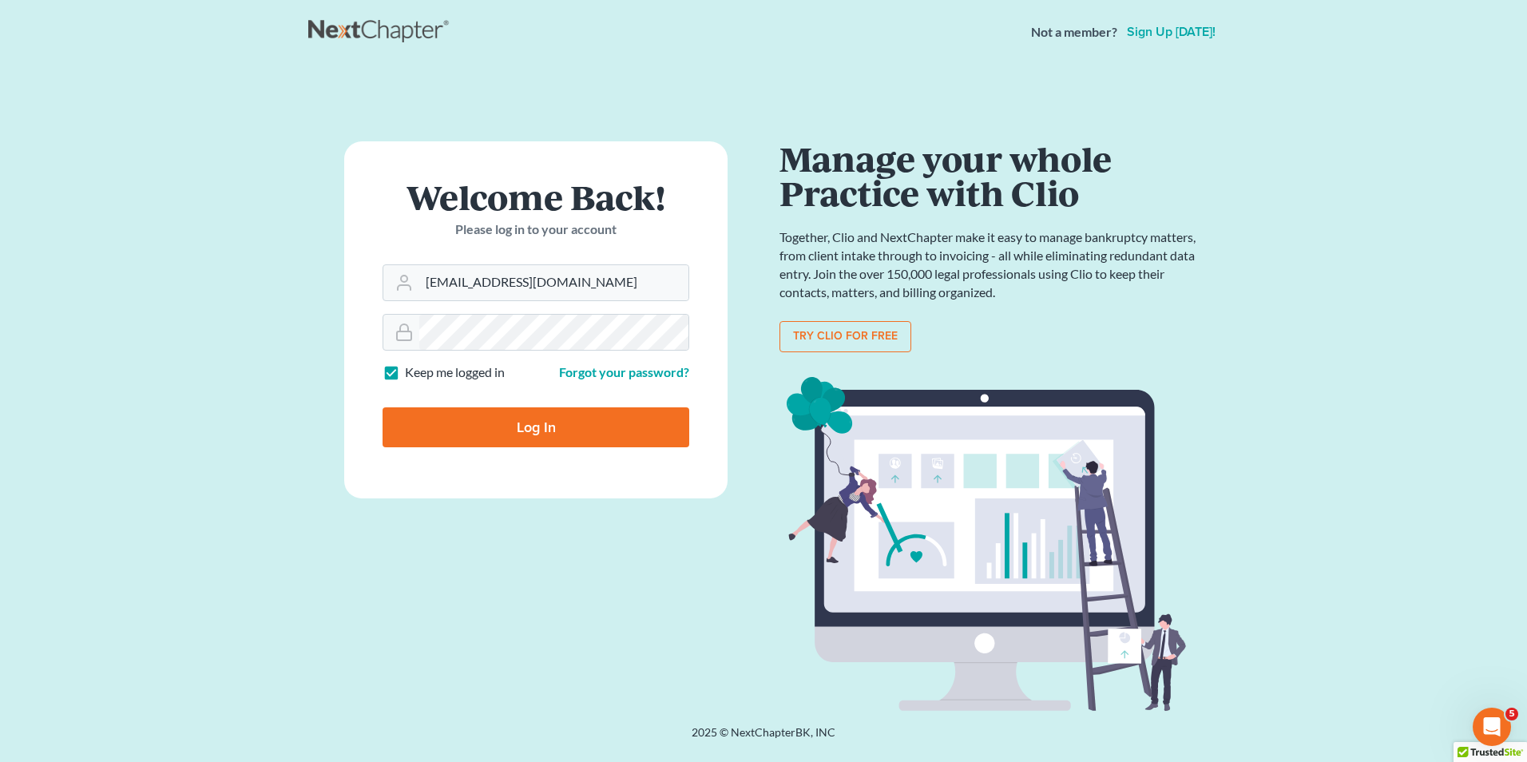
click at [551, 432] on input "Log In" at bounding box center [535, 427] width 307 height 40
type input "Thinking..."
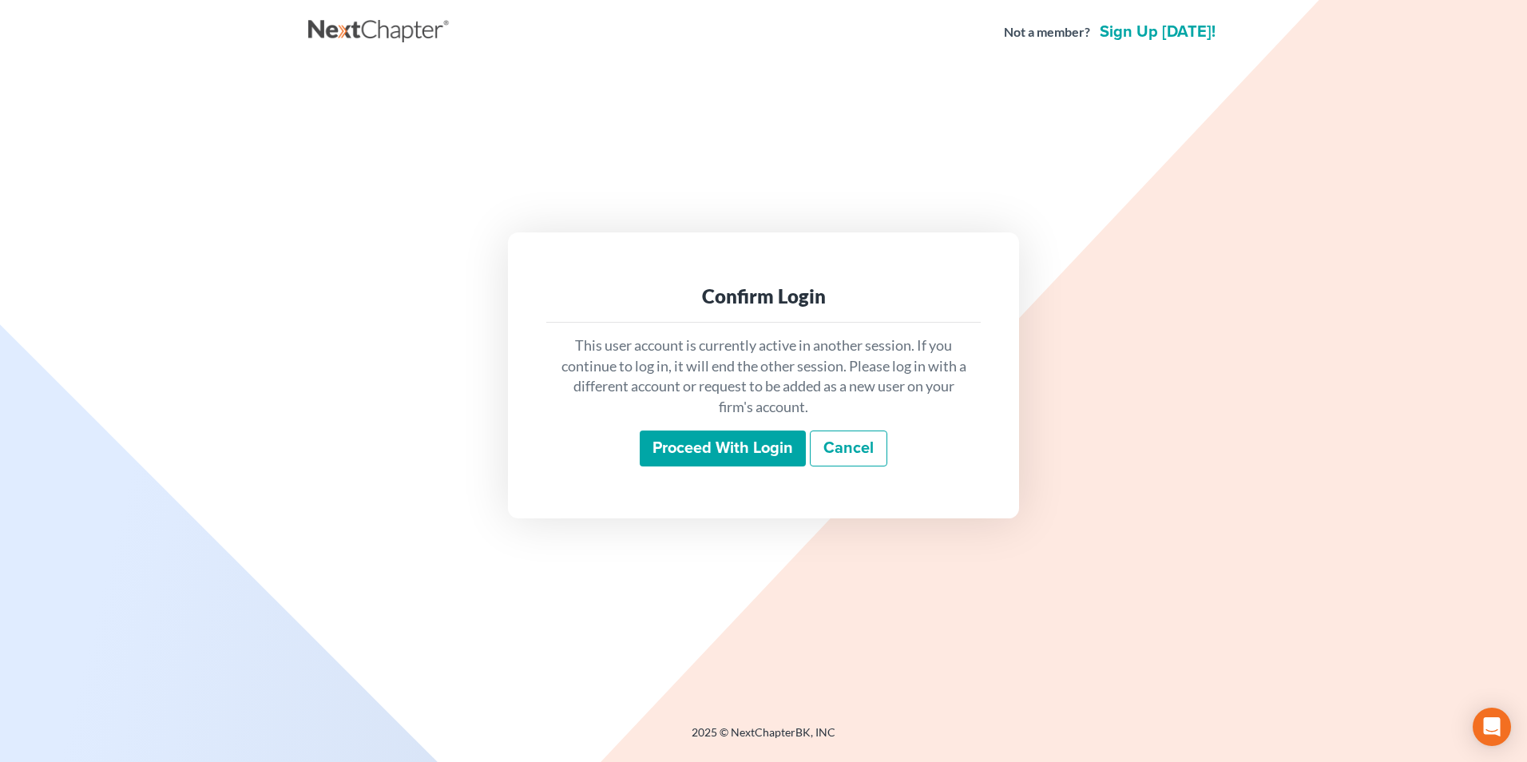
click at [689, 462] on input "Proceed with login" at bounding box center [723, 448] width 166 height 37
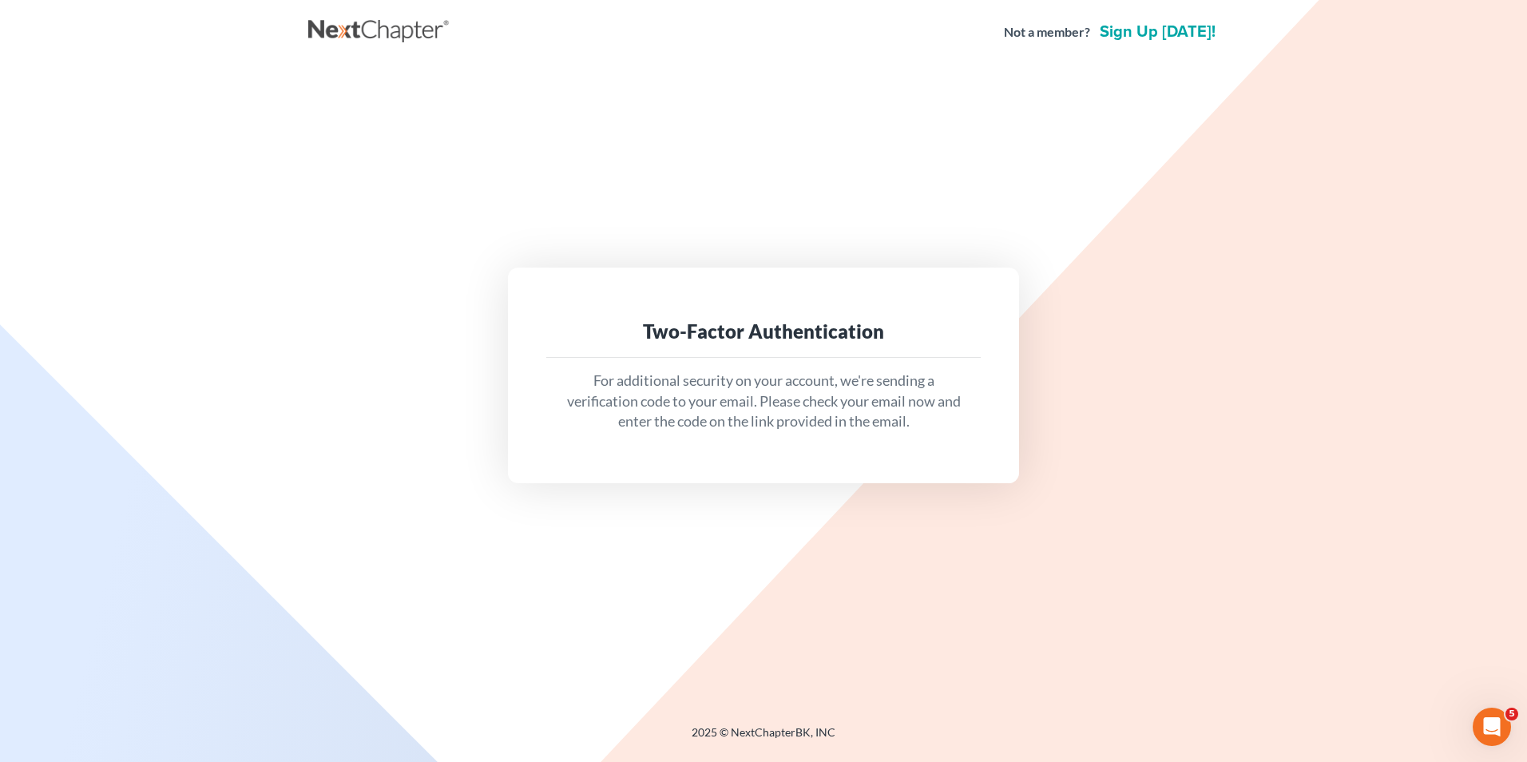
click at [828, 414] on p "For additional security on your account, we're sending a verification code to y…" at bounding box center [763, 400] width 409 height 61
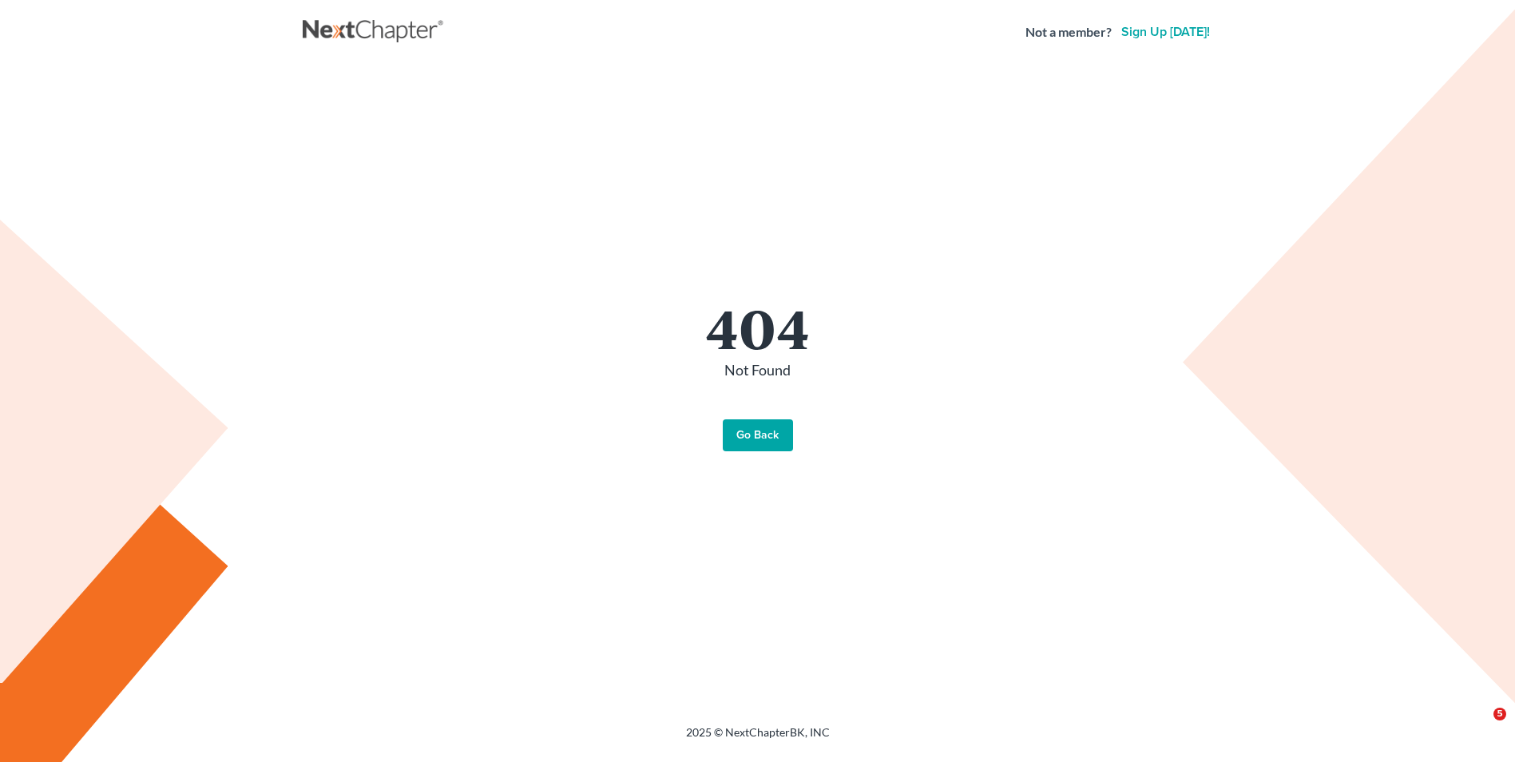
click at [746, 434] on link "Go Back" at bounding box center [758, 435] width 70 height 32
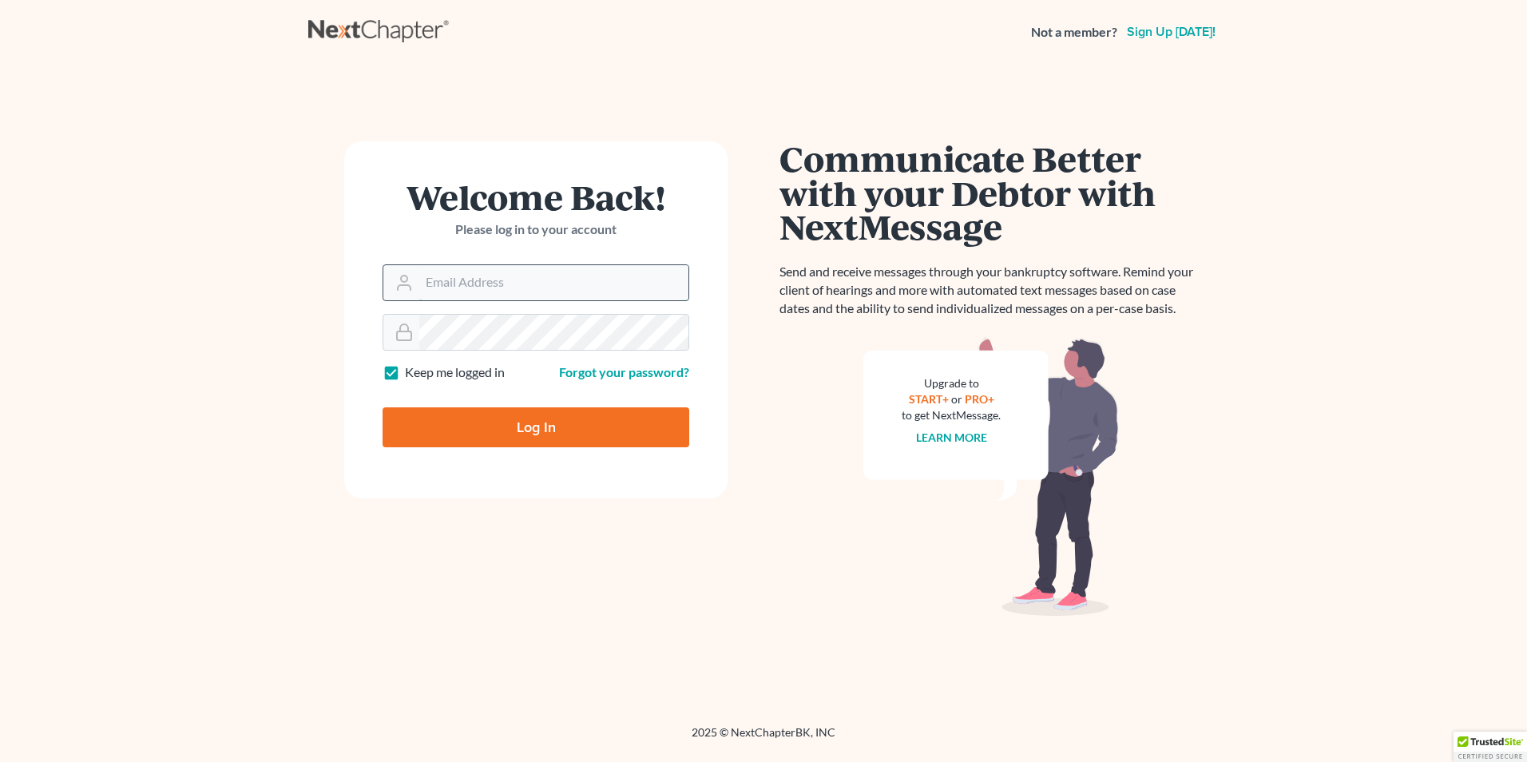
click at [529, 288] on input "Email Address" at bounding box center [553, 282] width 269 height 35
type input "[EMAIL_ADDRESS][DOMAIN_NAME]"
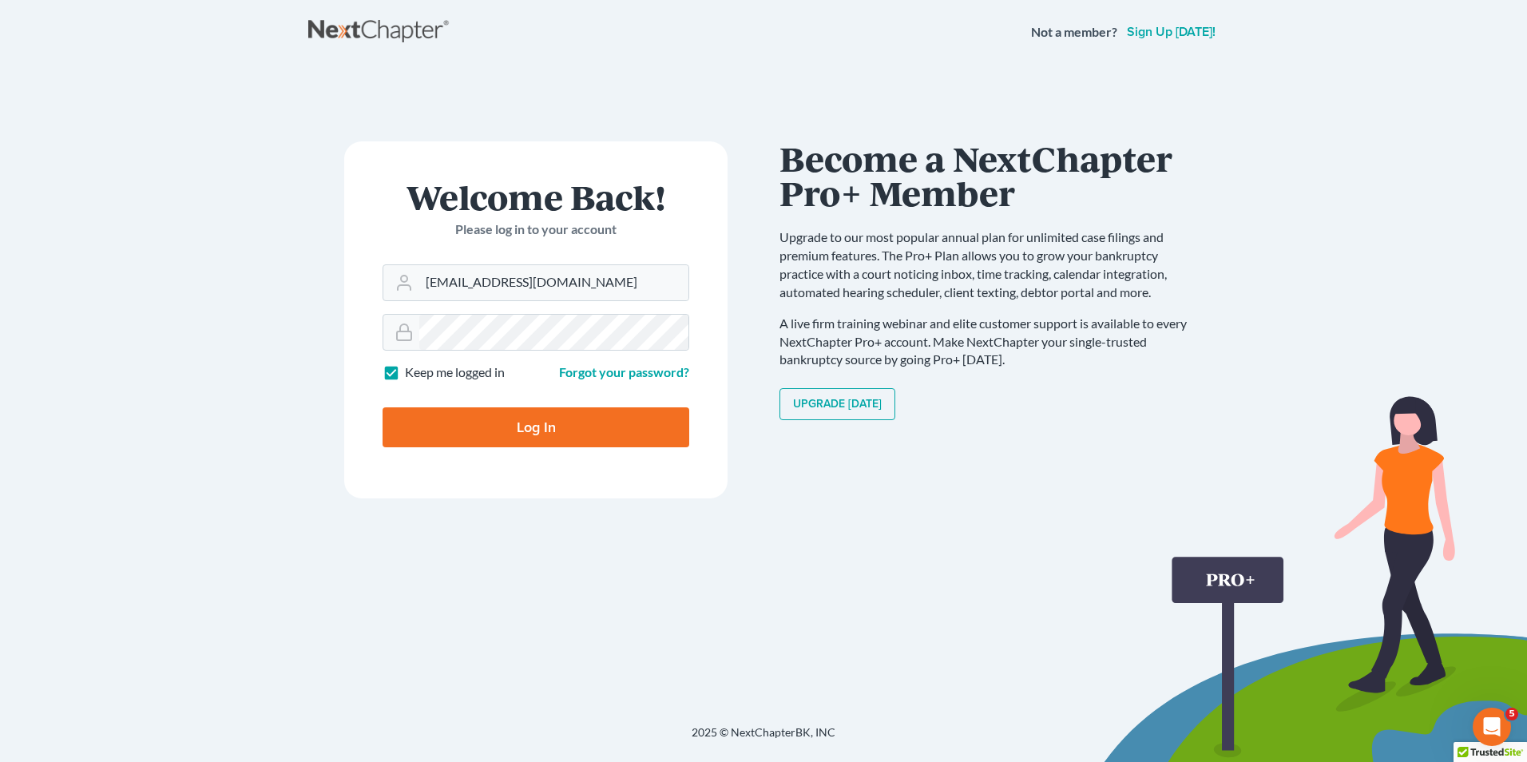
click at [533, 422] on input "Log In" at bounding box center [535, 427] width 307 height 40
type input "Thinking..."
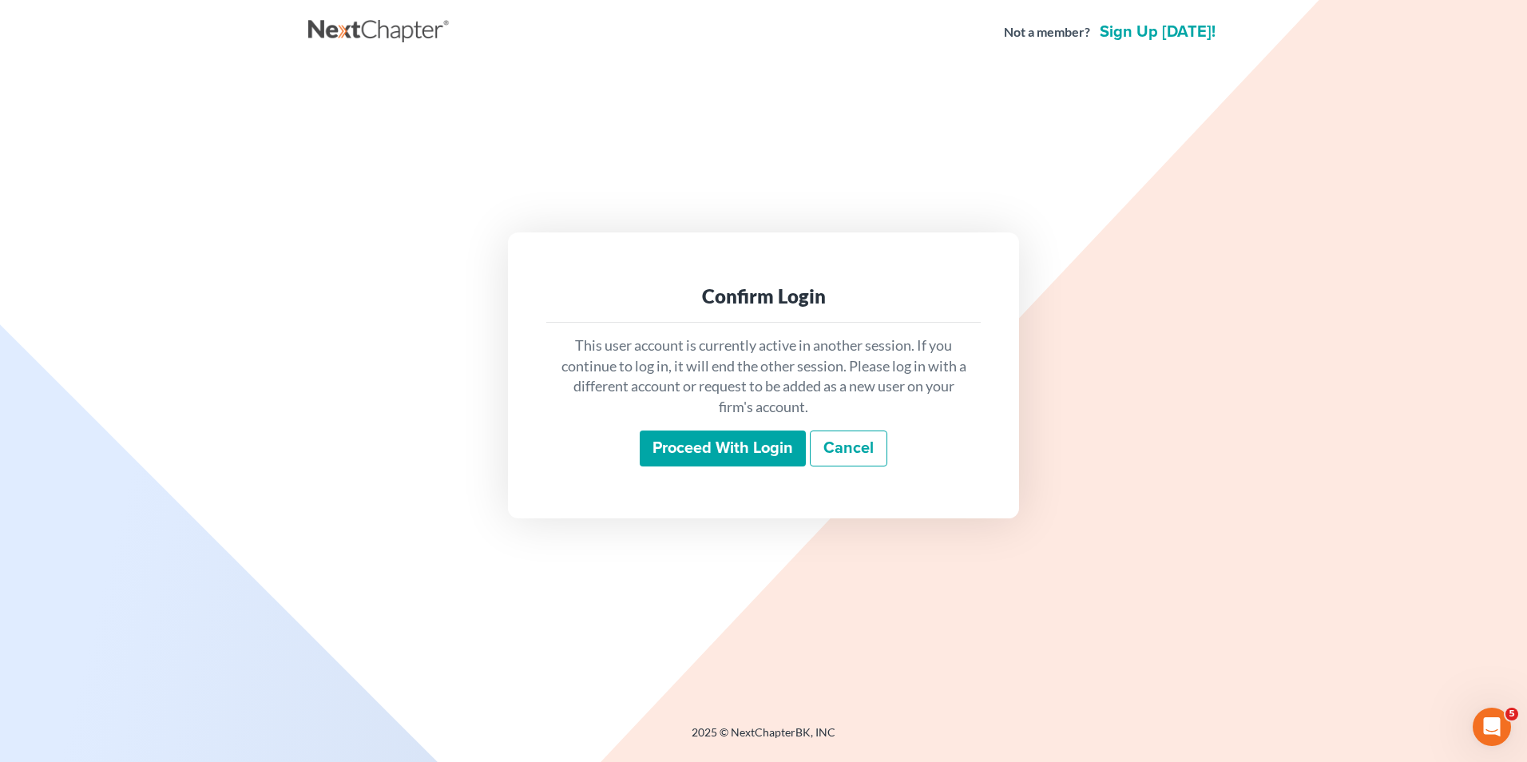
click at [679, 457] on input "Proceed with login" at bounding box center [723, 448] width 166 height 37
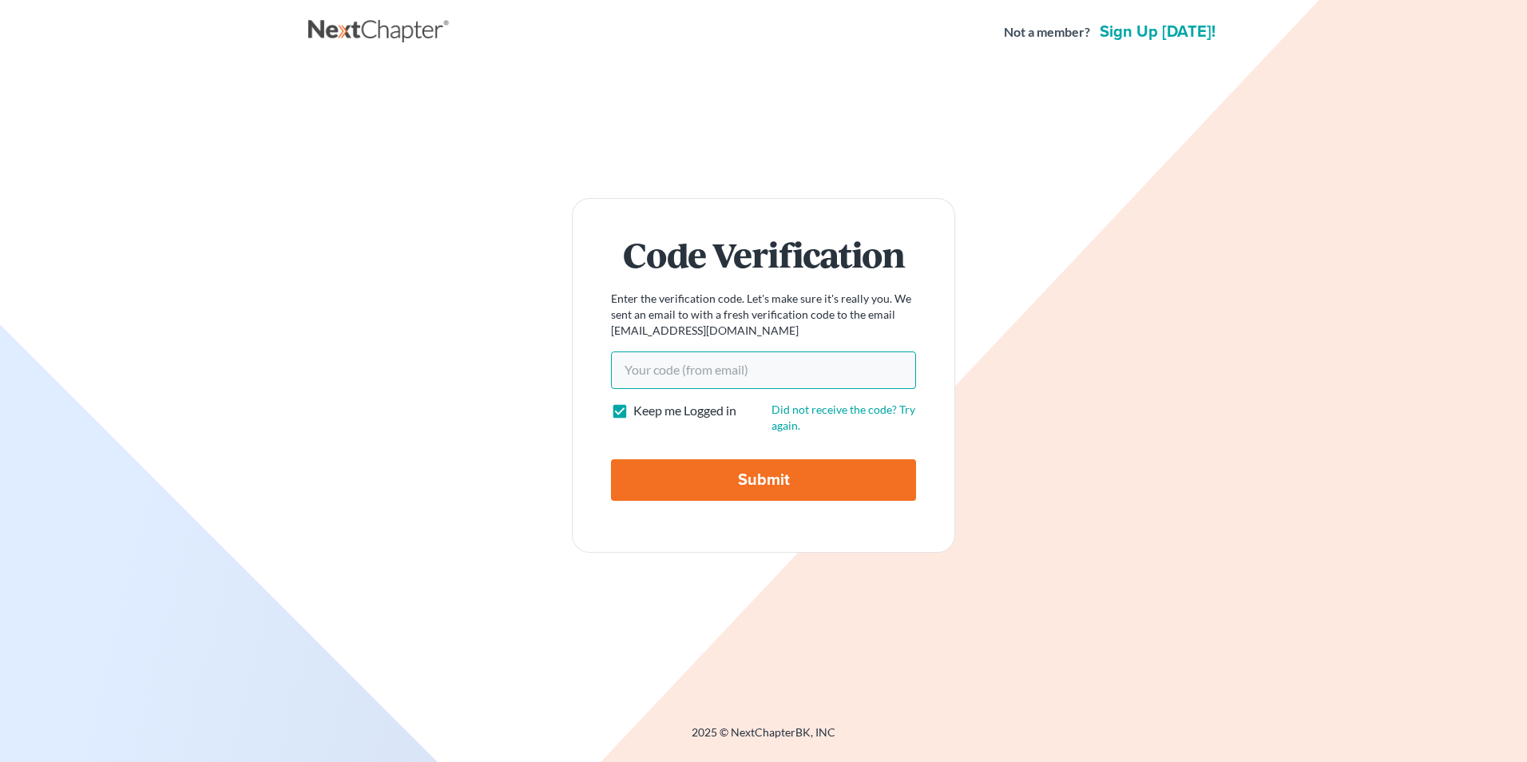
click at [640, 374] on input "Your code(from email)" at bounding box center [763, 369] width 305 height 37
type input "4bfc44"
click at [748, 487] on input "Submit" at bounding box center [763, 480] width 305 height 42
type input "Thinking..."
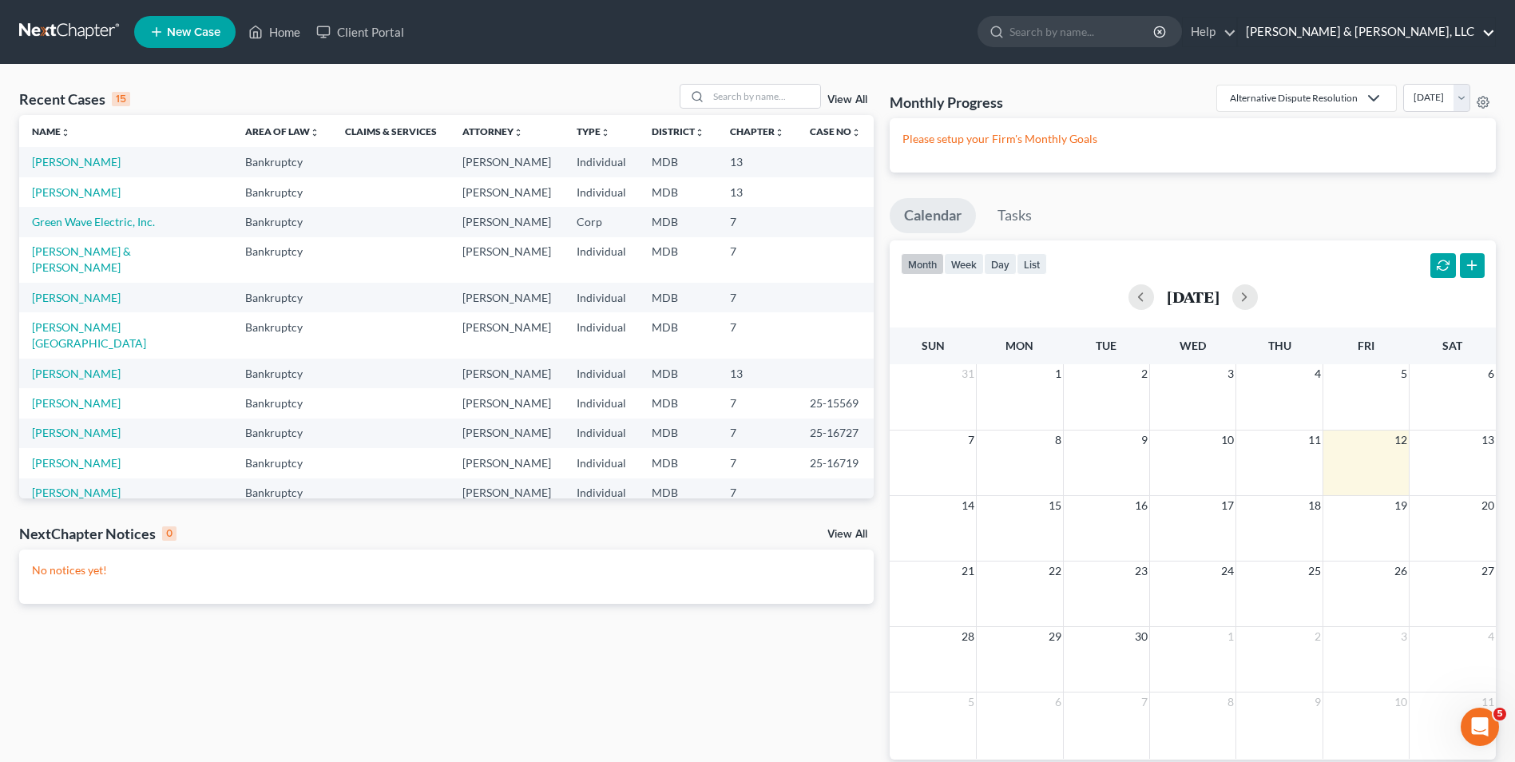
click at [1494, 33] on link "Russell & Heffner, LLC" at bounding box center [1366, 32] width 257 height 29
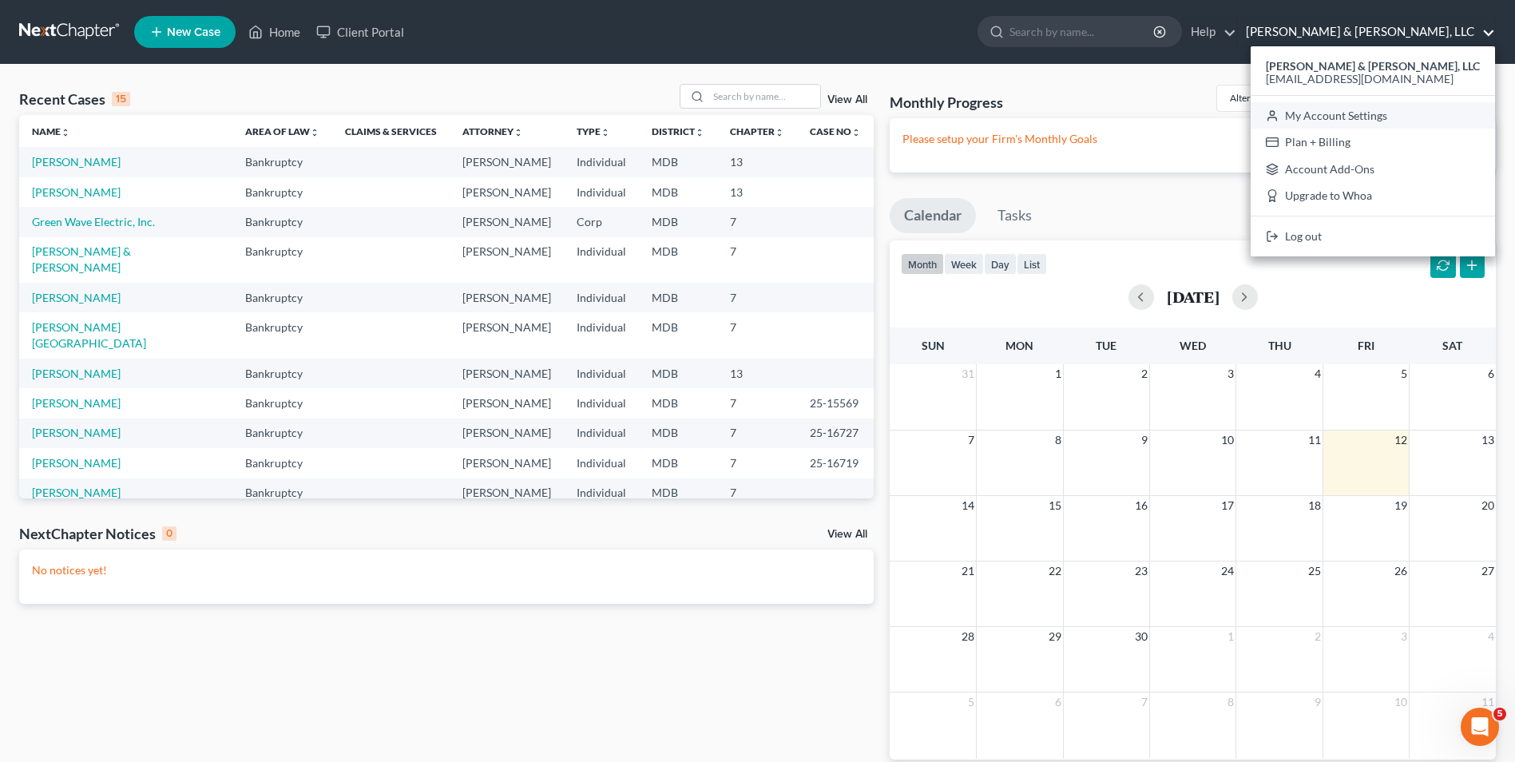
click at [1444, 109] on link "My Account Settings" at bounding box center [1372, 115] width 244 height 27
select select "24"
select select "21"
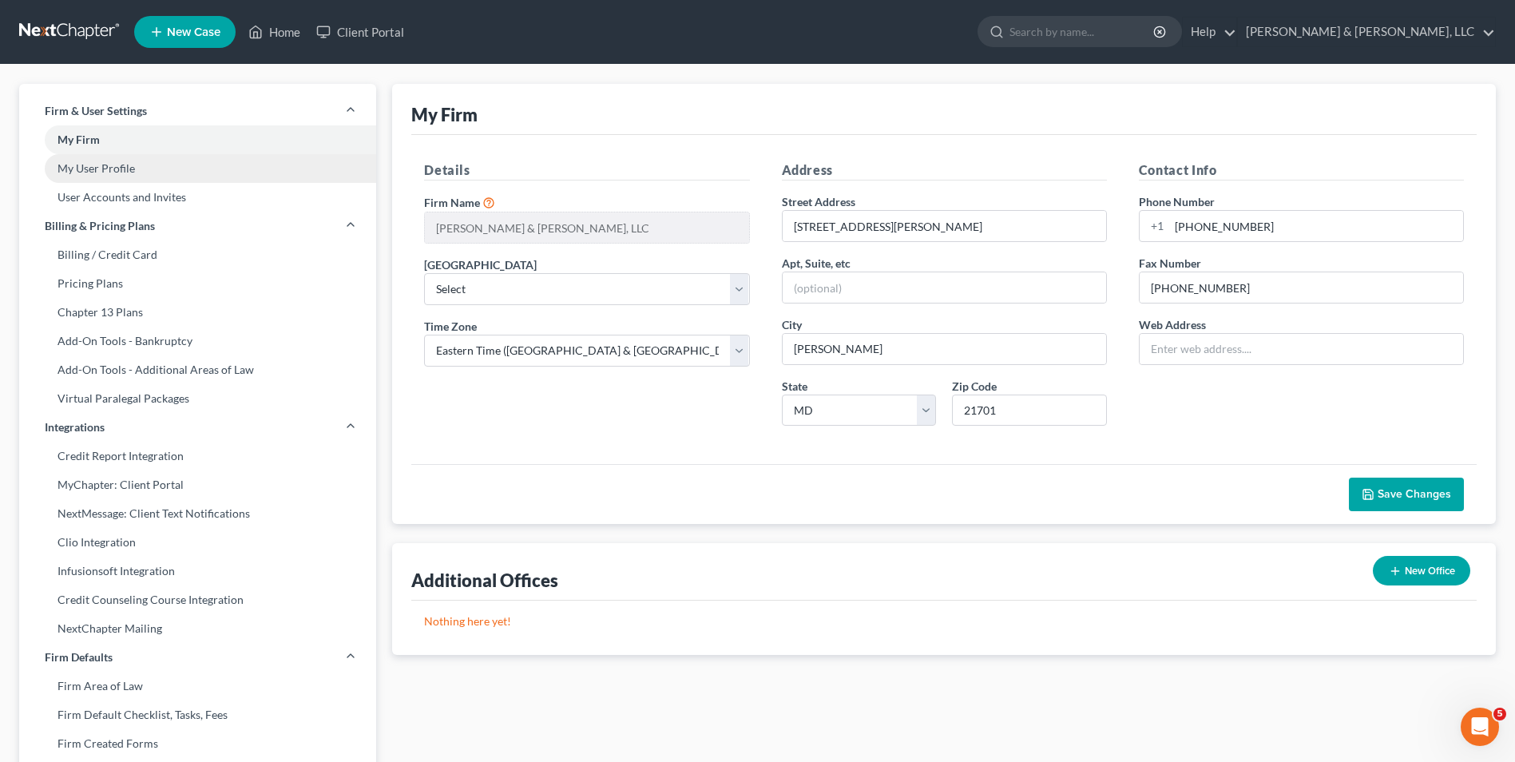
click at [108, 170] on link "My User Profile" at bounding box center [197, 168] width 357 height 29
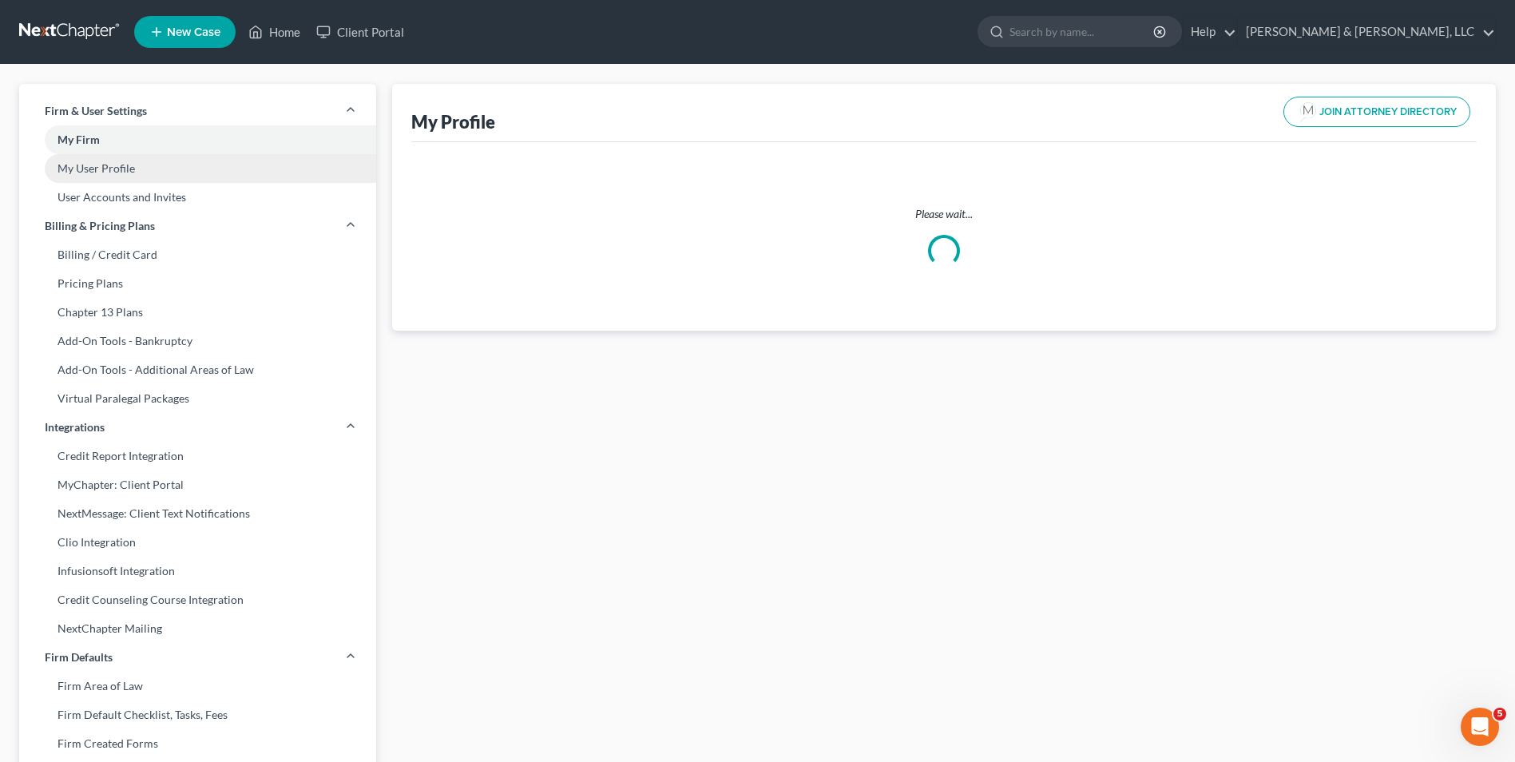
select select "21"
select select "38"
select select "attorney"
select select "1"
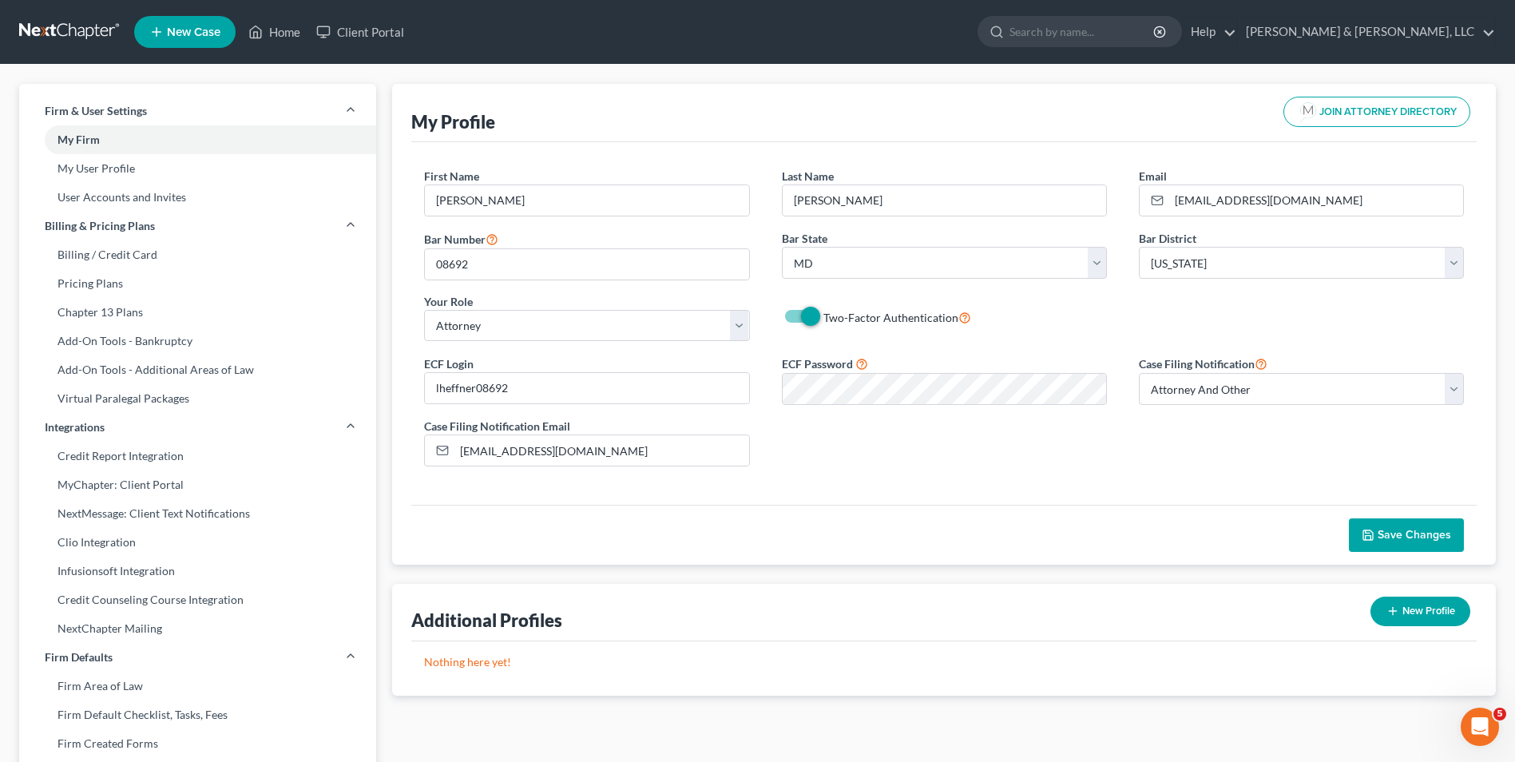
click at [790, 321] on span at bounding box center [801, 316] width 38 height 19
drag, startPoint x: 802, startPoint y: 318, endPoint x: 790, endPoint y: 318, distance: 12.0
click at [790, 318] on div "Two-Factor Authentication" at bounding box center [944, 317] width 325 height 18
click at [790, 318] on span at bounding box center [801, 316] width 38 height 19
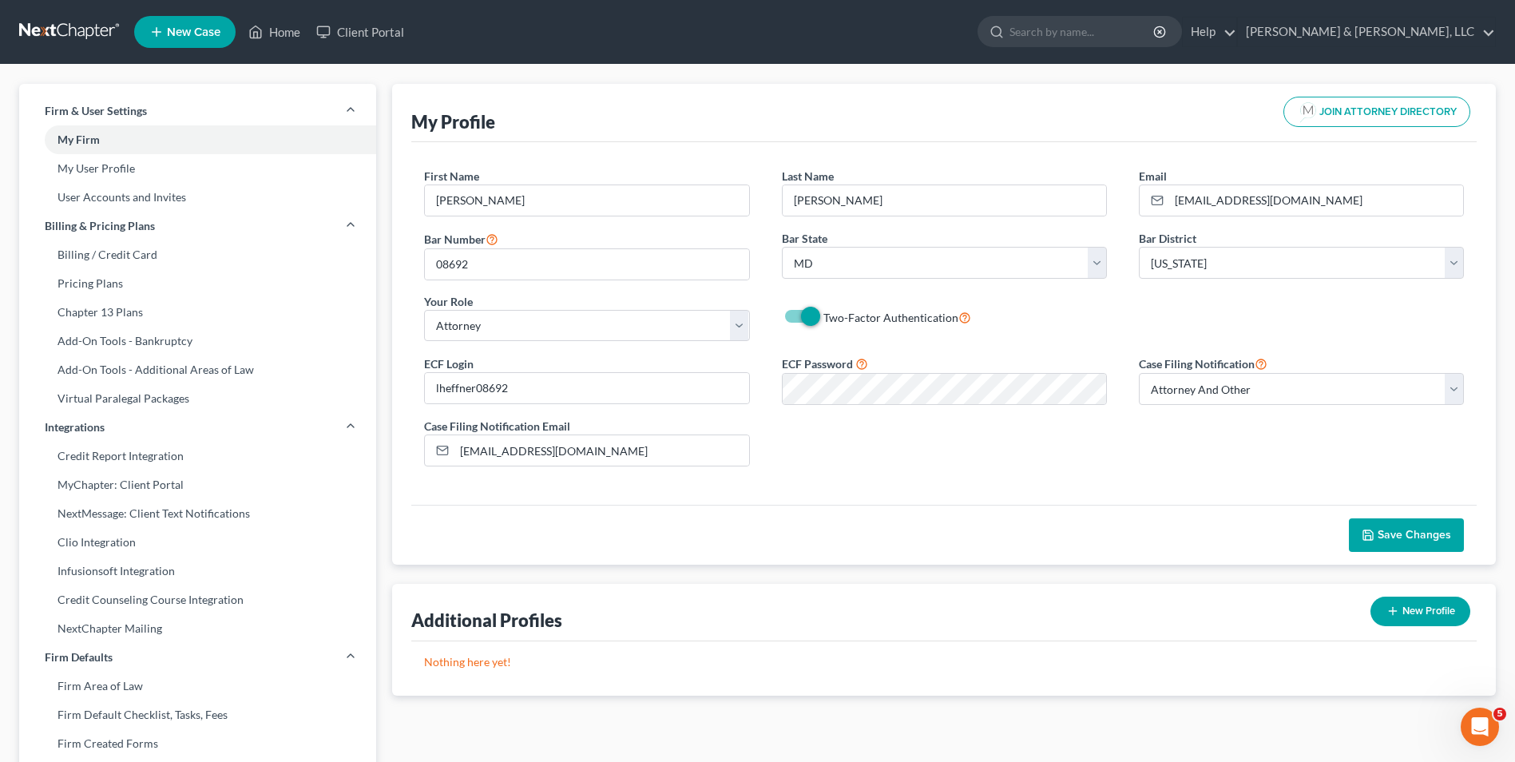
click at [790, 318] on span at bounding box center [801, 316] width 38 height 19
click at [823, 314] on label "Two-Factor Authentication" at bounding box center [897, 317] width 148 height 18
click at [823, 313] on label "Two-Factor Authentication" at bounding box center [897, 317] width 148 height 18
click at [830, 313] on input "Two-Factor Authentication" at bounding box center [835, 313] width 10 height 10
click at [823, 313] on label "Two-Factor Authentication" at bounding box center [897, 317] width 148 height 18
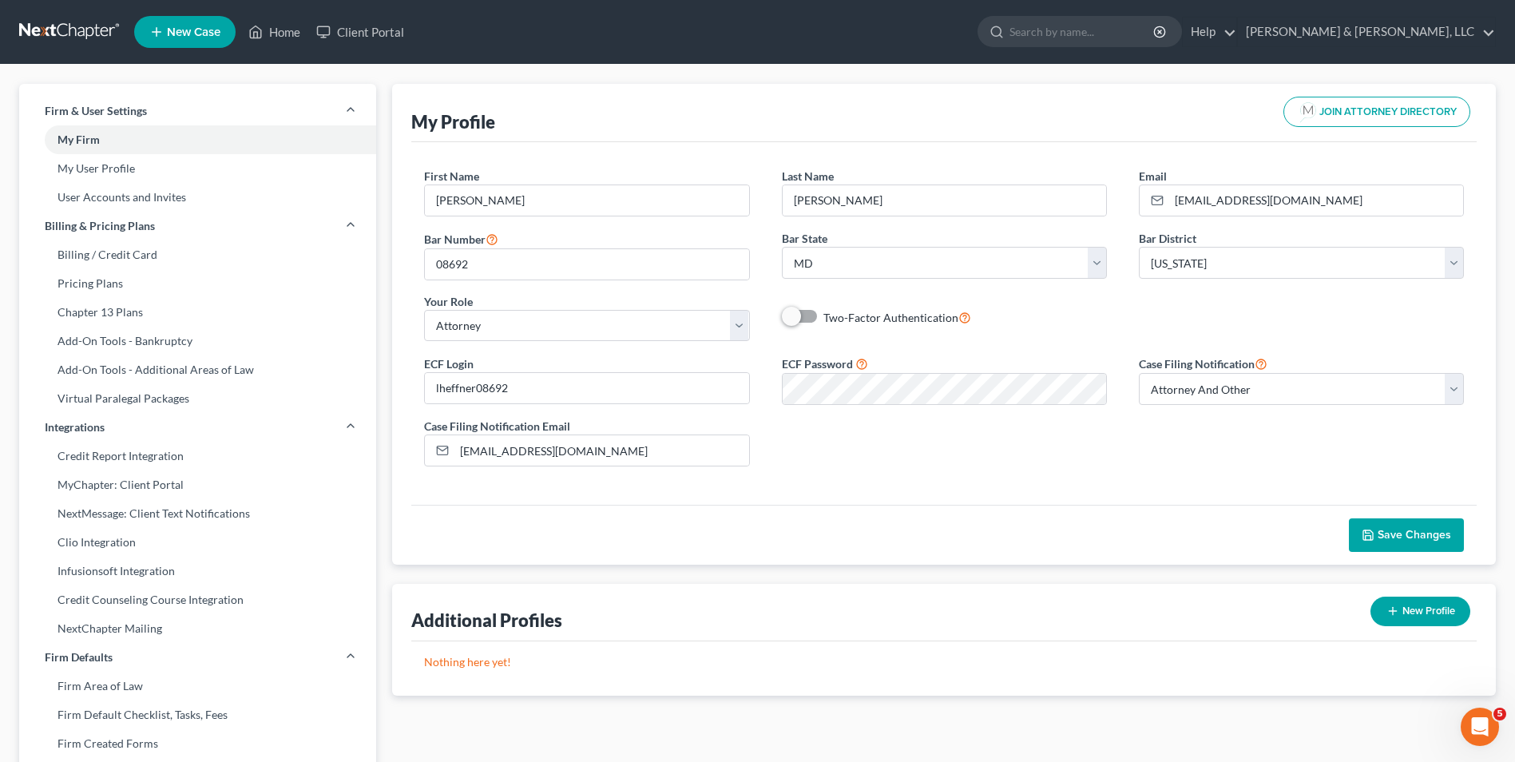
click at [830, 313] on input "Two-Factor Authentication" at bounding box center [835, 313] width 10 height 10
click at [823, 313] on label "Two-Factor Authentication" at bounding box center [897, 317] width 148 height 18
click at [830, 313] on input "Two-Factor Authentication" at bounding box center [835, 313] width 10 height 10
checkbox input "false"
click at [1415, 536] on span "Save Changes" at bounding box center [1413, 535] width 73 height 14
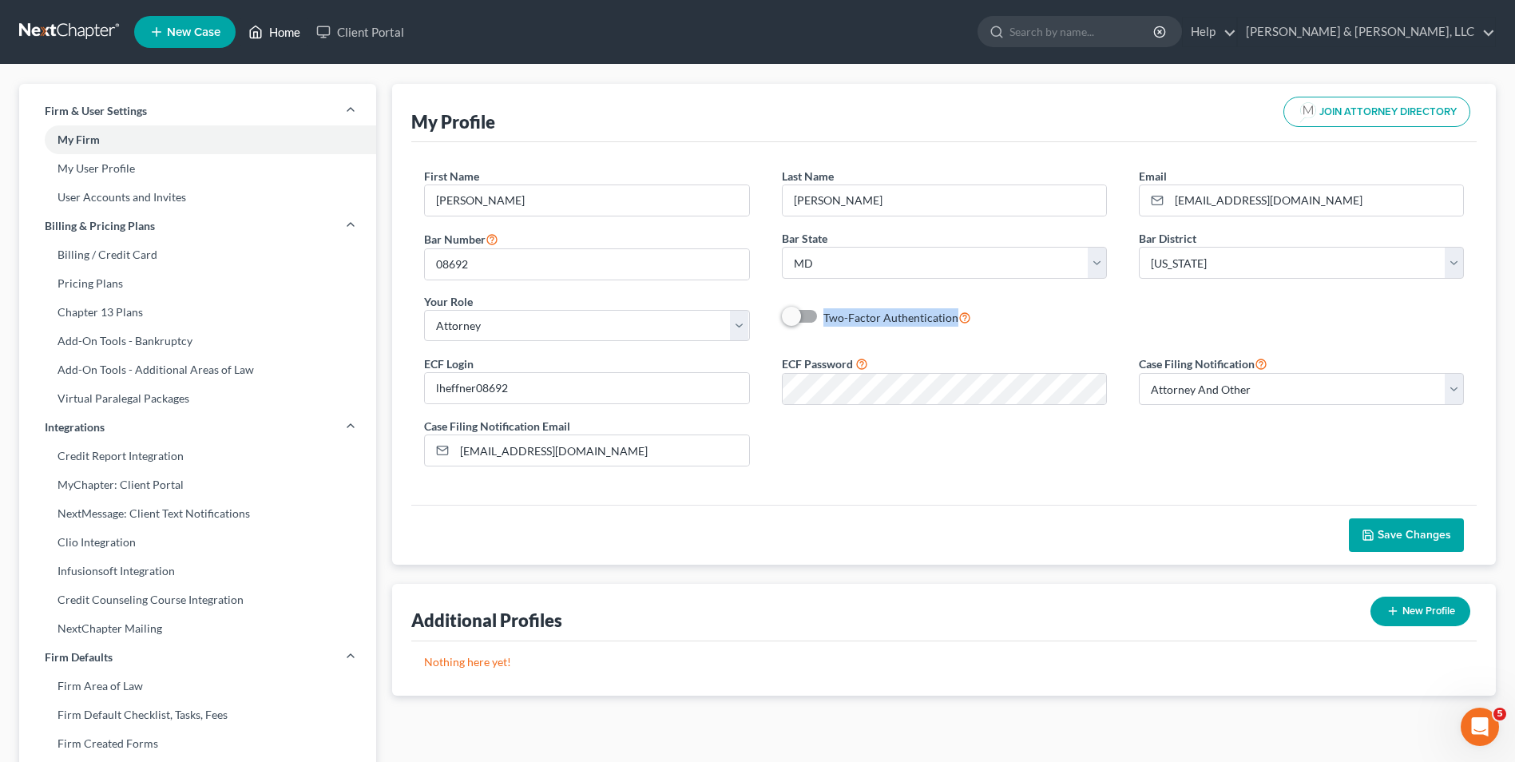
click at [282, 30] on link "Home" at bounding box center [274, 32] width 68 height 29
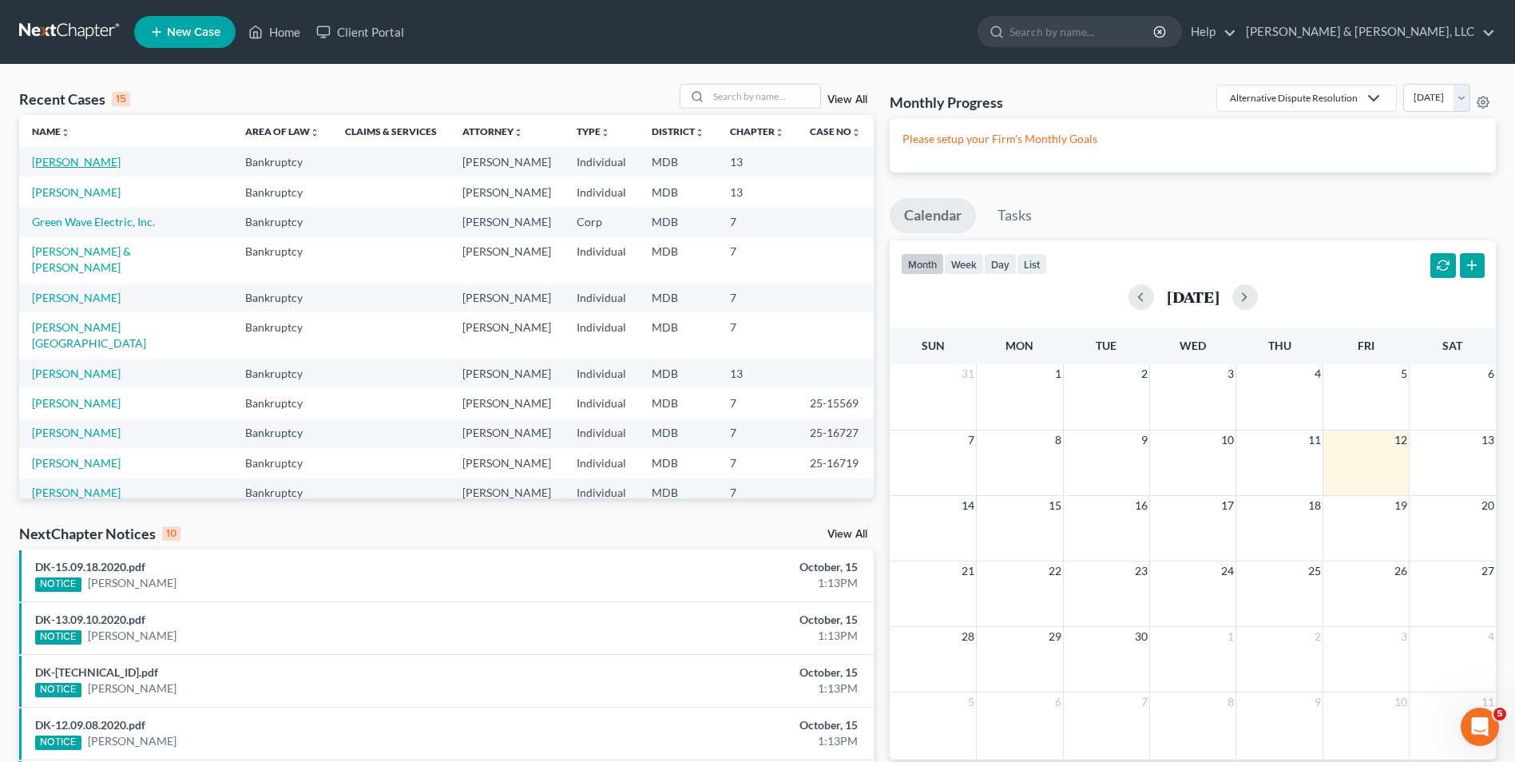
click at [78, 156] on link "Gonzalez-Simmons, James" at bounding box center [76, 162] width 89 height 14
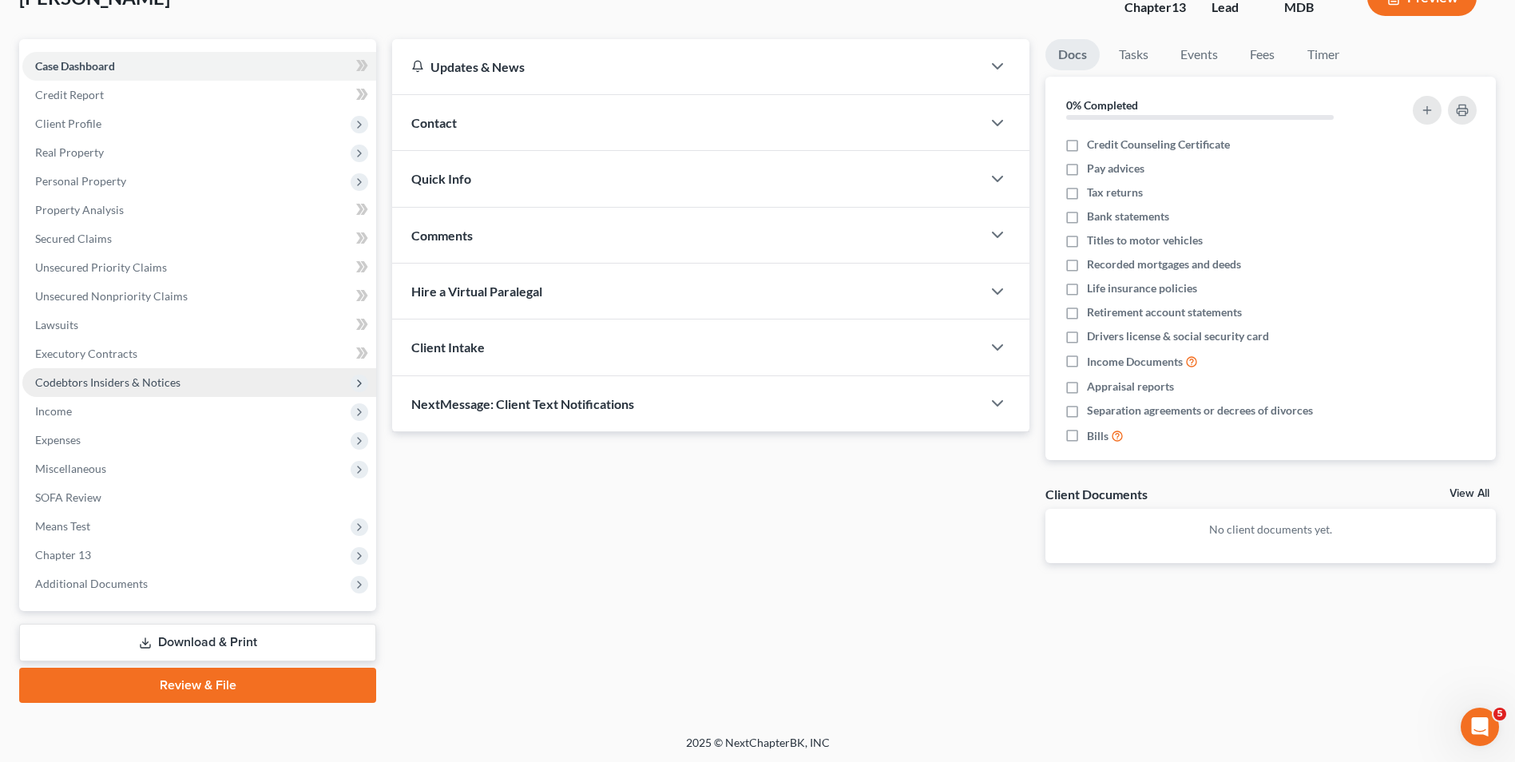
scroll to position [116, 0]
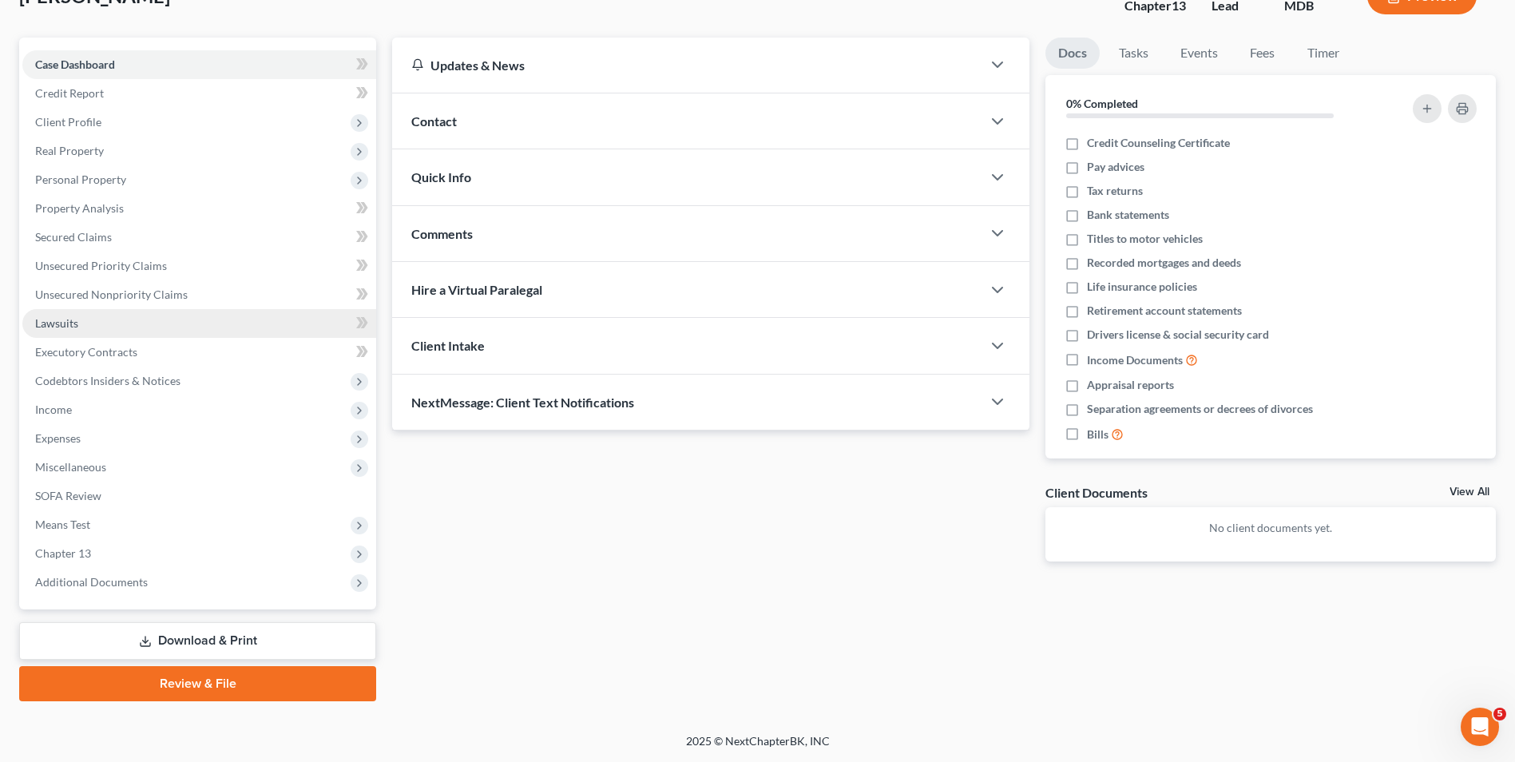
click at [117, 323] on link "Lawsuits" at bounding box center [199, 323] width 354 height 29
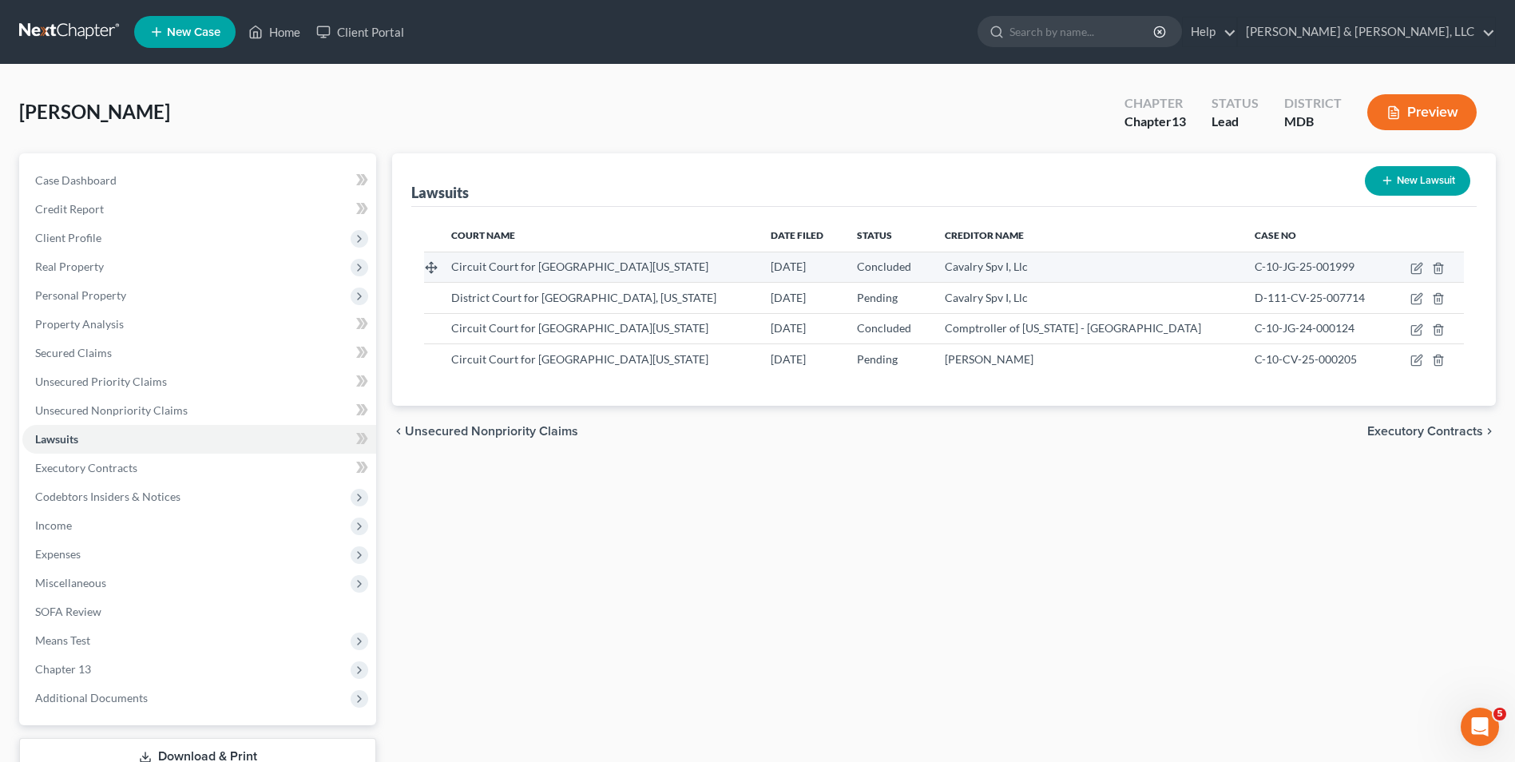
click at [583, 270] on span "Circuit Court for Frederick County Maryland" at bounding box center [579, 266] width 257 height 14
click at [1412, 267] on icon "button" at bounding box center [1416, 268] width 13 height 13
select select "21"
select select "2"
select select "4"
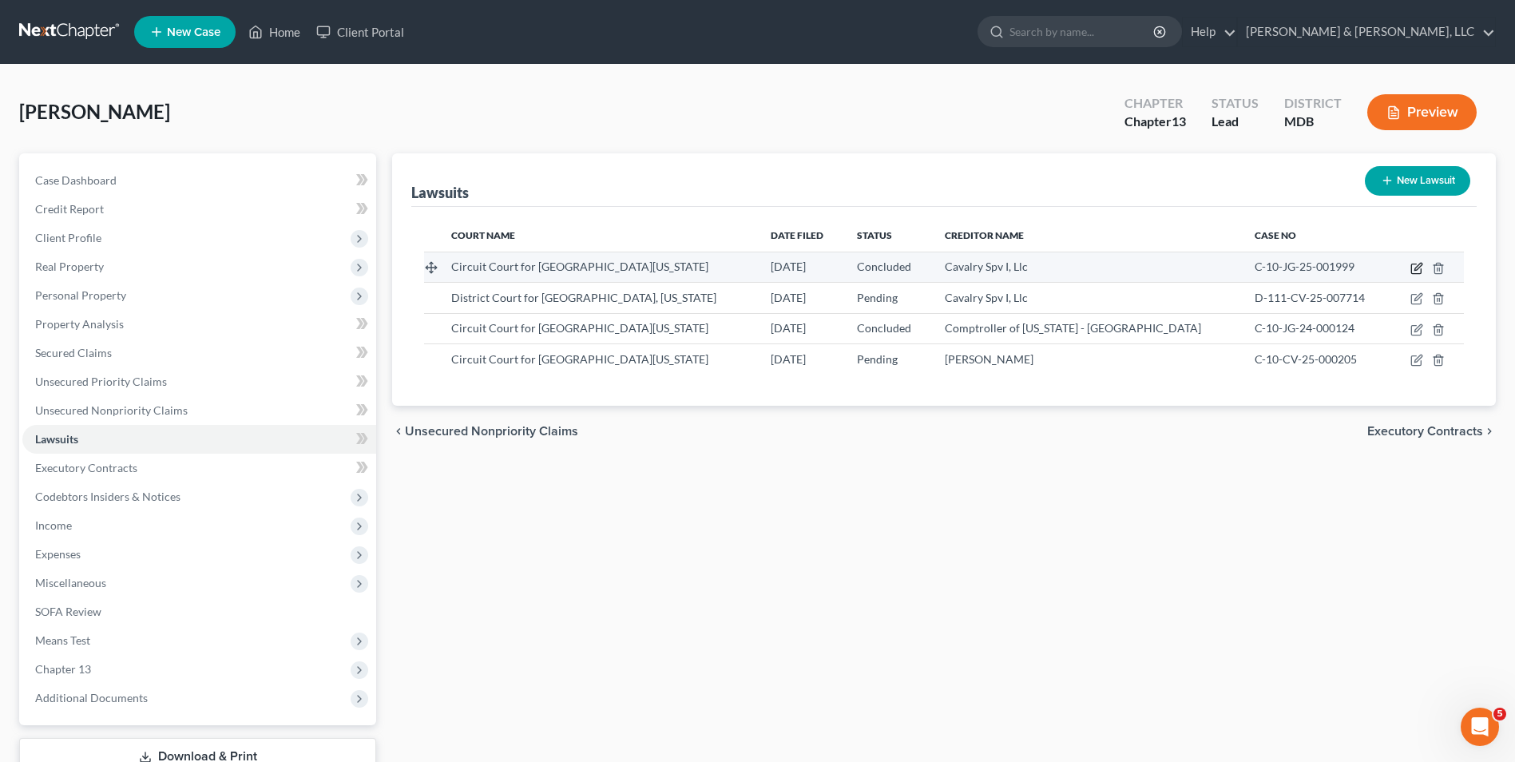
select select "6"
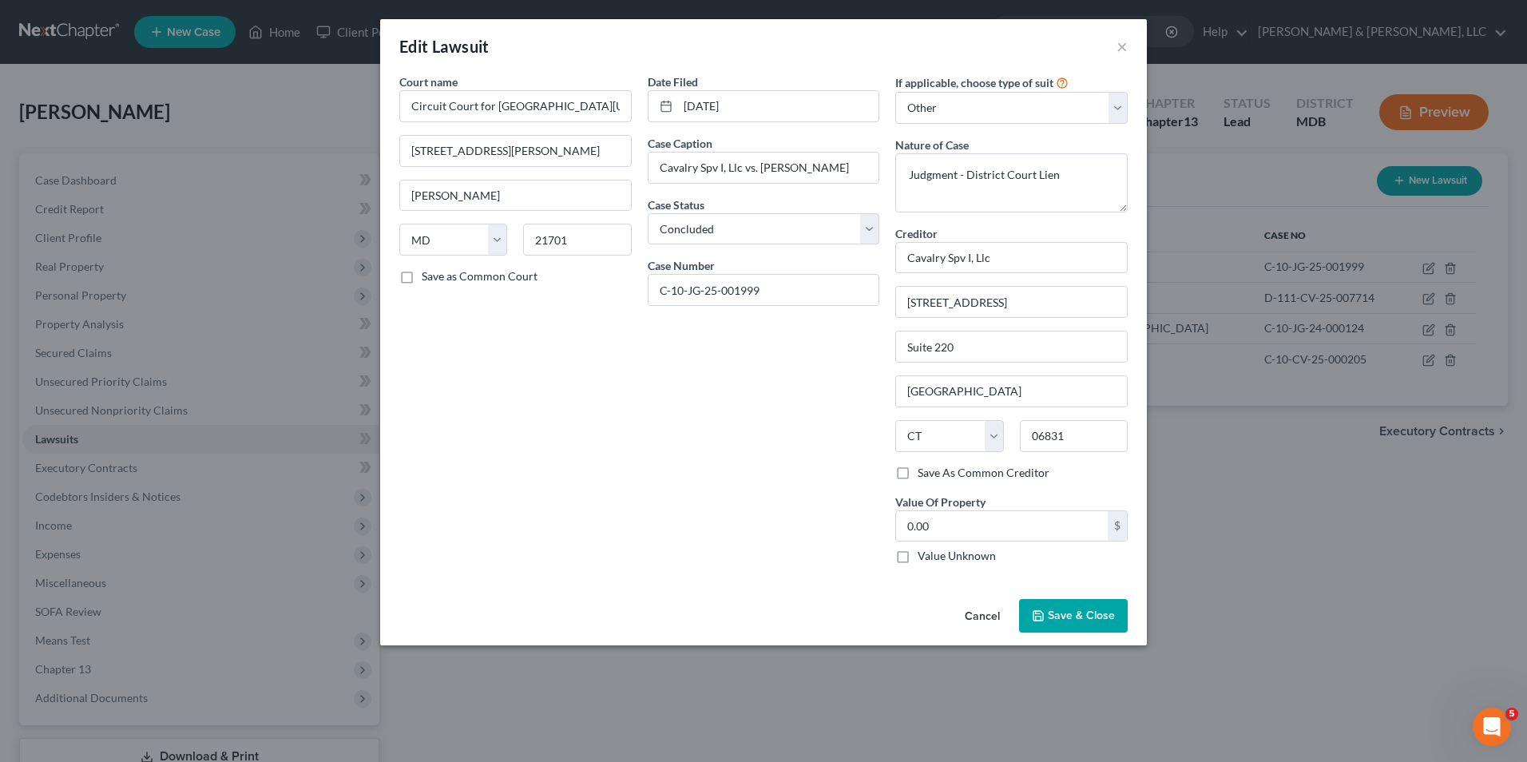
click at [986, 612] on button "Cancel" at bounding box center [982, 616] width 61 height 32
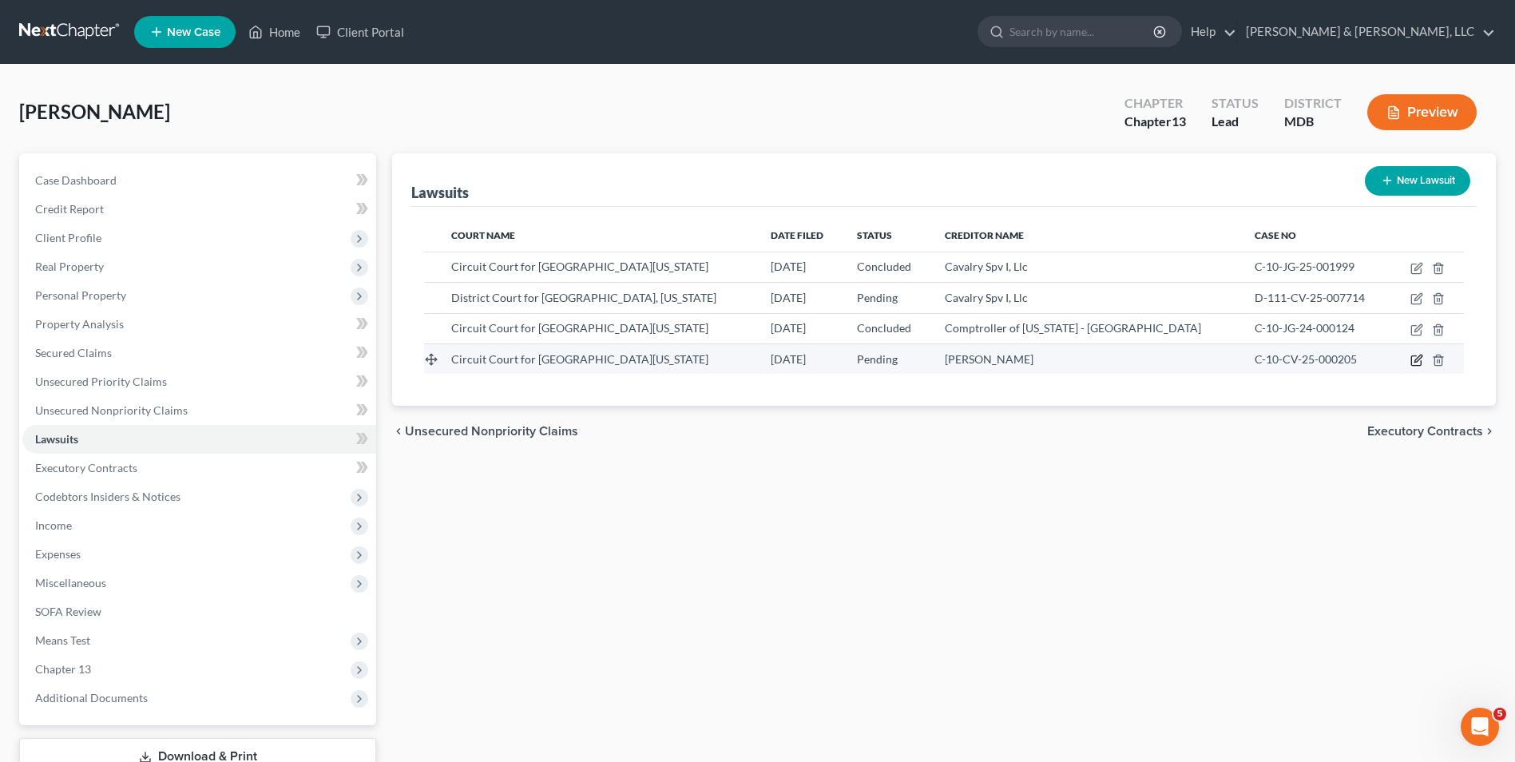
click at [1416, 358] on icon "button" at bounding box center [1416, 360] width 13 height 13
select select "21"
select select "0"
select select "2"
select select "21"
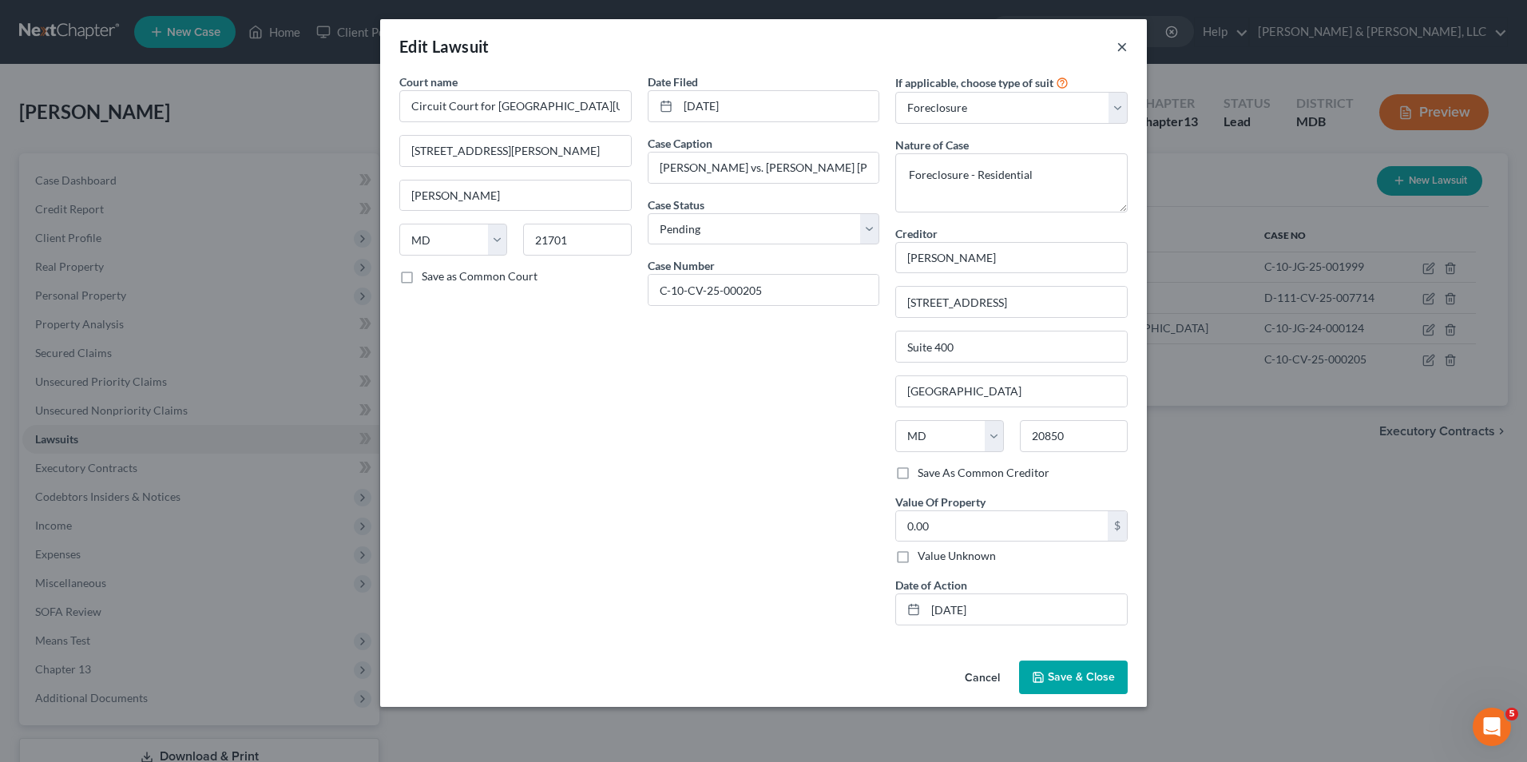
drag, startPoint x: 1122, startPoint y: 45, endPoint x: 1103, endPoint y: 58, distance: 23.5
click at [1121, 46] on button "×" at bounding box center [1121, 46] width 11 height 19
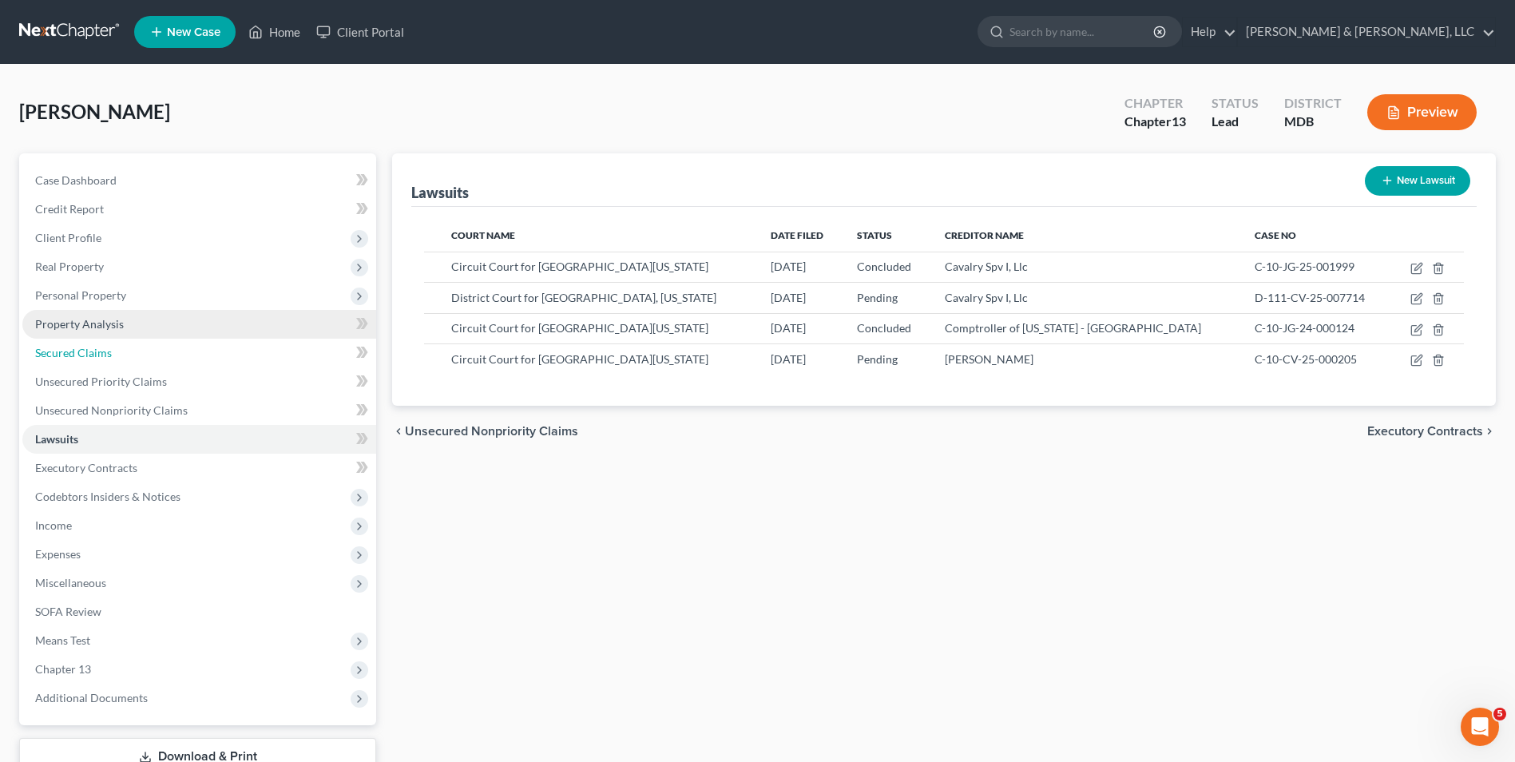
drag, startPoint x: 117, startPoint y: 354, endPoint x: 155, endPoint y: 335, distance: 42.1
click at [120, 352] on link "Secured Claims" at bounding box center [199, 353] width 354 height 29
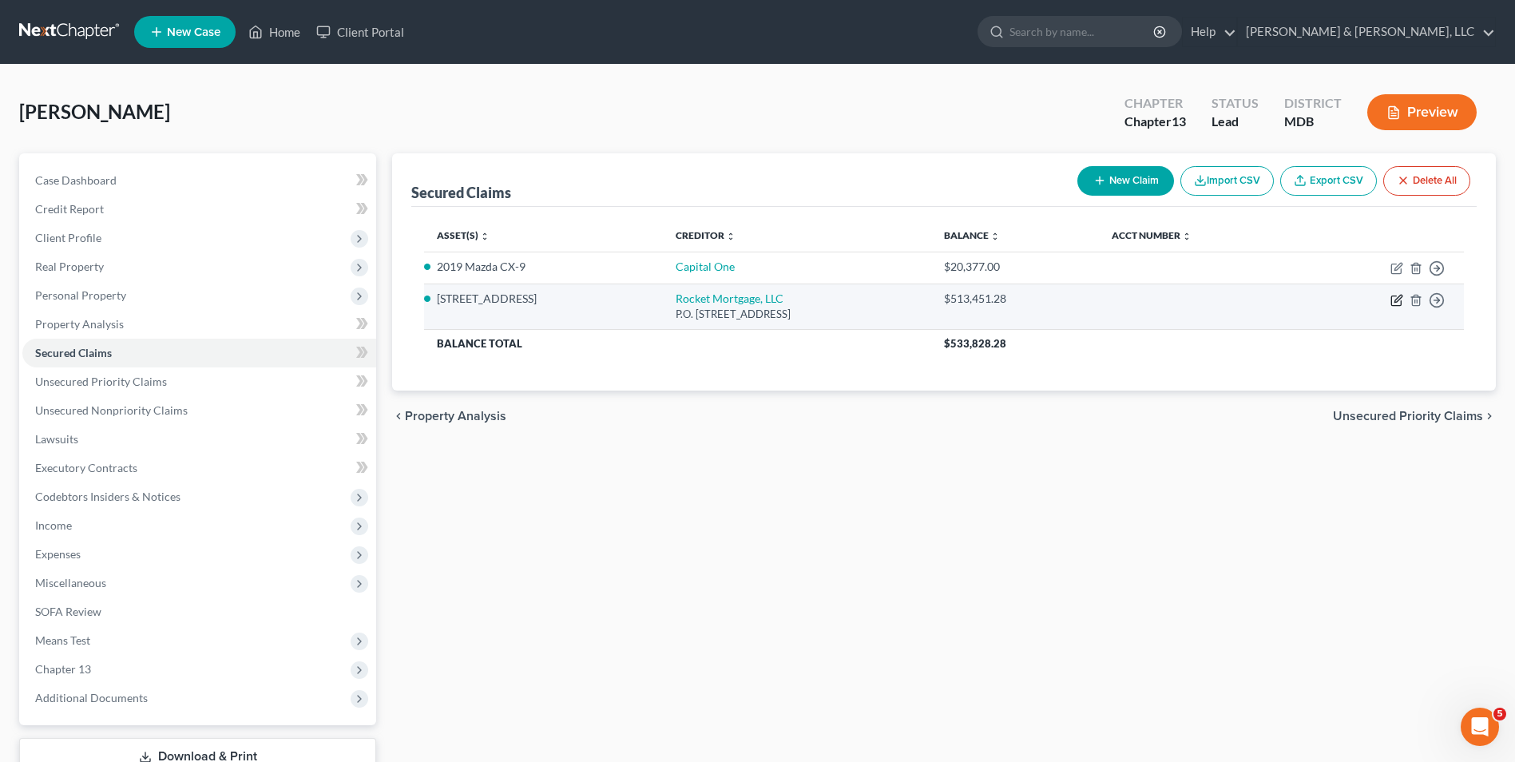
click at [1392, 303] on icon "button" at bounding box center [1396, 300] width 13 height 13
select select "14"
select select "3"
select select "0"
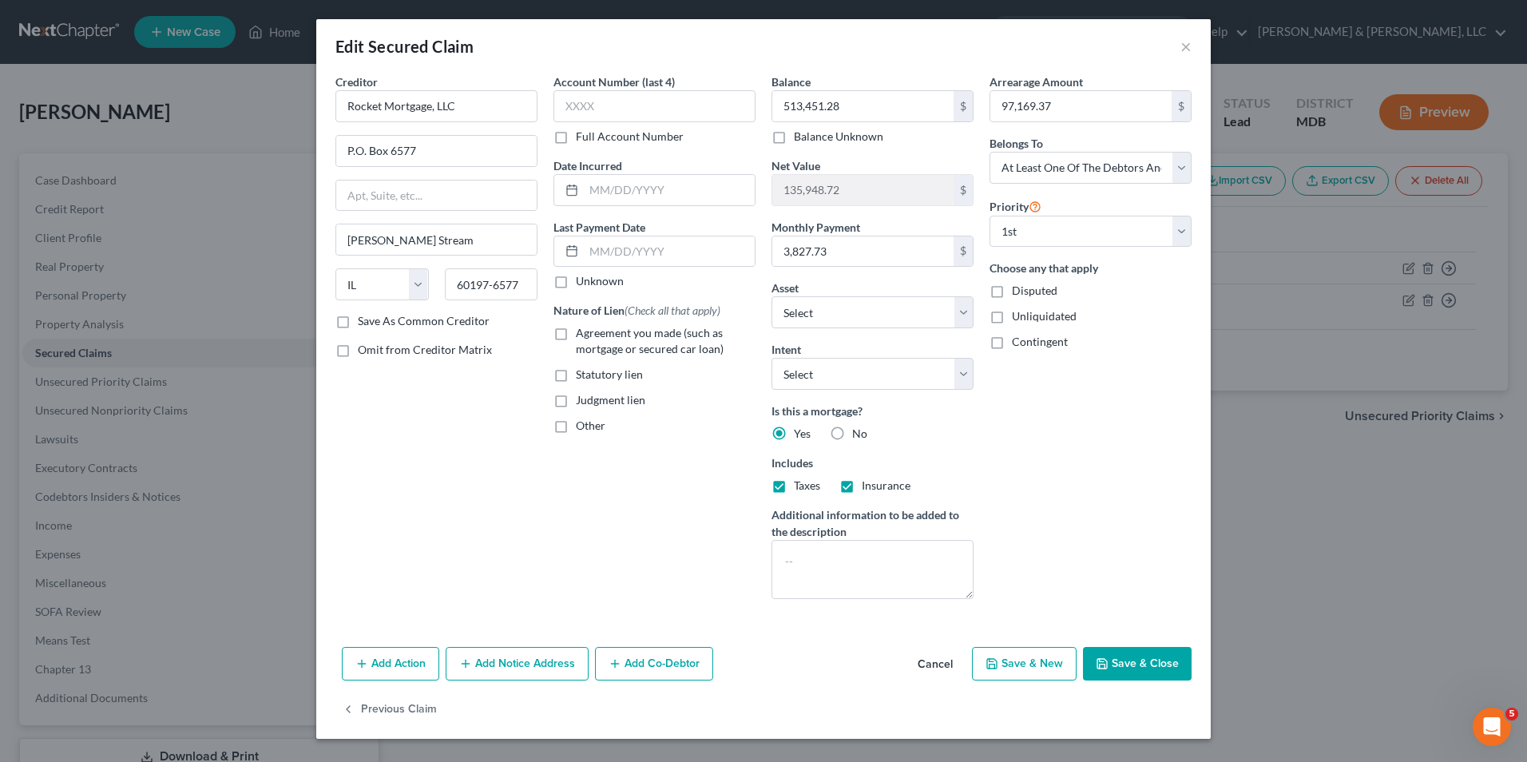
click at [506, 659] on button "Add Notice Address" at bounding box center [517, 664] width 143 height 34
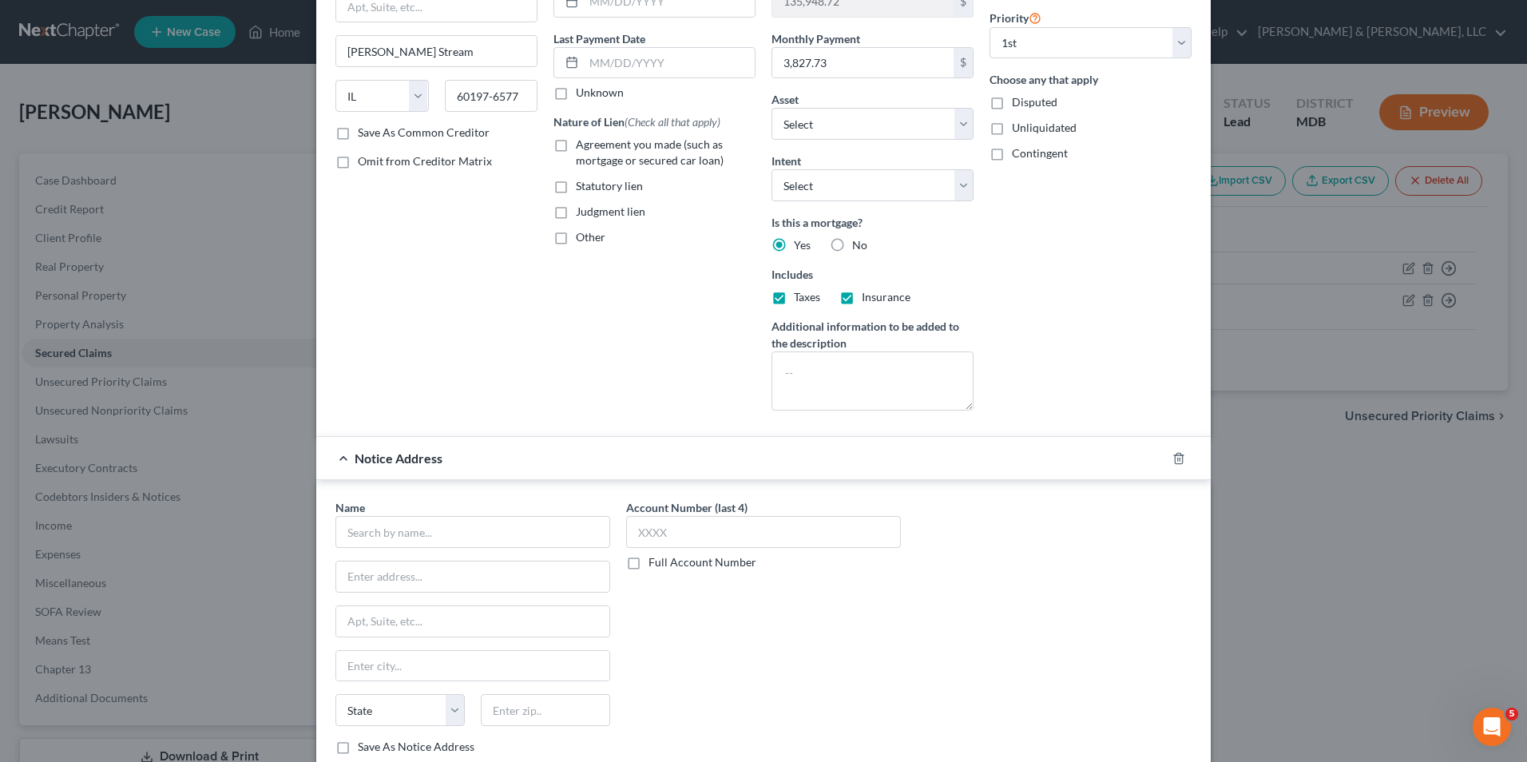
scroll to position [240, 0]
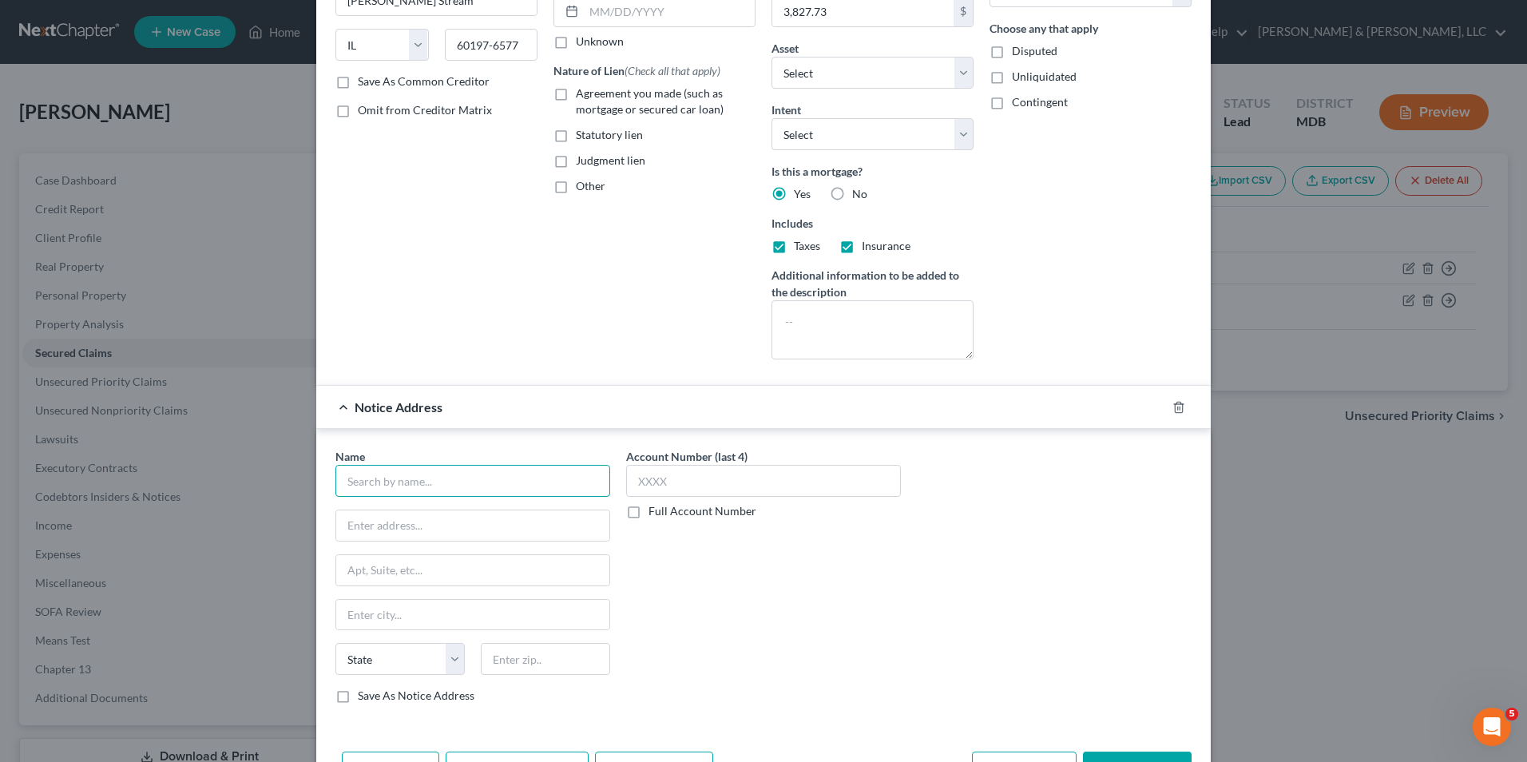
click at [407, 482] on input "text" at bounding box center [472, 481] width 275 height 32
type input "Robert Alston Jones, Esq."
type input "Samuel I. White, PC"
type input "448 Viking Dr., Ste. 350"
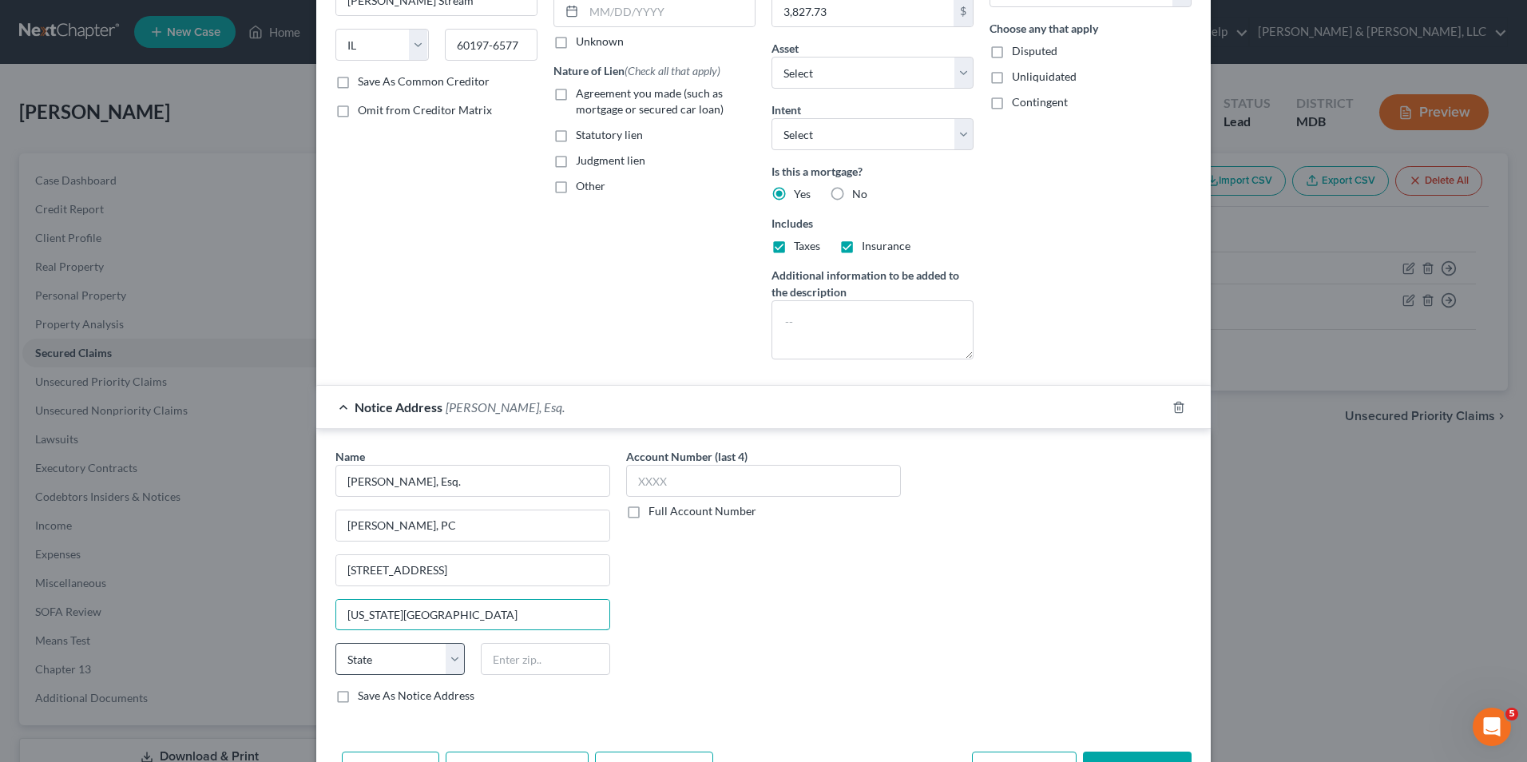
type input "Virginia Beach"
click at [436, 660] on select "State AL AK AR AZ CA CO CT DE DC FL GA GU HI ID IL IN IA KS KY LA ME MD MA MI M…" at bounding box center [399, 659] width 129 height 32
select select "48"
click at [335, 643] on select "State AL AK AR AZ CA CO CT DE DC FL GA GU HI ID IL IN IA KS KY LA ME MD MA MI M…" at bounding box center [399, 659] width 129 height 32
click at [489, 648] on input "text" at bounding box center [545, 659] width 129 height 32
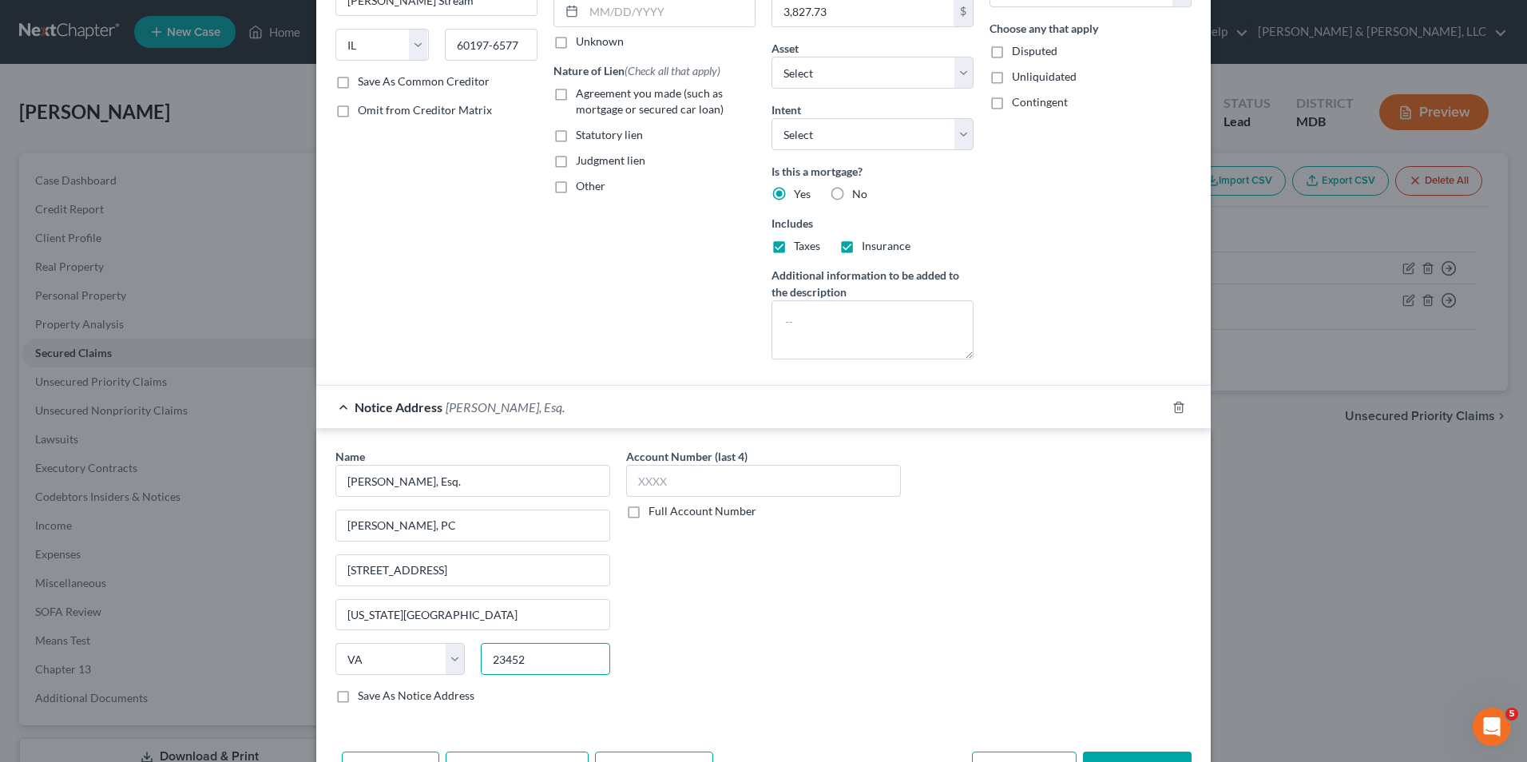
type input "23452"
click at [800, 580] on div "Account Number (last 4) Full Account Number" at bounding box center [763, 582] width 291 height 268
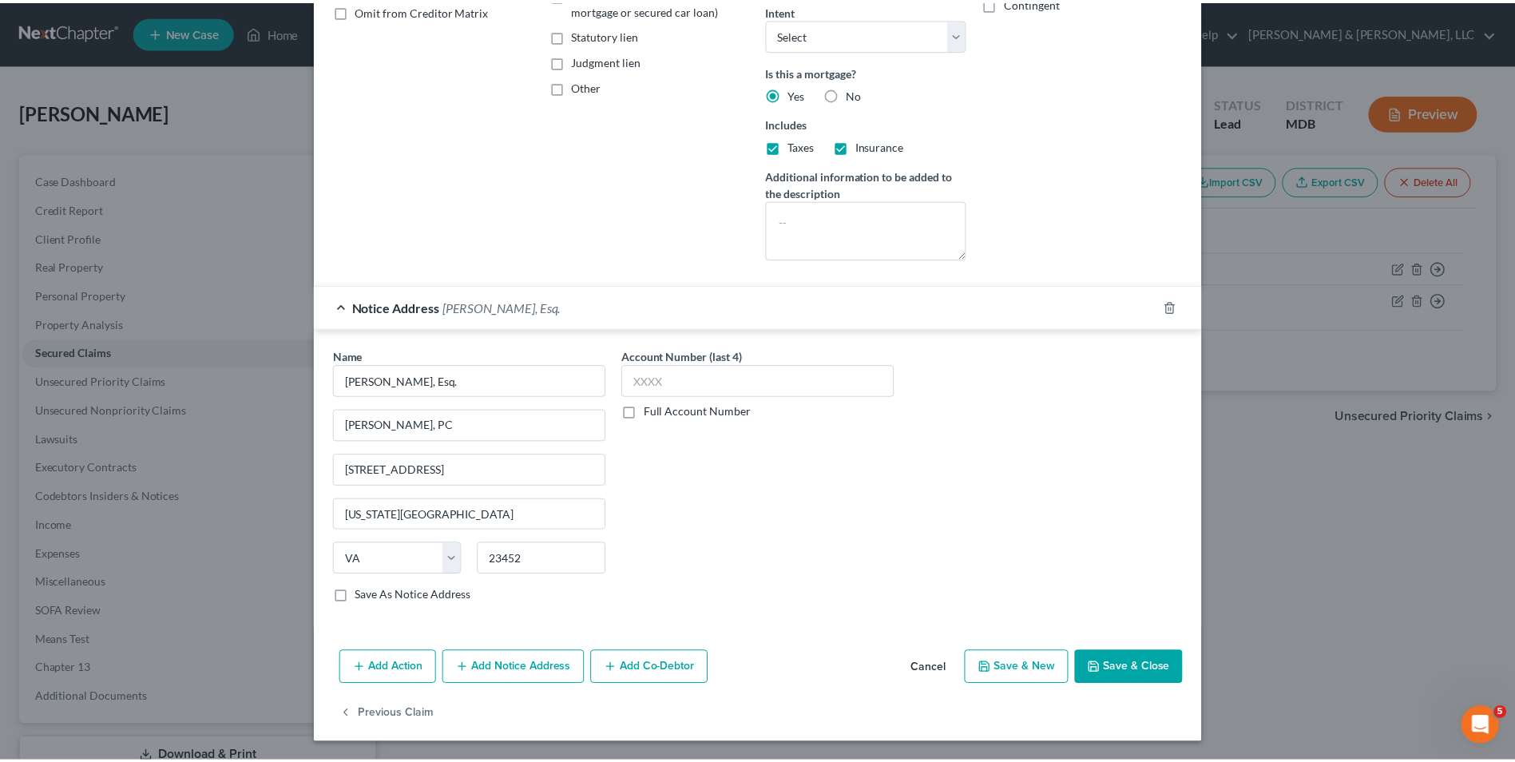
scroll to position [340, 0]
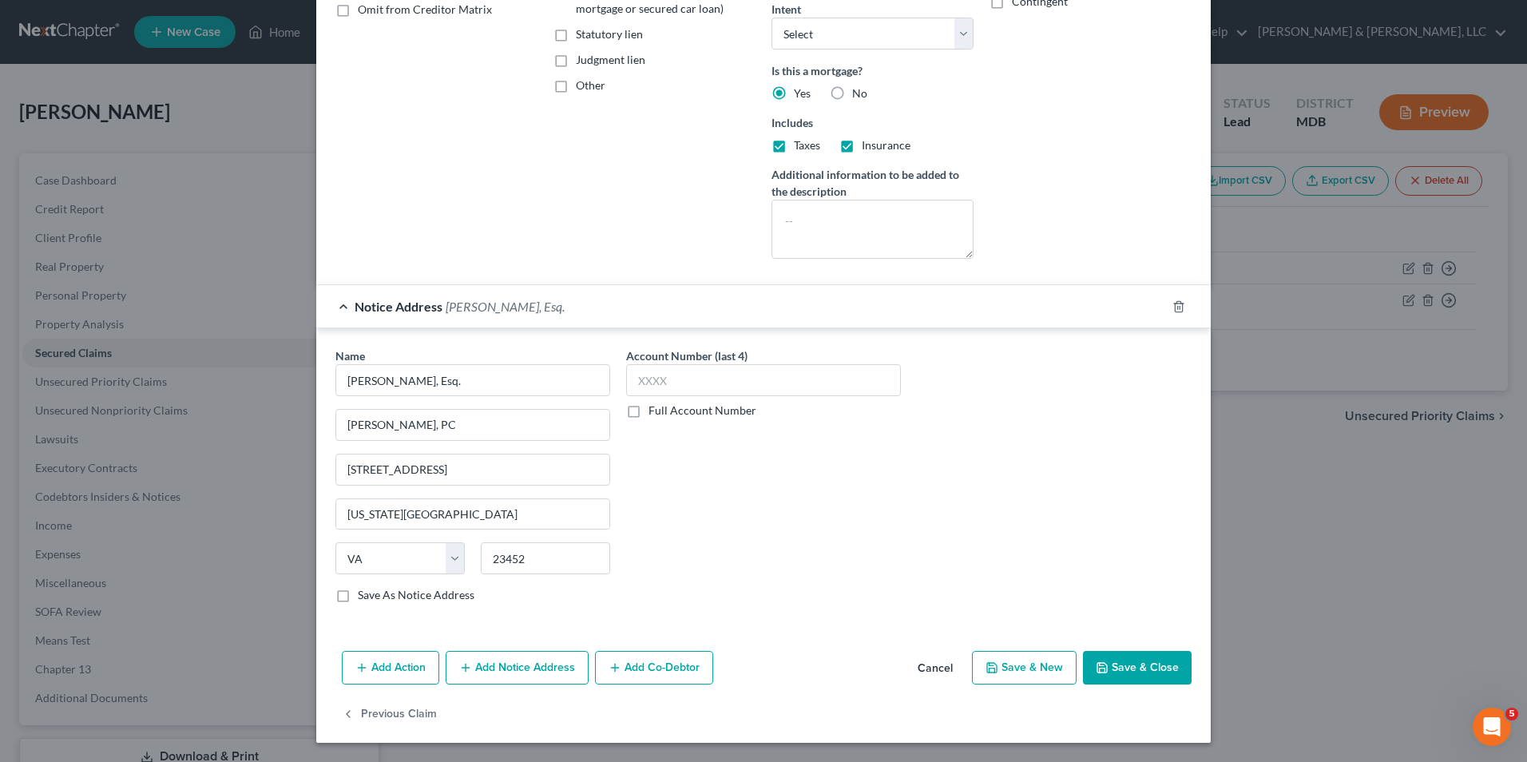
click at [1137, 657] on button "Save & Close" at bounding box center [1137, 668] width 109 height 34
